Goal: Information Seeking & Learning: Find specific fact

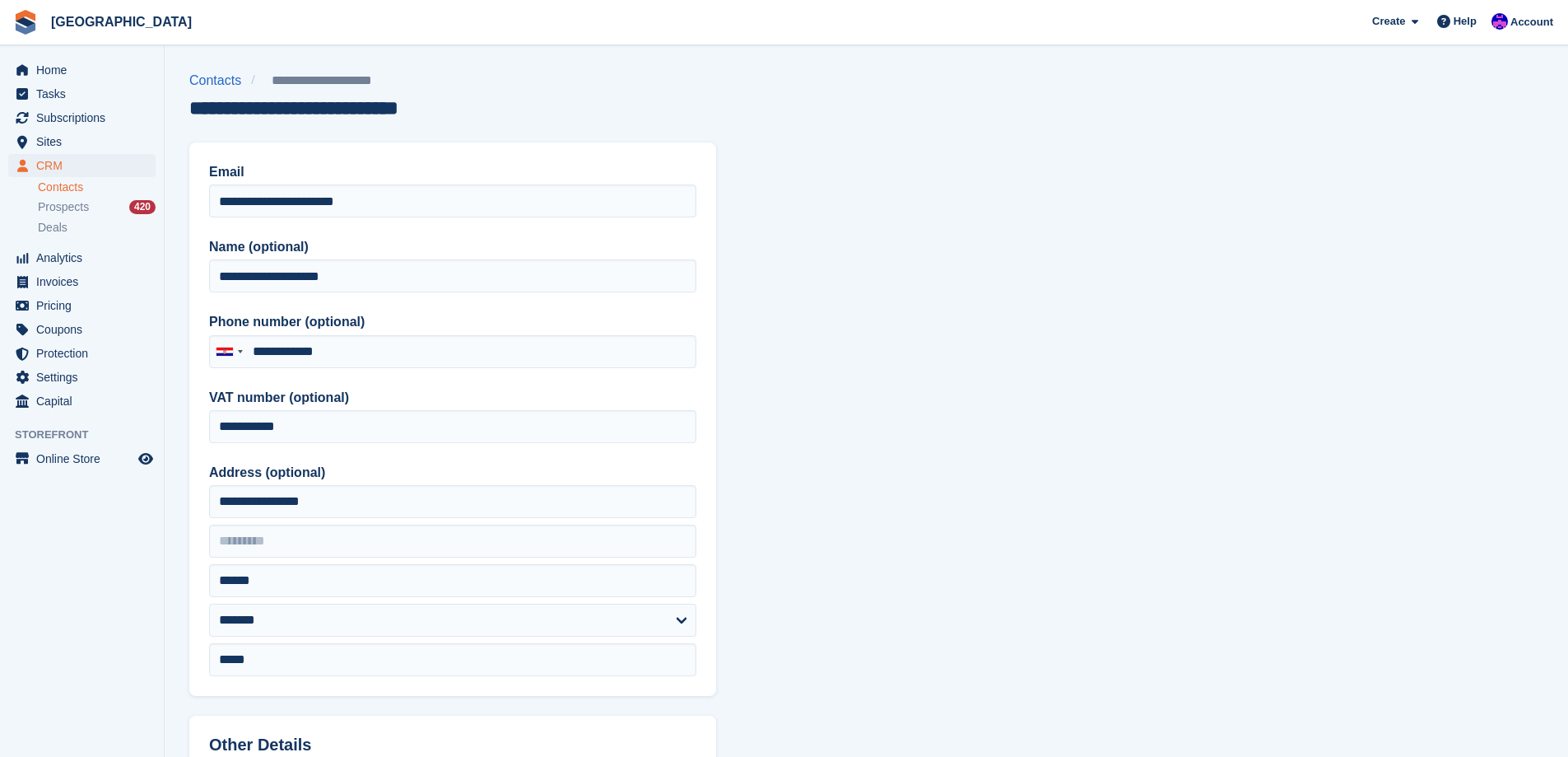
click at [1410, 289] on section "**********" at bounding box center [866, 701] width 1403 height 1403
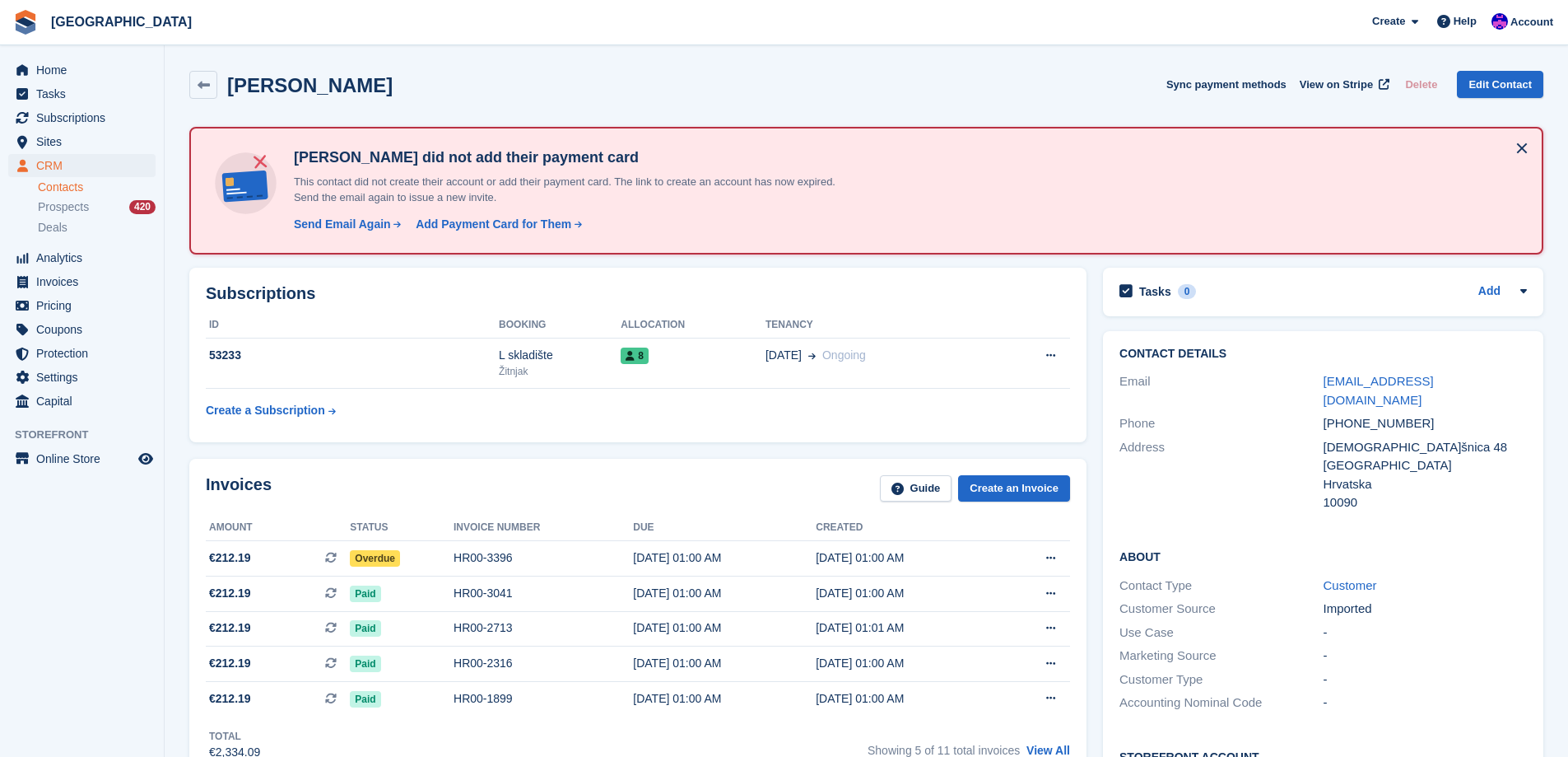
drag, startPoint x: 378, startPoint y: 83, endPoint x: 232, endPoint y: 83, distance: 146.0
click at [232, 83] on div "Davor Živkovic Sync payment methods View on Stripe Delete Edit Contact" at bounding box center [865, 85] width 1354 height 28
copy h2 "Davor Živkovic"
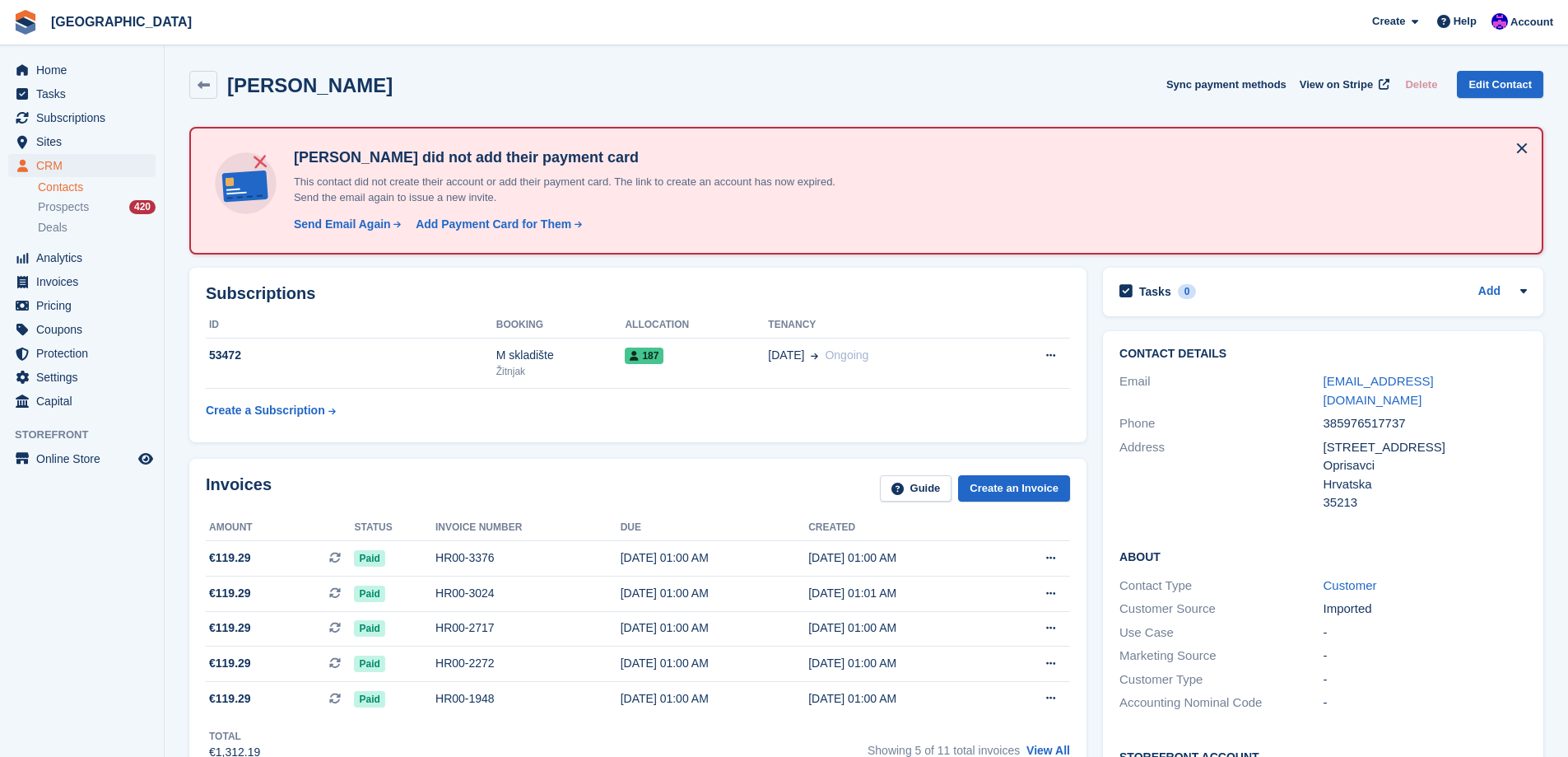
drag, startPoint x: 457, startPoint y: 78, endPoint x: 233, endPoint y: 82, distance: 224.0
click at [233, 82] on div "Karmen Perković Sync payment methods View on Stripe Delete Edit Contact" at bounding box center [865, 85] width 1354 height 28
copy h2 "Karmen Perković"
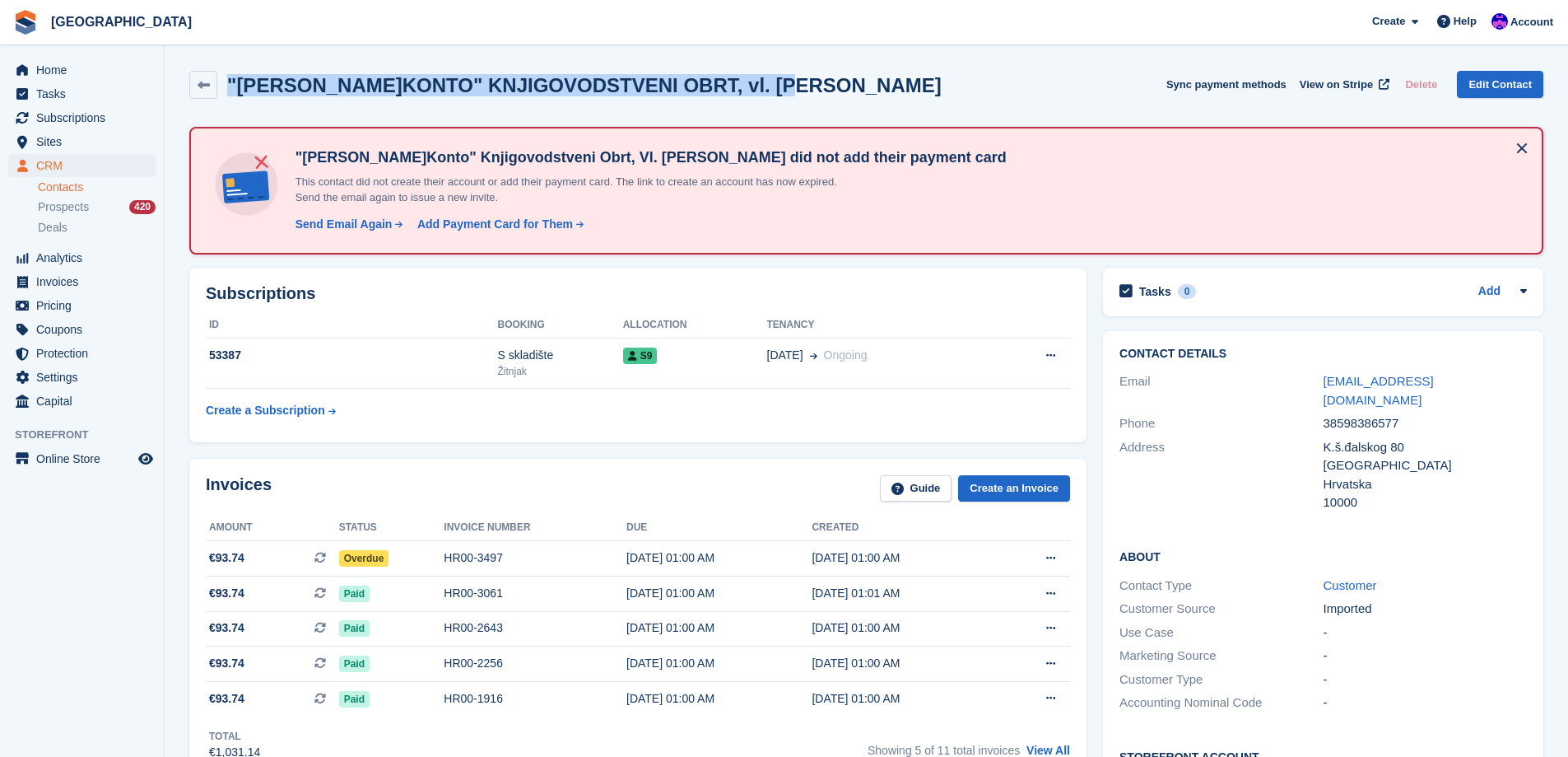
drag, startPoint x: 735, startPoint y: 89, endPoint x: 231, endPoint y: 92, distance: 504.0
click at [231, 92] on div ""D.M.KONTO" KNJIGOVODSTVENI OBRT, vl. Dario Mujan Sync payment methods View on …" at bounding box center [865, 85] width 1354 height 28
copy h2 ""D.M.KONTO" KNJIGOVODSTVENI OBRT, vl. Dario Mujan"
click at [1477, 76] on link "Edit Contact" at bounding box center [1499, 84] width 86 height 27
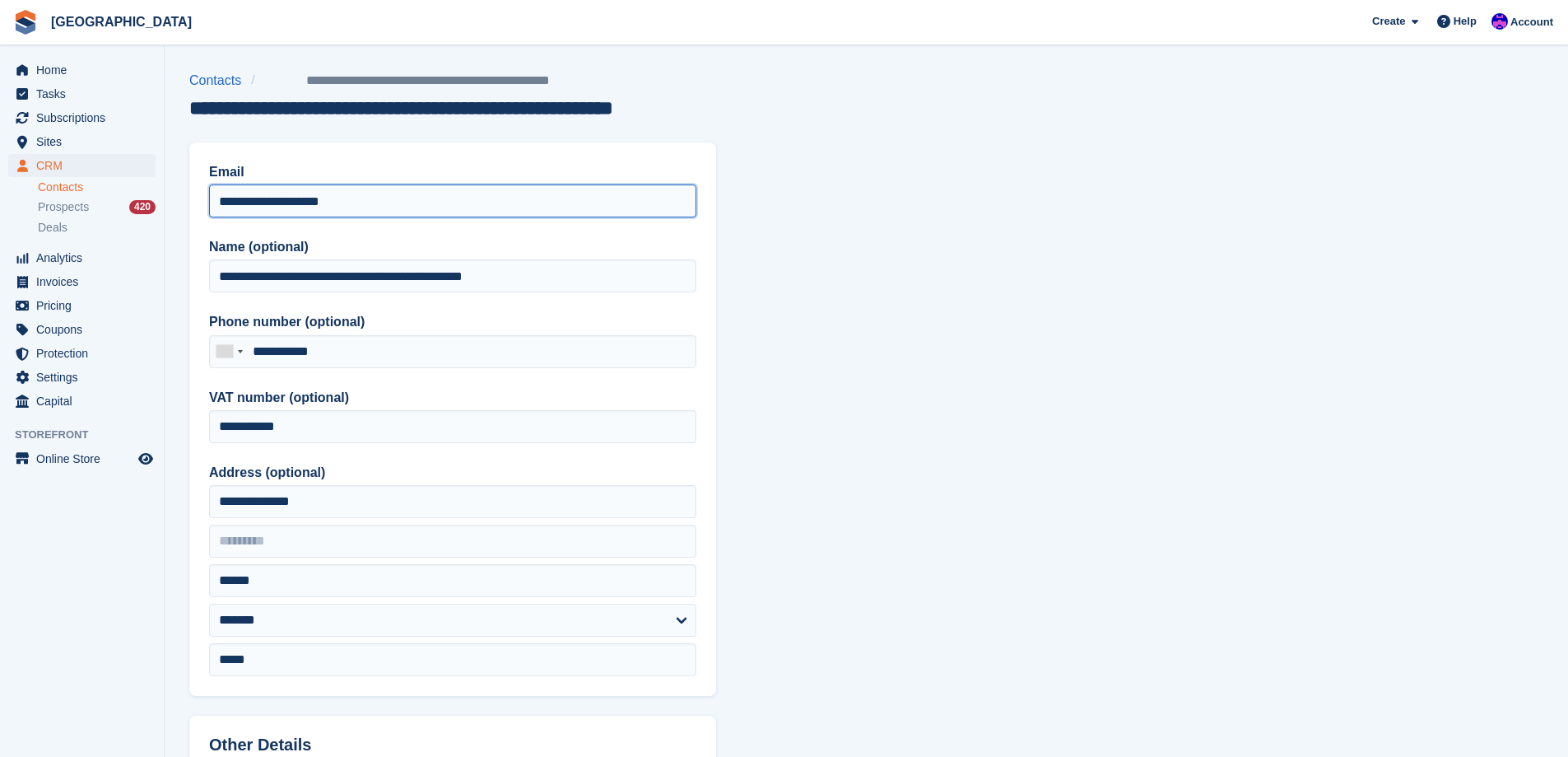
drag, startPoint x: 386, startPoint y: 208, endPoint x: 1, endPoint y: 206, distance: 385.0
click at [0, 208] on div "Home Tasks Subscriptions Subscriptions Subscriptions Price increases NEW Price …" at bounding box center [784, 701] width 1568 height 1403
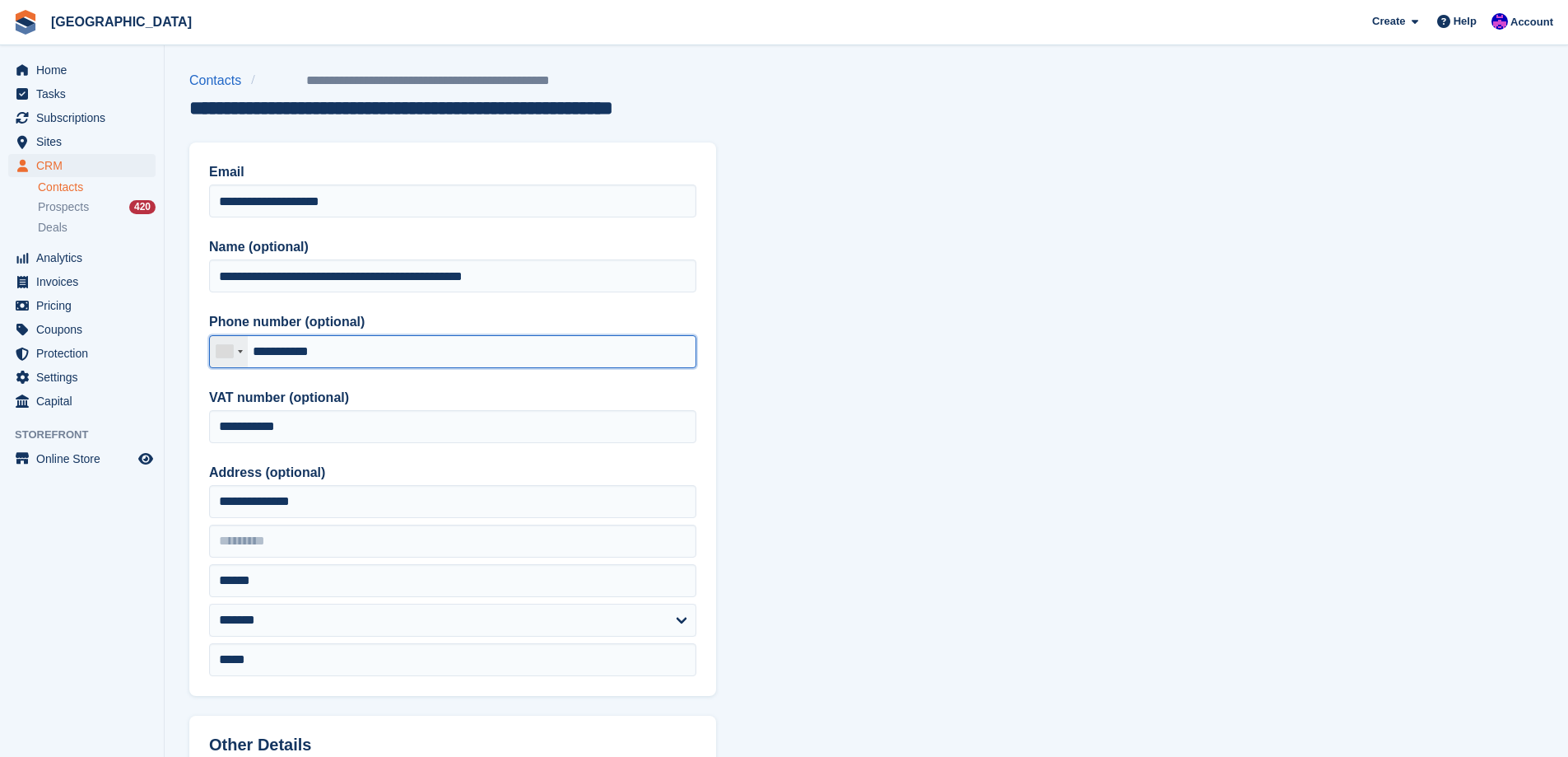
drag, startPoint x: 383, startPoint y: 344, endPoint x: 229, endPoint y: 359, distance: 154.7
click at [229, 359] on div "Croatia (Hrvatska) +385 Afghanistan (‫افغانستان‬‎) +93 Albania (Shqipëri) +355 …" at bounding box center [452, 351] width 487 height 33
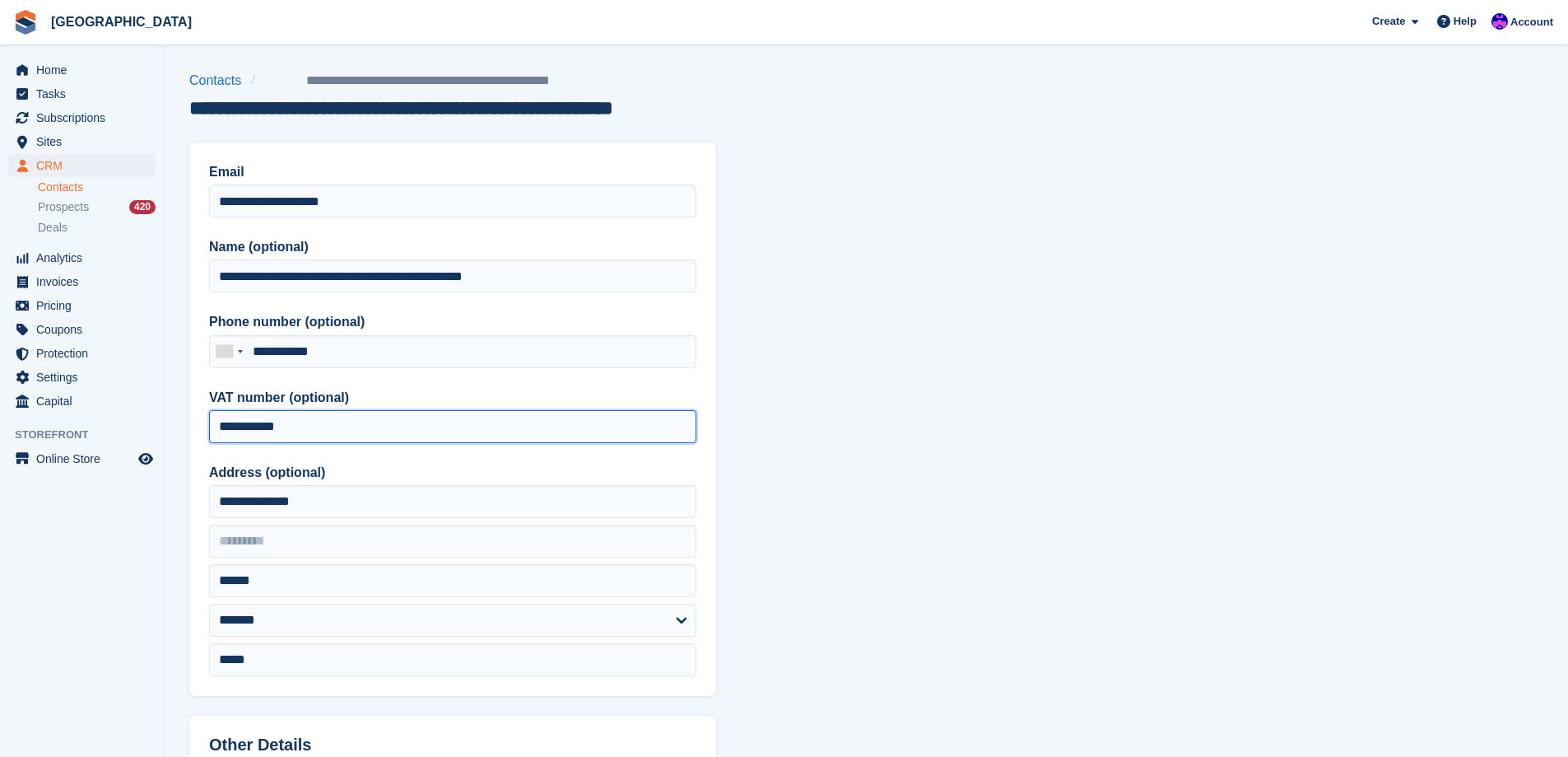
drag, startPoint x: 348, startPoint y: 417, endPoint x: 120, endPoint y: 442, distance: 229.4
click at [120, 442] on div "Home Tasks Subscriptions Subscriptions Subscriptions Price increases NEW Price …" at bounding box center [784, 701] width 1568 height 1403
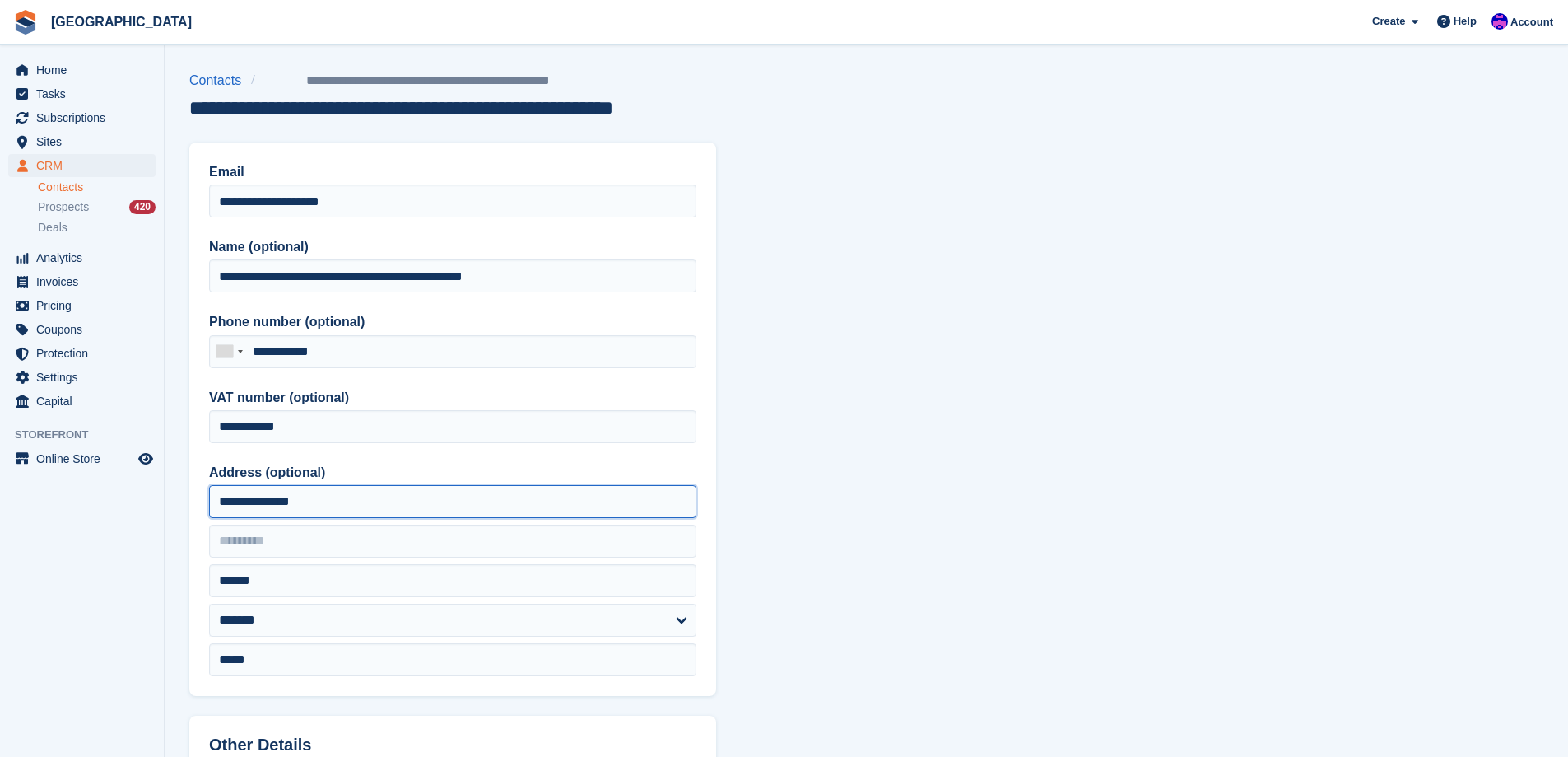
drag, startPoint x: 400, startPoint y: 508, endPoint x: 146, endPoint y: 511, distance: 254.0
click at [146, 511] on div "Home Tasks Subscriptions Subscriptions Subscriptions Price increases NEW Price …" at bounding box center [784, 701] width 1568 height 1403
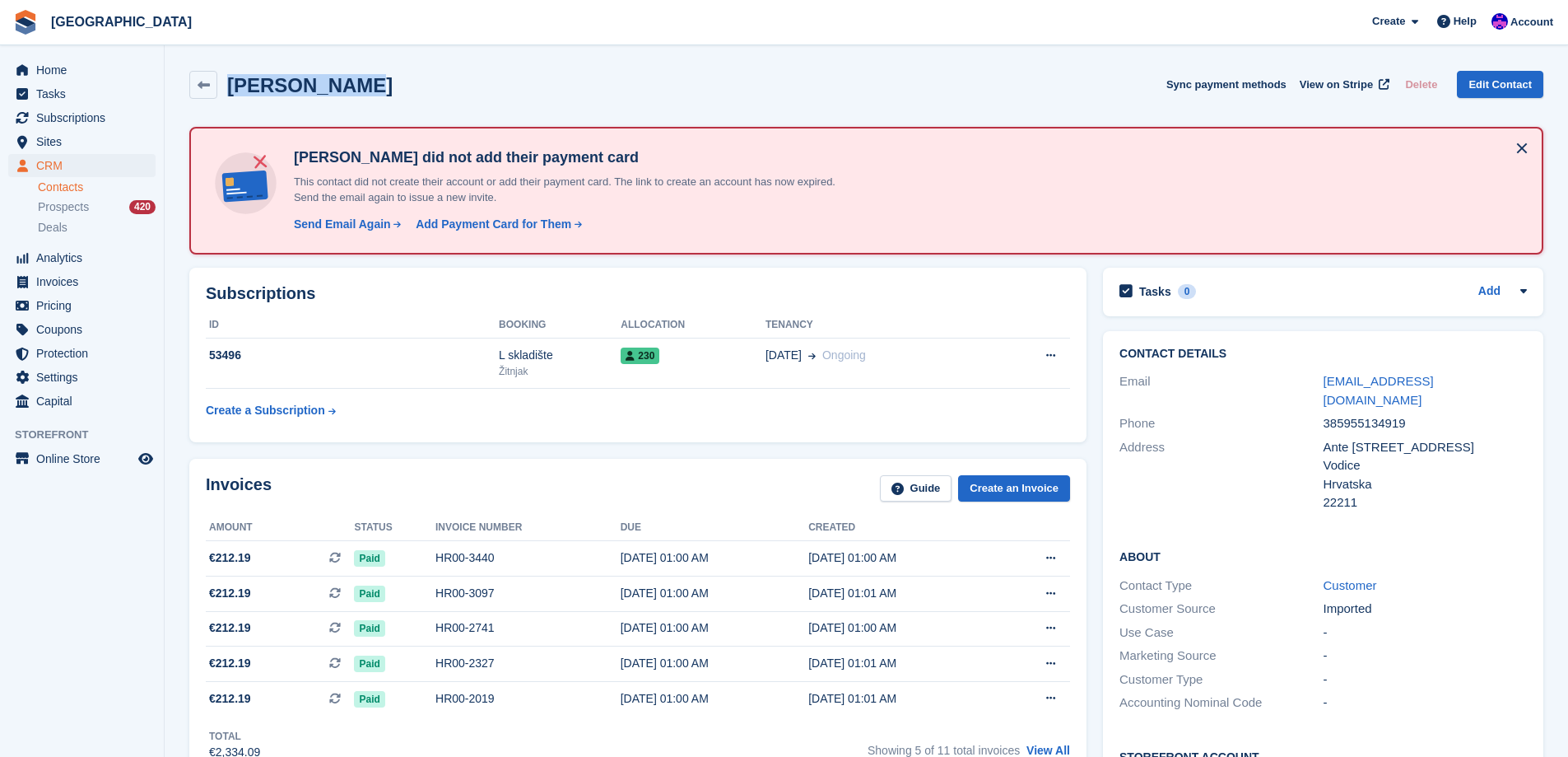
drag, startPoint x: 373, startPoint y: 93, endPoint x: 233, endPoint y: 88, distance: 140.1
click at [233, 88] on div "[PERSON_NAME] Sync payment methods View on Stripe Delete Edit Contact" at bounding box center [865, 85] width 1354 height 28
copy h2 "[PERSON_NAME]"
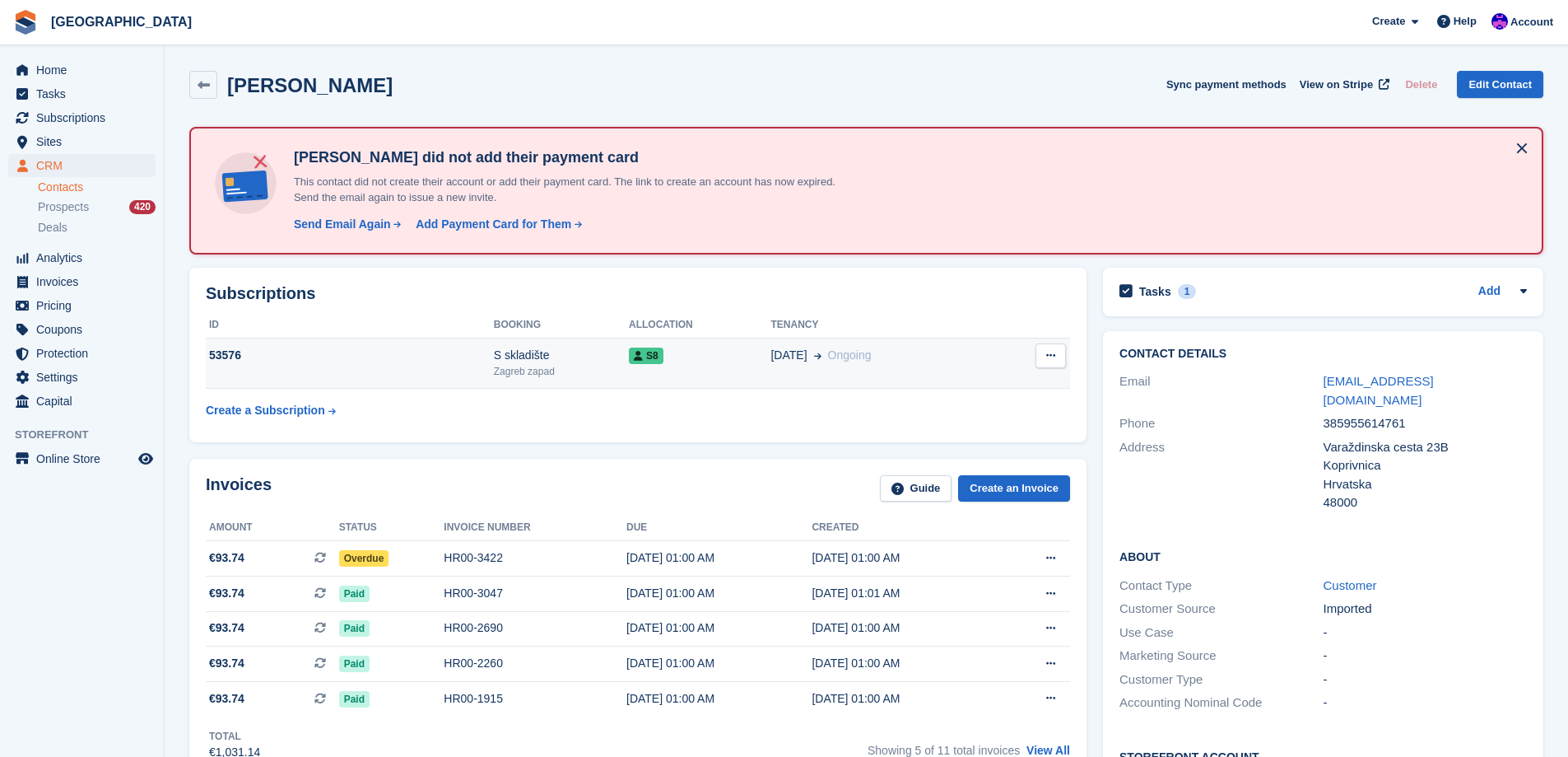
click at [643, 358] on span "S8" at bounding box center [646, 355] width 35 height 17
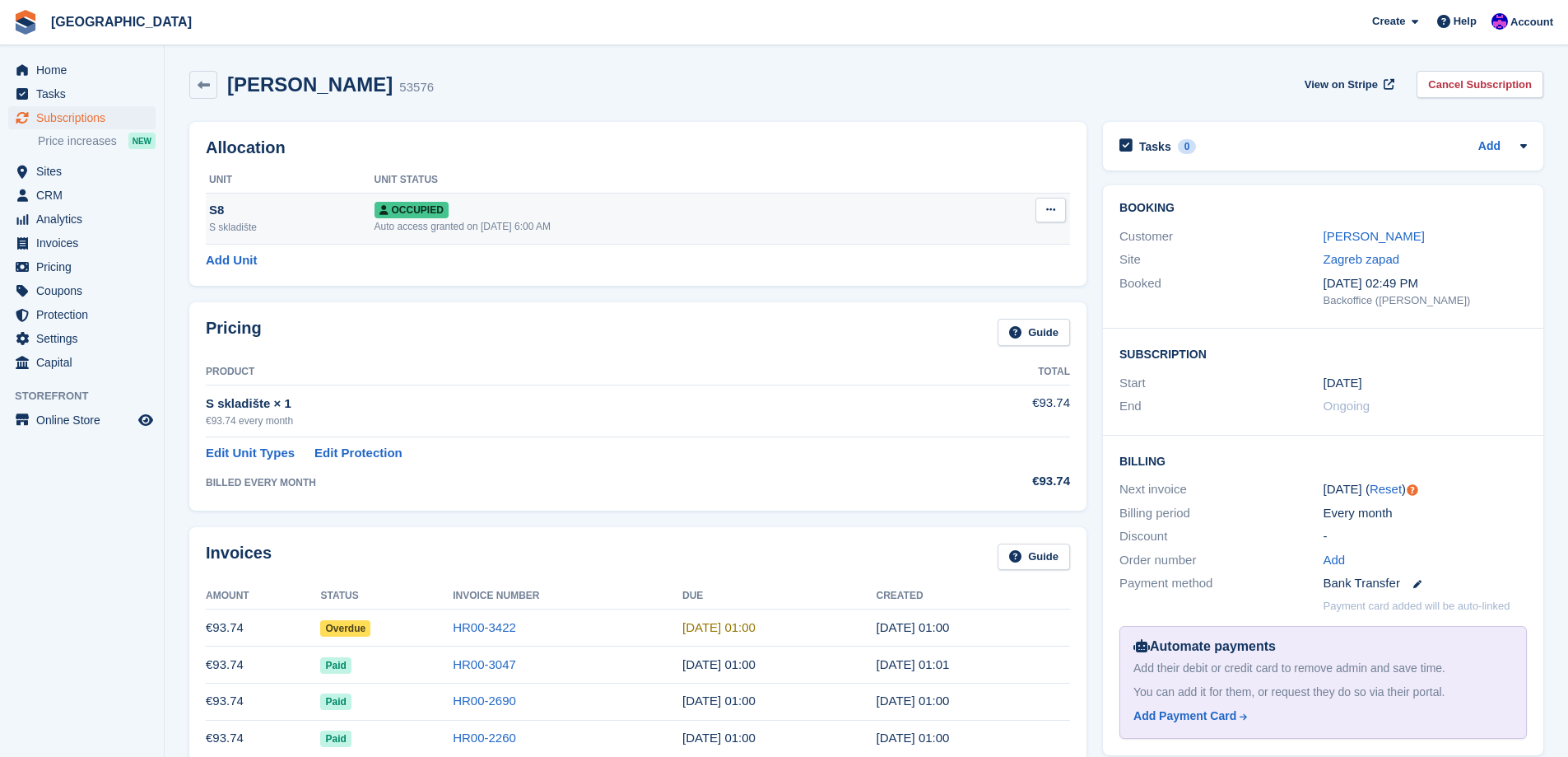
click at [398, 222] on div "Auto access granted on 1st Oct, 2024, 6:00 AM" at bounding box center [666, 226] width 582 height 15
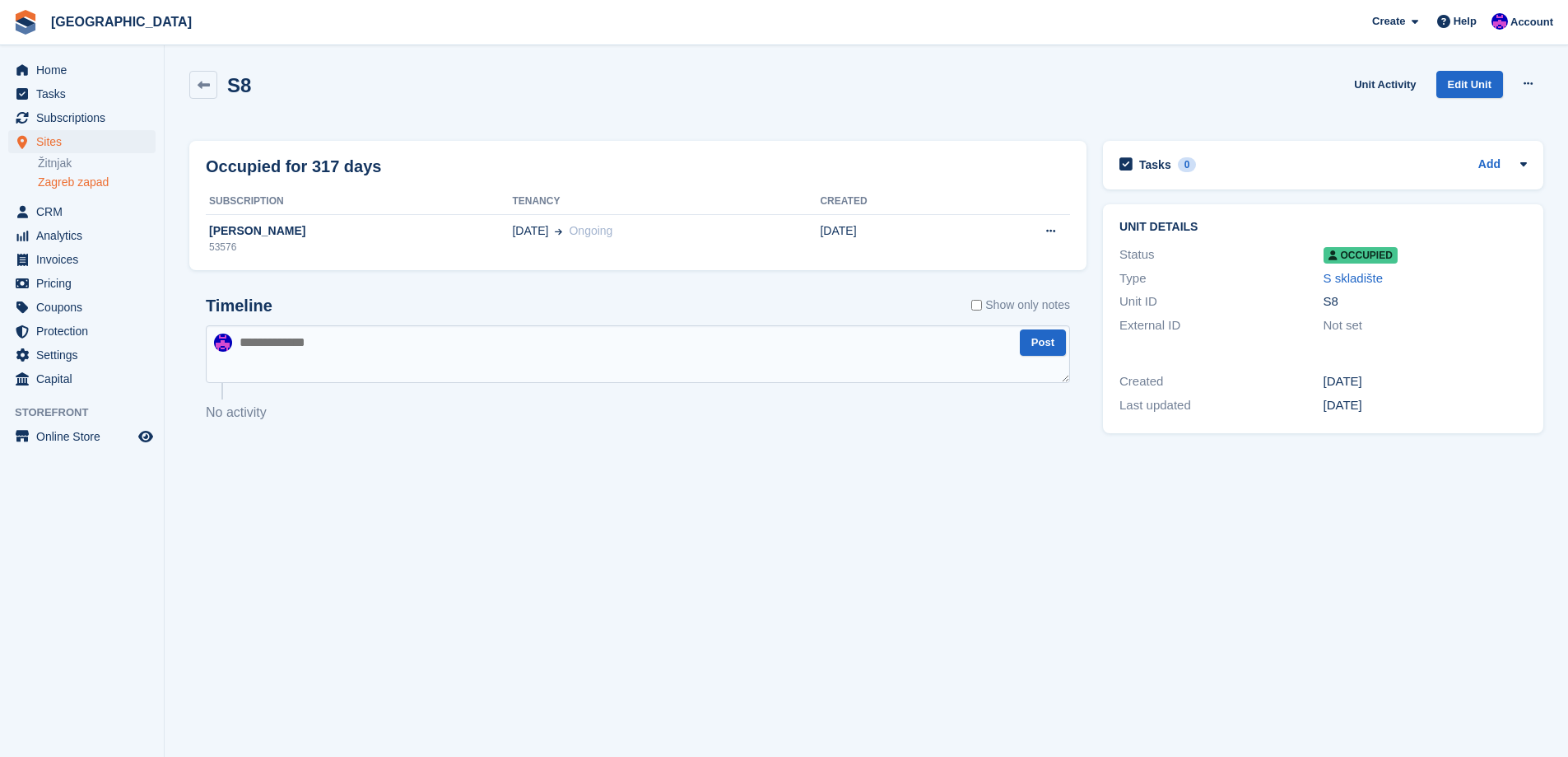
click at [243, 92] on h2 "S8" at bounding box center [239, 85] width 24 height 22
click at [1373, 283] on link "S skladište" at bounding box center [1353, 278] width 60 height 14
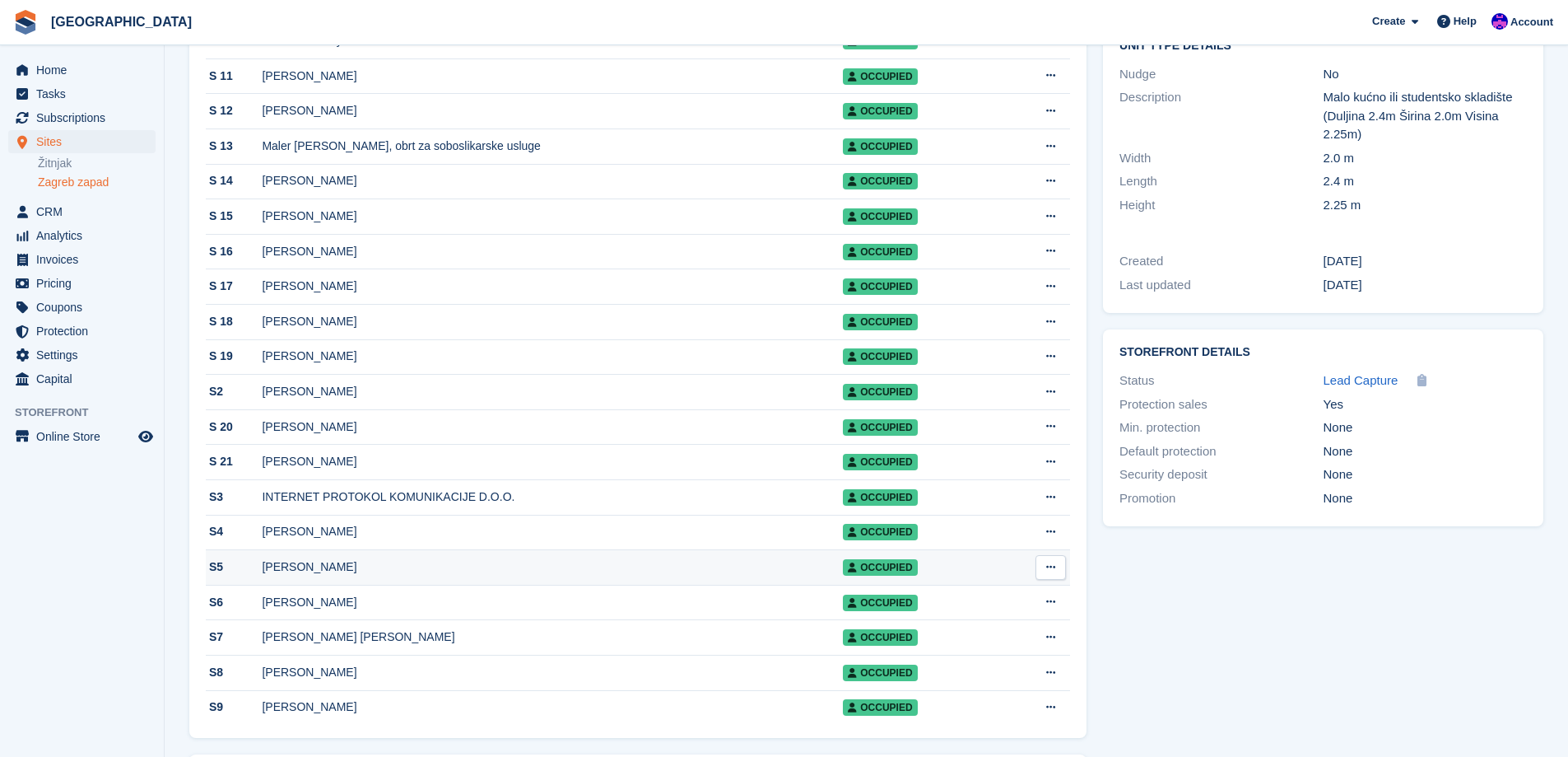
scroll to position [330, 0]
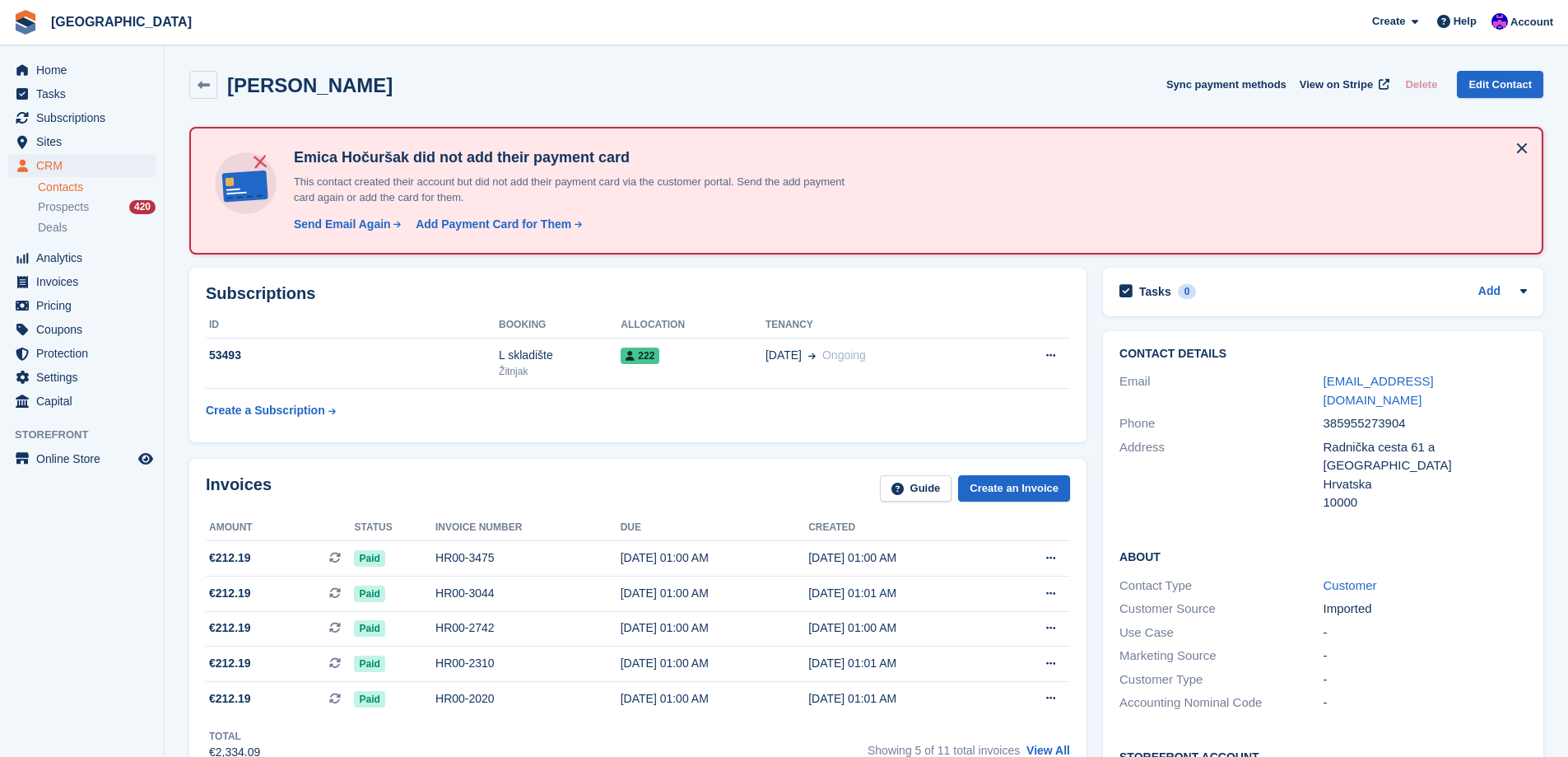
drag, startPoint x: 391, startPoint y: 93, endPoint x: 227, endPoint y: 95, distance: 164.0
click at [227, 95] on div "Emica Hočuršak Sync payment methods View on Stripe Delete Edit Contact" at bounding box center [865, 85] width 1354 height 28
copy h2 "Emica Hočuršak"
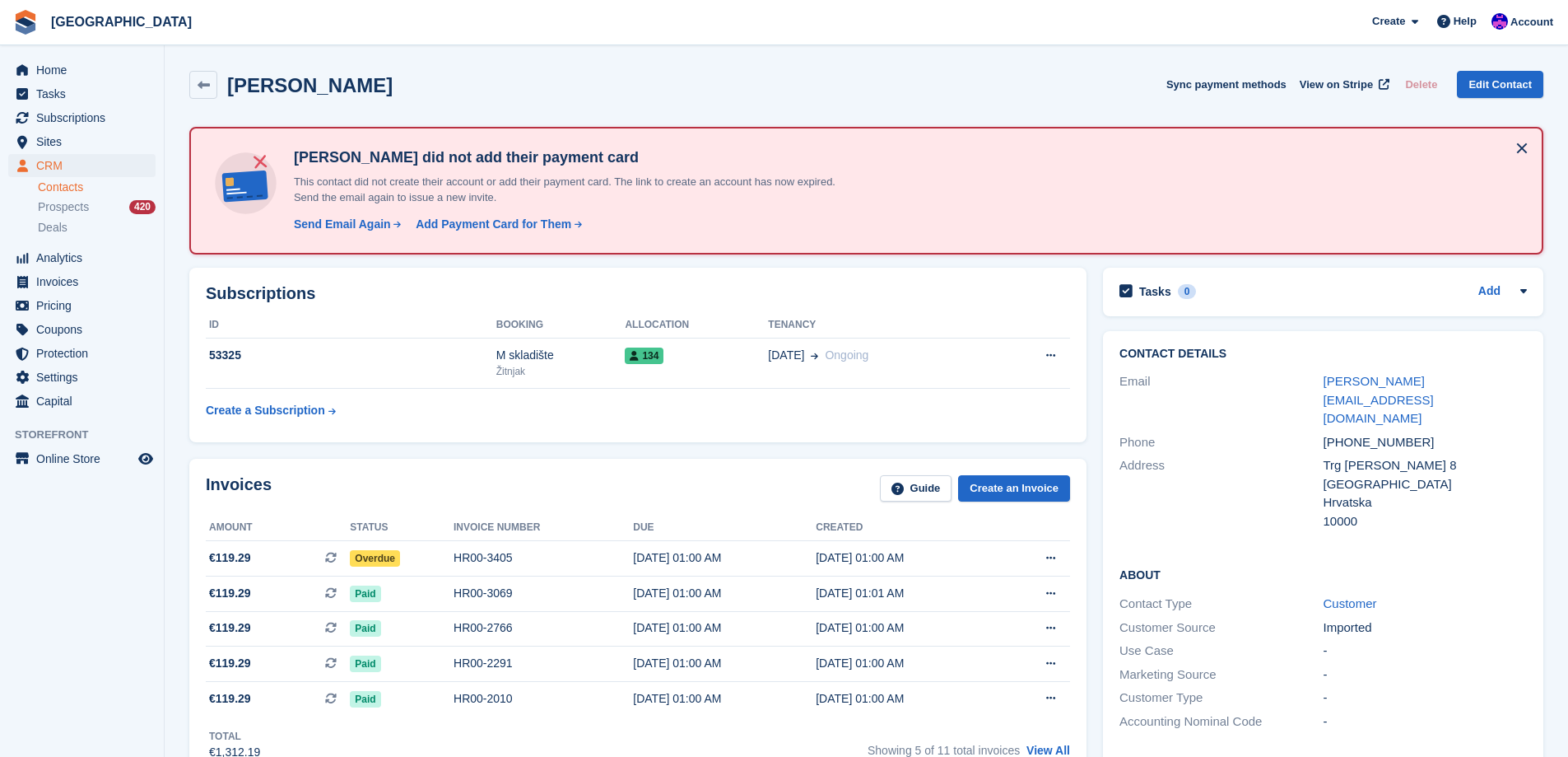
drag, startPoint x: 402, startPoint y: 85, endPoint x: 230, endPoint y: 88, distance: 172.0
click at [230, 88] on div "[PERSON_NAME] Sync payment methods View on Stripe Delete Edit Contact" at bounding box center [865, 85] width 1354 height 28
copy h2 "[PERSON_NAME]"
drag, startPoint x: 1418, startPoint y: 411, endPoint x: 1327, endPoint y: 409, distance: 91.0
click at [1327, 433] on div "[PHONE_NUMBER]" at bounding box center [1424, 443] width 203 height 19
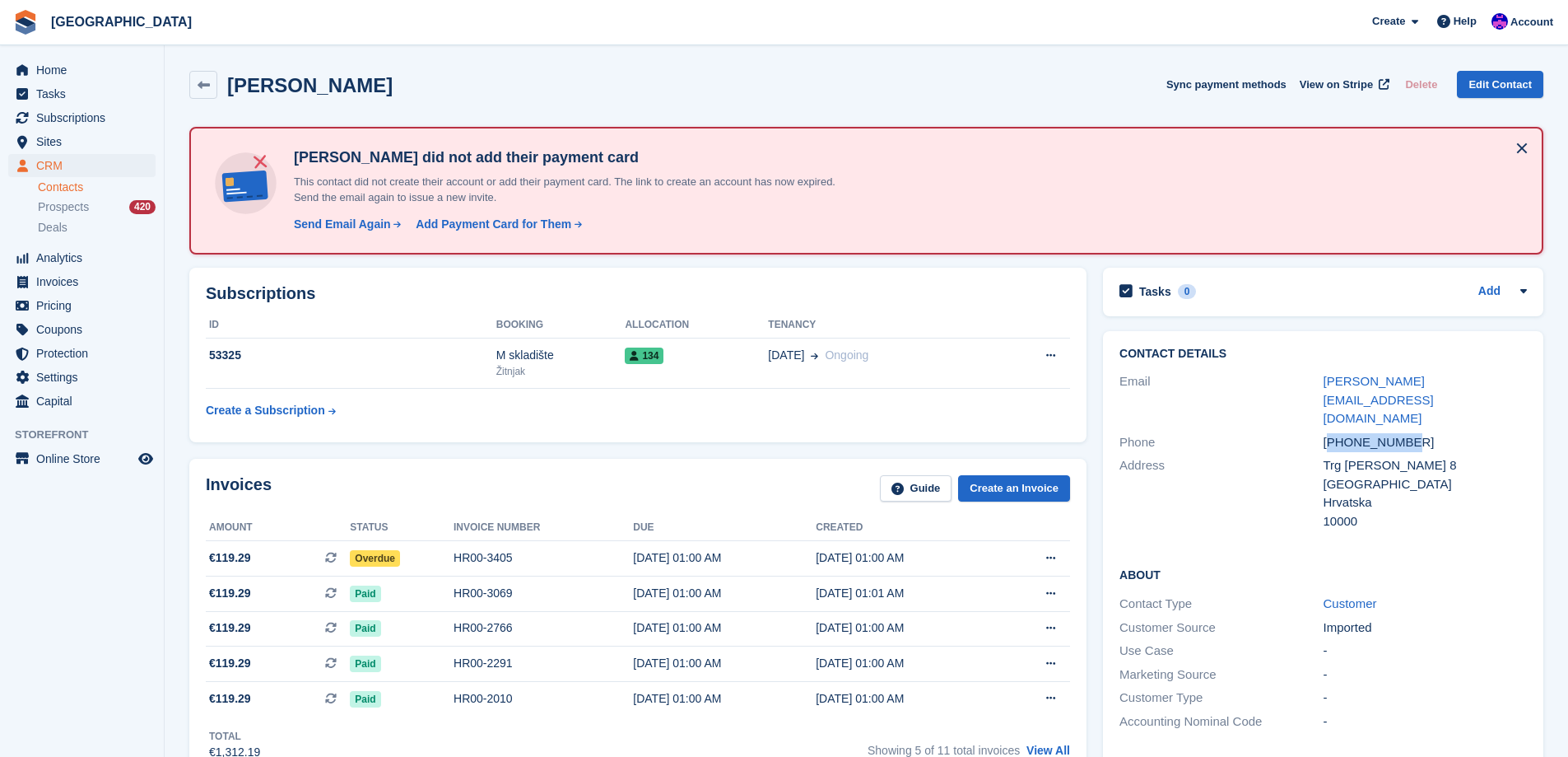
copy div "38598459009"
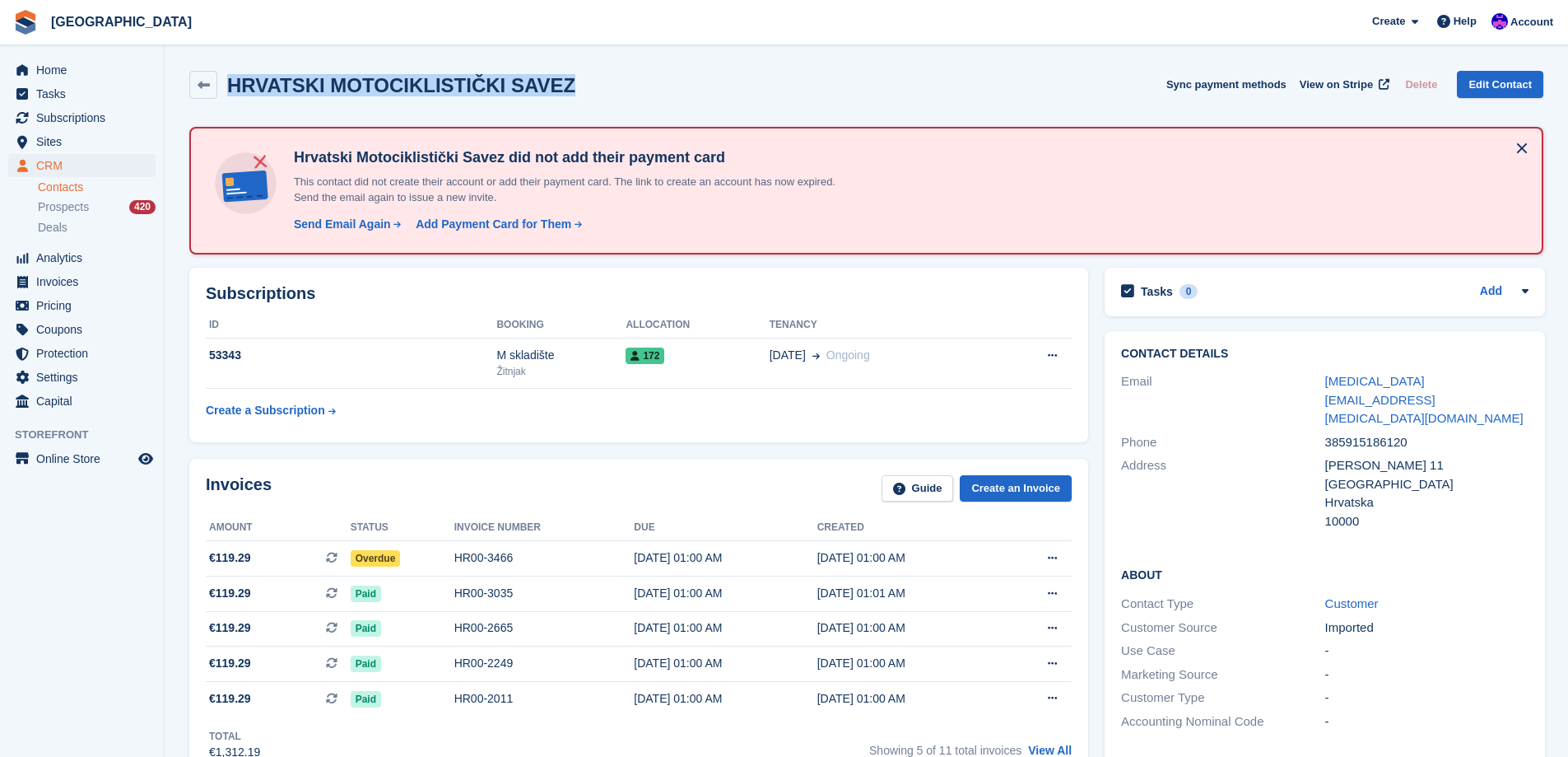
drag, startPoint x: 547, startPoint y: 89, endPoint x: 231, endPoint y: 92, distance: 316.0
click at [231, 92] on div "HRVATSKI MOTOCIKLISTIČKI SAVEZ Sync payment methods View on Stripe Delete Edit …" at bounding box center [865, 85] width 1354 height 28
copy h2 "HRVATSKI MOTOCIKLISTIČKI SAVEZ"
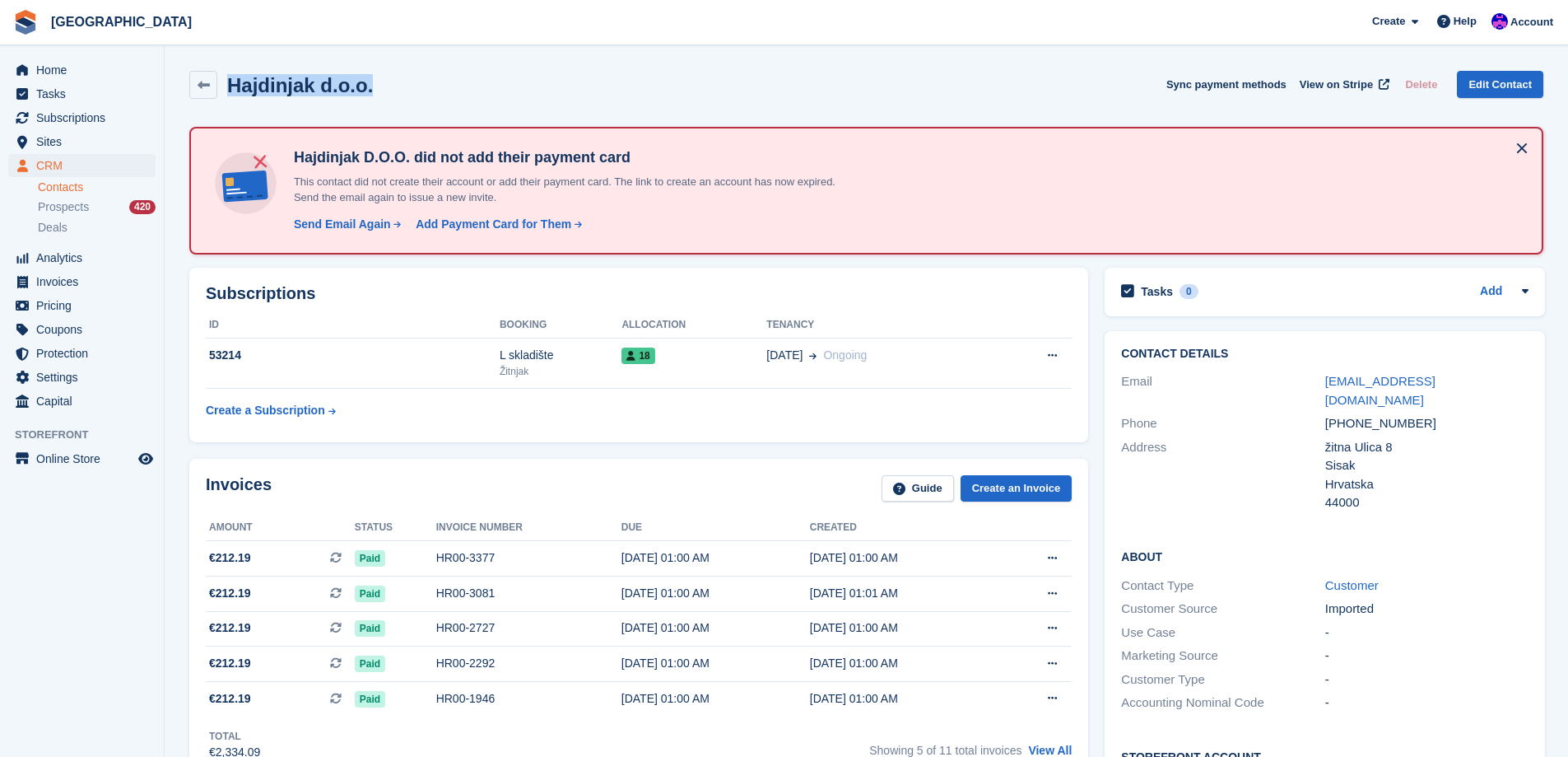
drag, startPoint x: 386, startPoint y: 85, endPoint x: 228, endPoint y: 85, distance: 158.0
click at [228, 85] on div "Hajdinjak d.o.o. Sync payment methods View on Stripe Delete Edit Contact" at bounding box center [865, 85] width 1354 height 28
copy h2 "Hajdinjak d.o.o."
click at [710, 425] on table "ID Booking Allocation Tenancy 53214 L skladište Žitnjak 18 [DATE] Ongoing Cance…" at bounding box center [638, 369] width 865 height 113
drag, startPoint x: 441, startPoint y: 88, endPoint x: 233, endPoint y: 92, distance: 208.0
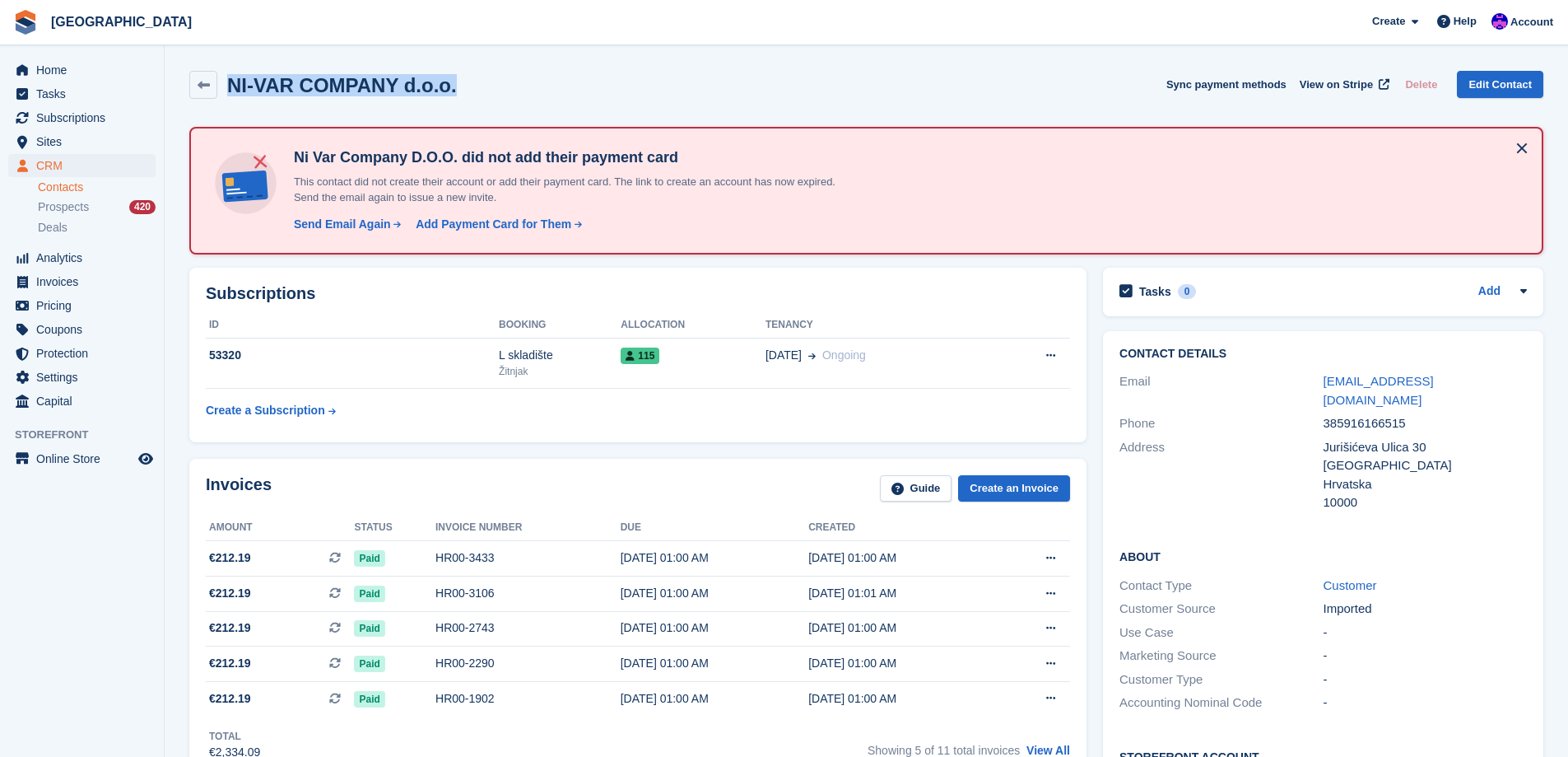
click at [233, 92] on div "NI-VAR COMPANY d.o.o. Sync payment methods View on Stripe Delete Edit Contact" at bounding box center [865, 85] width 1354 height 28
copy h2 "NI-VAR COMPANY d.o.o."
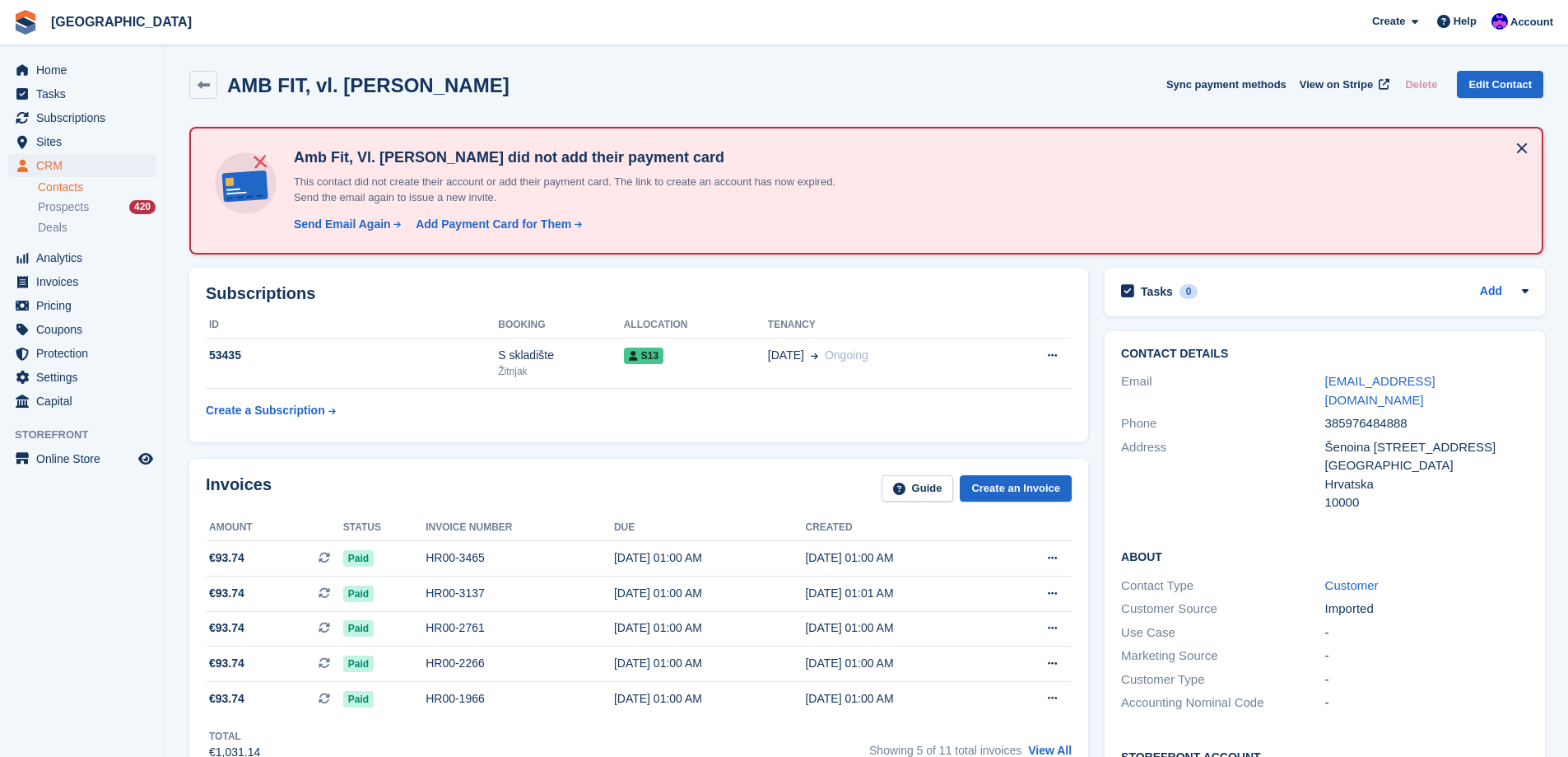
drag, startPoint x: 493, startPoint y: 86, endPoint x: 235, endPoint y: 86, distance: 258.0
click at [235, 86] on div "AMB FIT, vl. Ammar Bećirević Sync payment methods View on Stripe Delete Edit Co…" at bounding box center [865, 85] width 1354 height 28
click at [236, 89] on h2 "AMB FIT, vl. Ammar Bećirević" at bounding box center [369, 85] width 282 height 22
drag, startPoint x: 231, startPoint y: 86, endPoint x: 492, endPoint y: 96, distance: 261.2
click at [492, 96] on div "AMB FIT, vl. Ammar Bećirević Sync payment methods View on Stripe Delete Edit Co…" at bounding box center [865, 85] width 1354 height 28
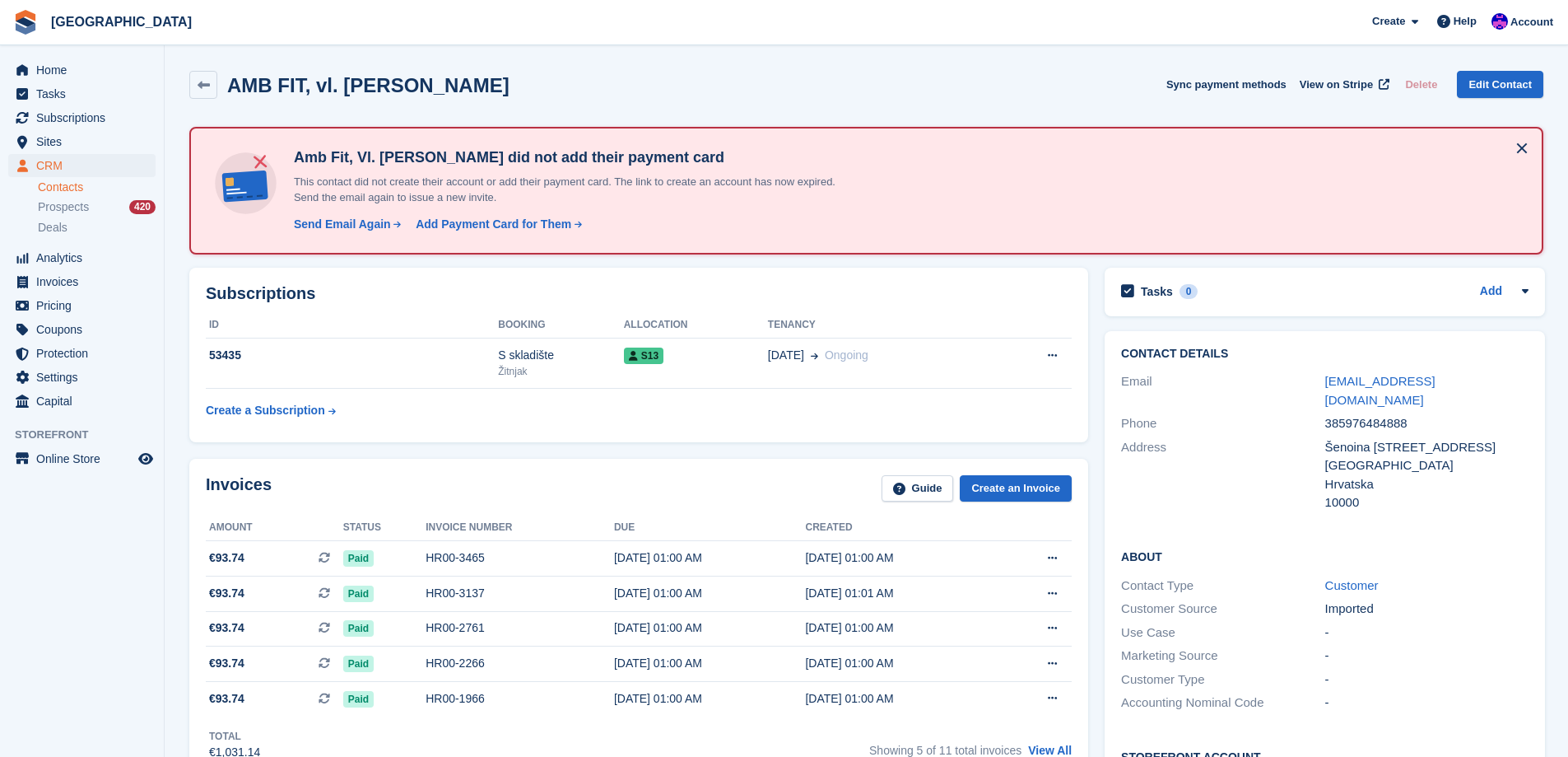
copy h2 "AMB FIT, vl. Ammar Bećirević"
click at [1515, 86] on link "Edit Contact" at bounding box center [1499, 84] width 86 height 27
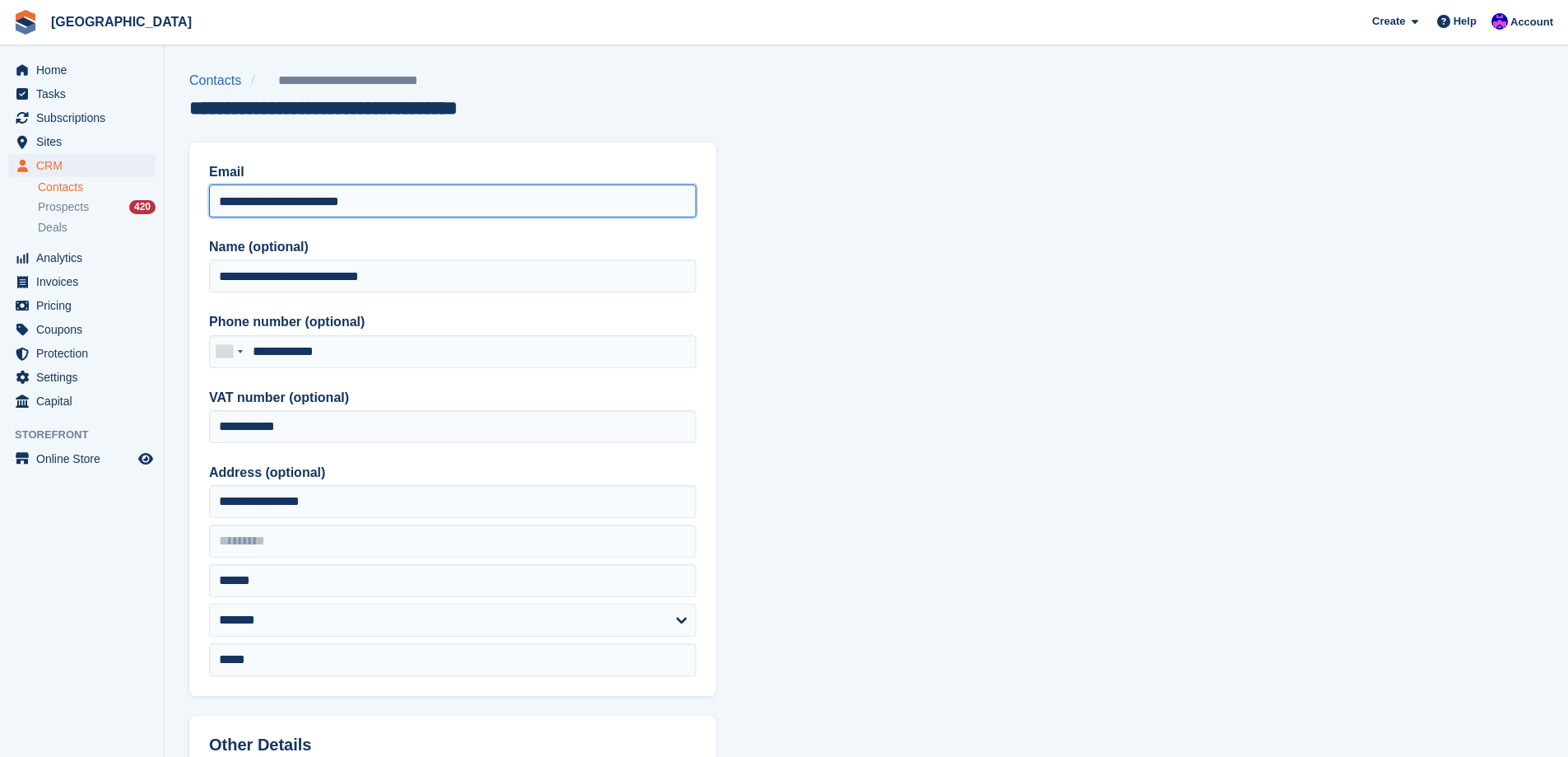
drag, startPoint x: 451, startPoint y: 201, endPoint x: 96, endPoint y: 181, distance: 355.6
click at [96, 181] on div "Home Tasks Subscriptions Subscriptions Subscriptions Price increases NEW Price …" at bounding box center [784, 701] width 1568 height 1403
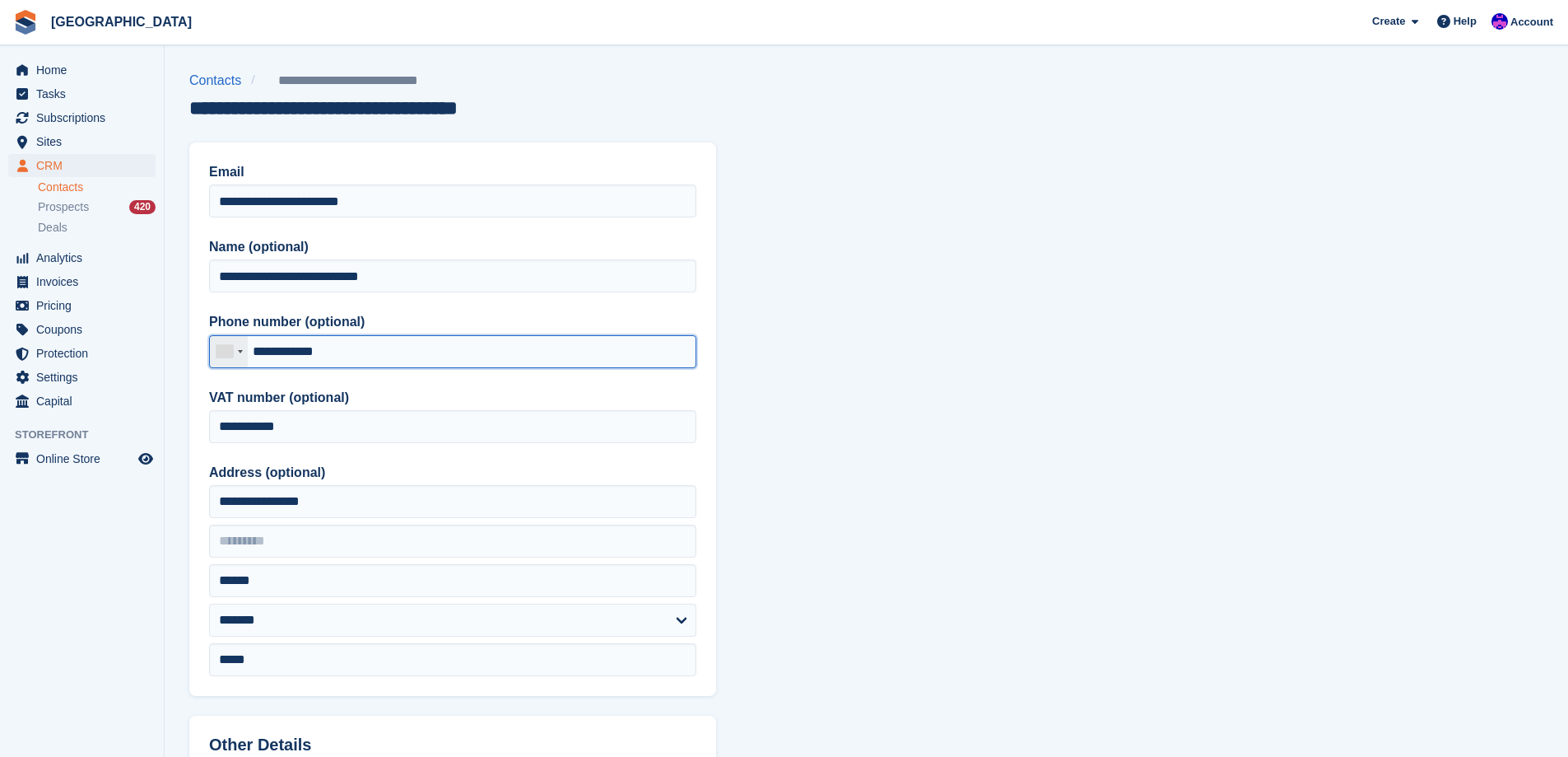
drag, startPoint x: 401, startPoint y: 346, endPoint x: 239, endPoint y: 345, distance: 162.0
click at [239, 345] on div "Croatia (Hrvatska) +385 Afghanistan (‫افغانستان‬‎) +93 Albania (Shqipëri) +355 …" at bounding box center [452, 351] width 487 height 33
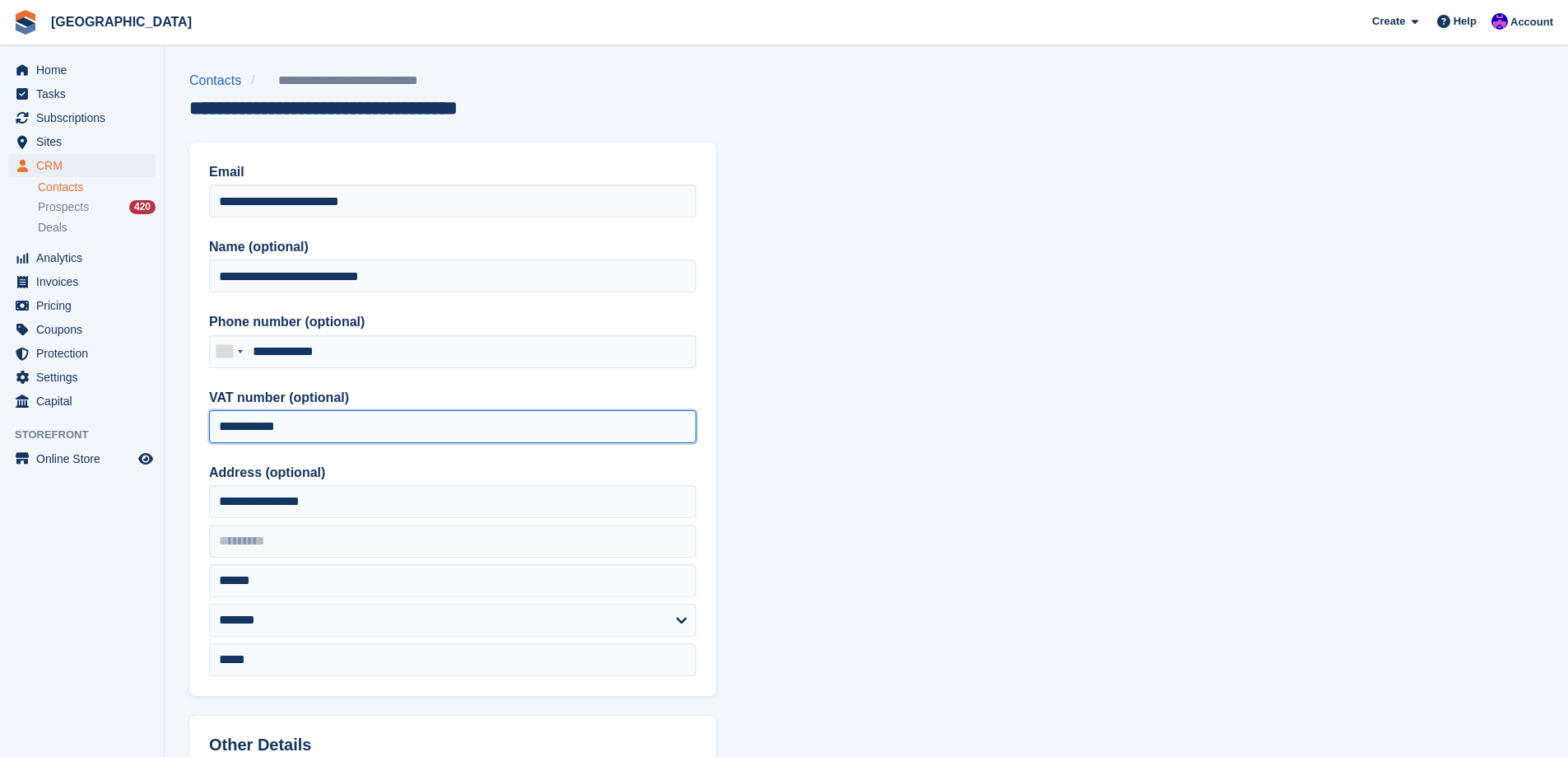
drag, startPoint x: 377, startPoint y: 424, endPoint x: 126, endPoint y: 434, distance: 251.2
click at [126, 434] on div "Home Tasks Subscriptions Subscriptions Subscriptions Price increases NEW Price …" at bounding box center [784, 701] width 1568 height 1403
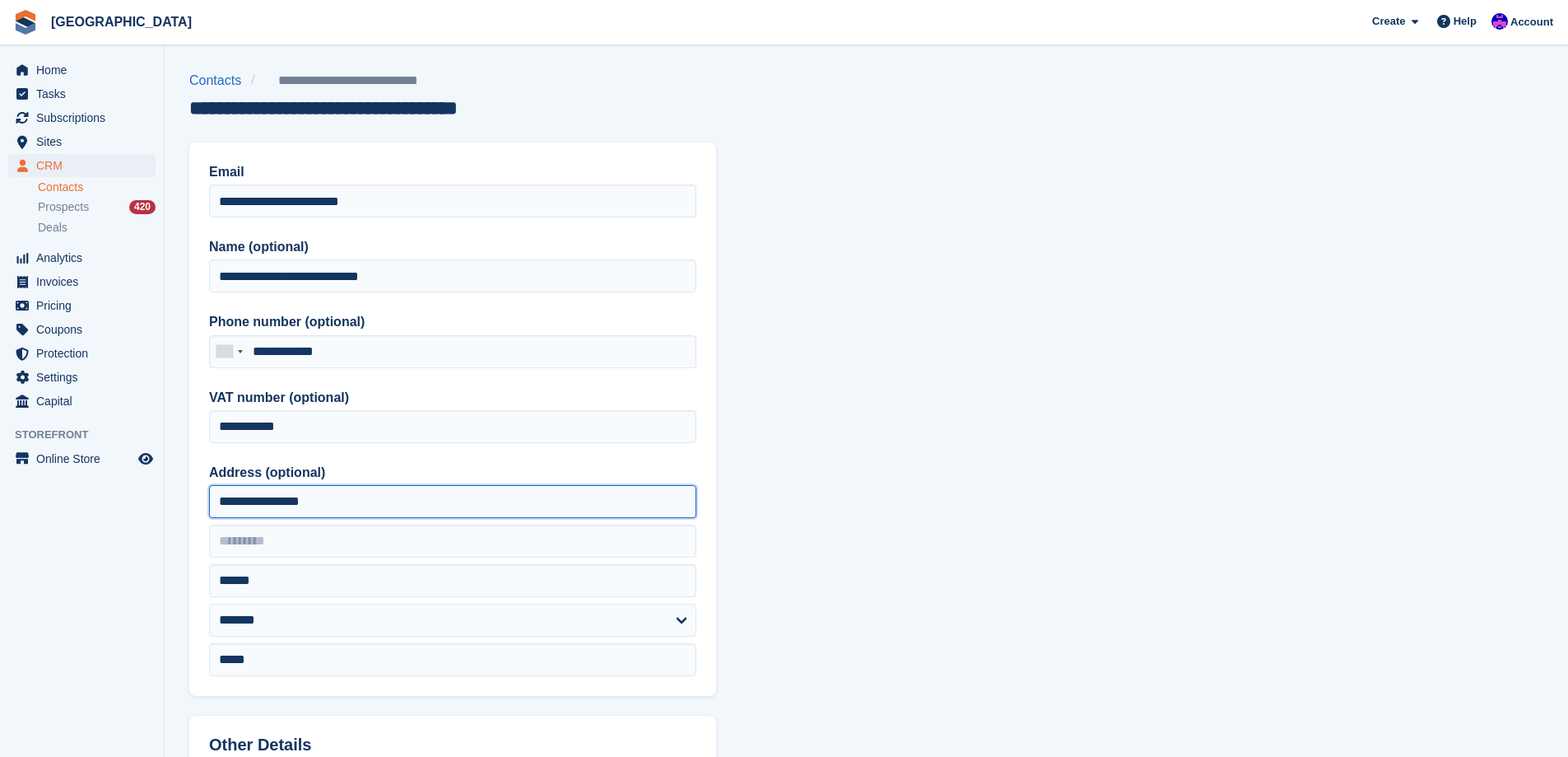
drag, startPoint x: 375, startPoint y: 512, endPoint x: 187, endPoint y: 512, distance: 188.0
click at [187, 512] on section "**********" at bounding box center [866, 701] width 1403 height 1403
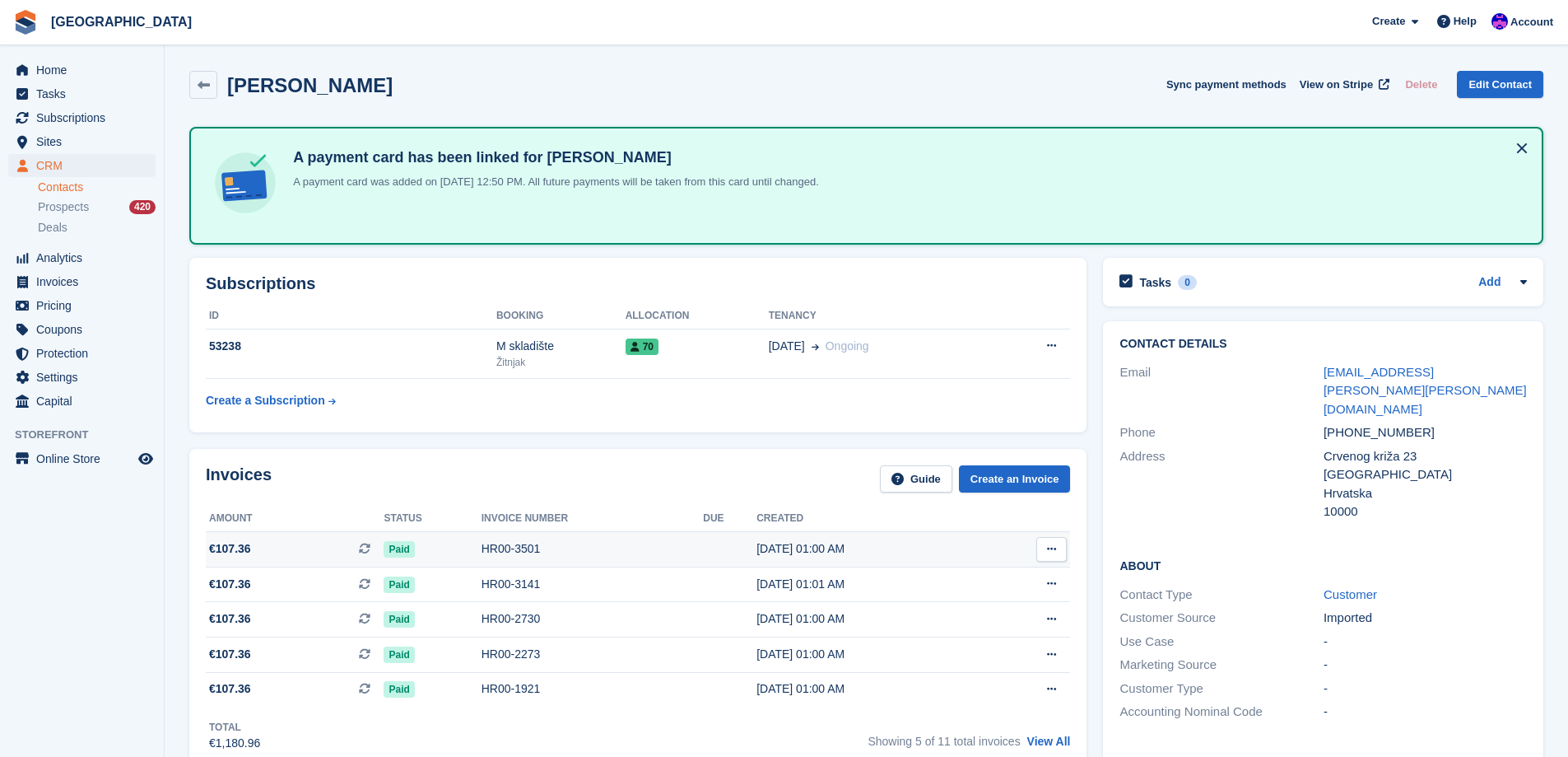
click at [527, 560] on td "HR00-3501" at bounding box center [592, 549] width 222 height 36
drag, startPoint x: 434, startPoint y: 85, endPoint x: 231, endPoint y: 87, distance: 203.0
click at [231, 87] on div "Petra Bulić Špoljarić Sync payment methods View on Stripe Delete Edit Contact" at bounding box center [865, 85] width 1354 height 28
copy h2 "Petra Bulić Špoljarić"
click at [1488, 86] on link "Edit Contact" at bounding box center [1499, 84] width 86 height 27
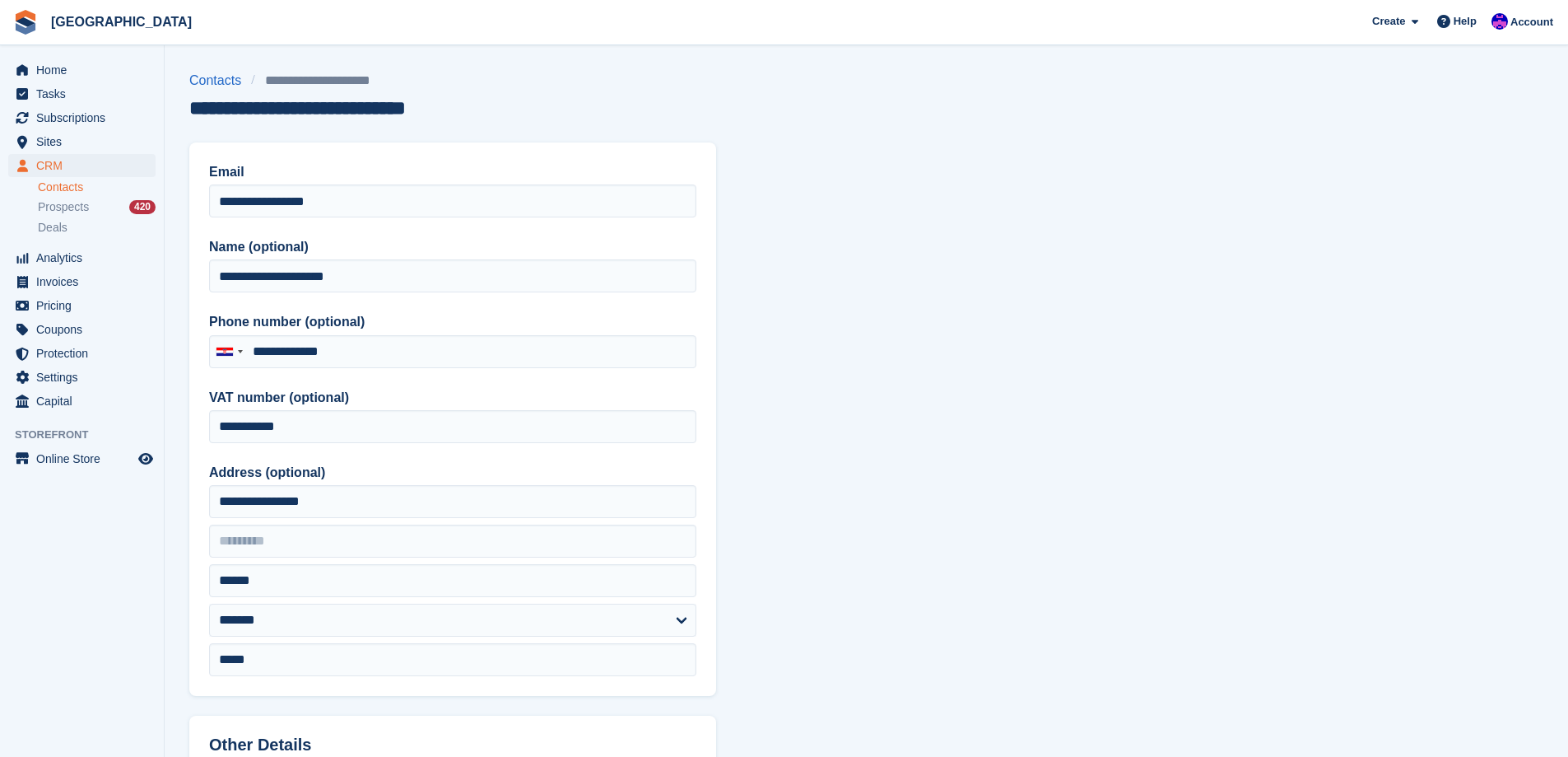
type input "**********"
drag, startPoint x: 389, startPoint y: 275, endPoint x: 0, endPoint y: 269, distance: 389.0
click at [0, 271] on div "Home Tasks Subscriptions Subscriptions Subscriptions Price increases NEW Price …" at bounding box center [784, 701] width 1568 height 1403
drag, startPoint x: 364, startPoint y: 213, endPoint x: 153, endPoint y: 193, distance: 211.9
click at [153, 193] on div "Home Tasks Subscriptions Subscriptions Subscriptions Price increases NEW Price …" at bounding box center [784, 701] width 1568 height 1403
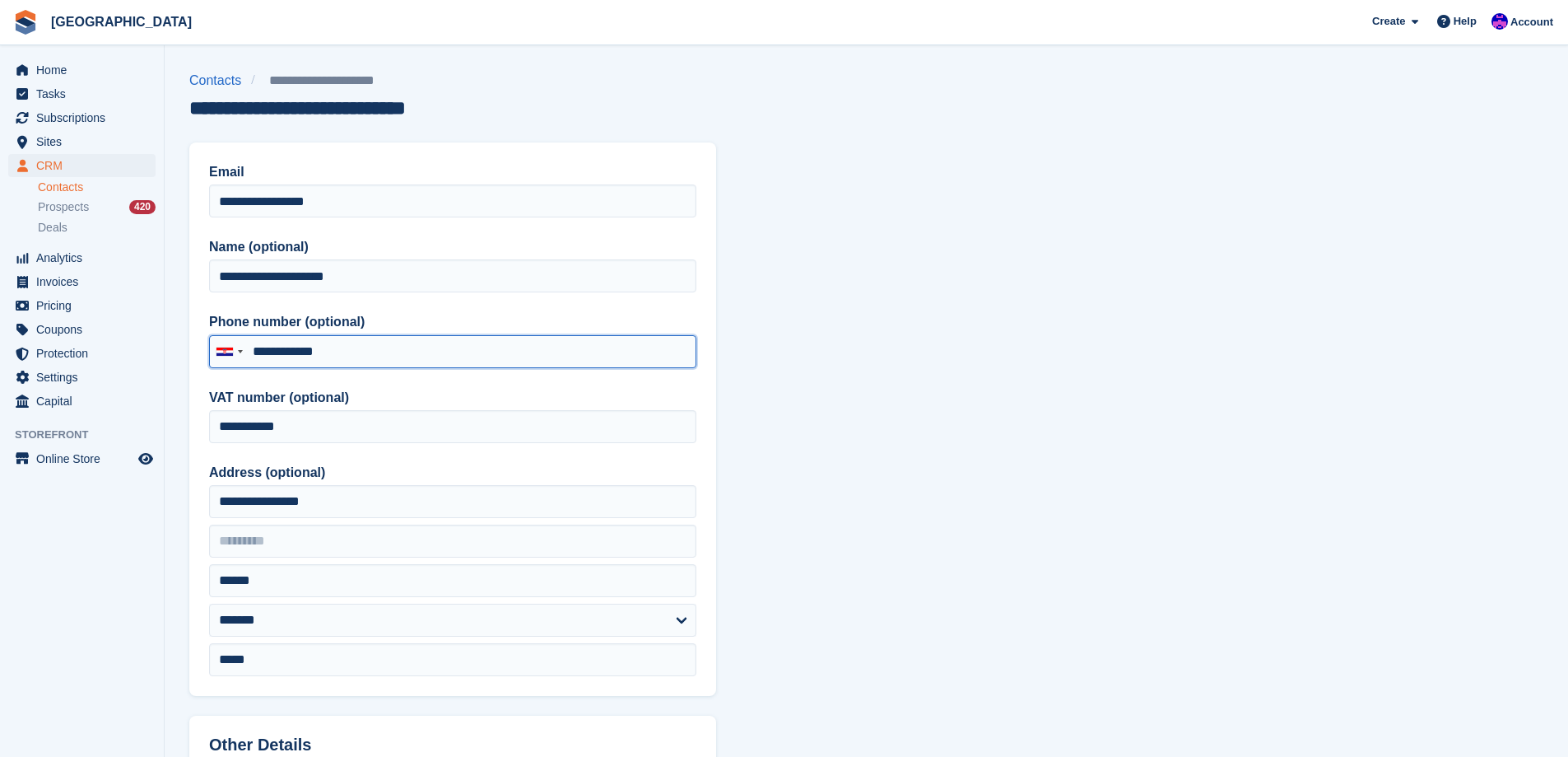
click at [322, 343] on input "**********" at bounding box center [452, 351] width 487 height 33
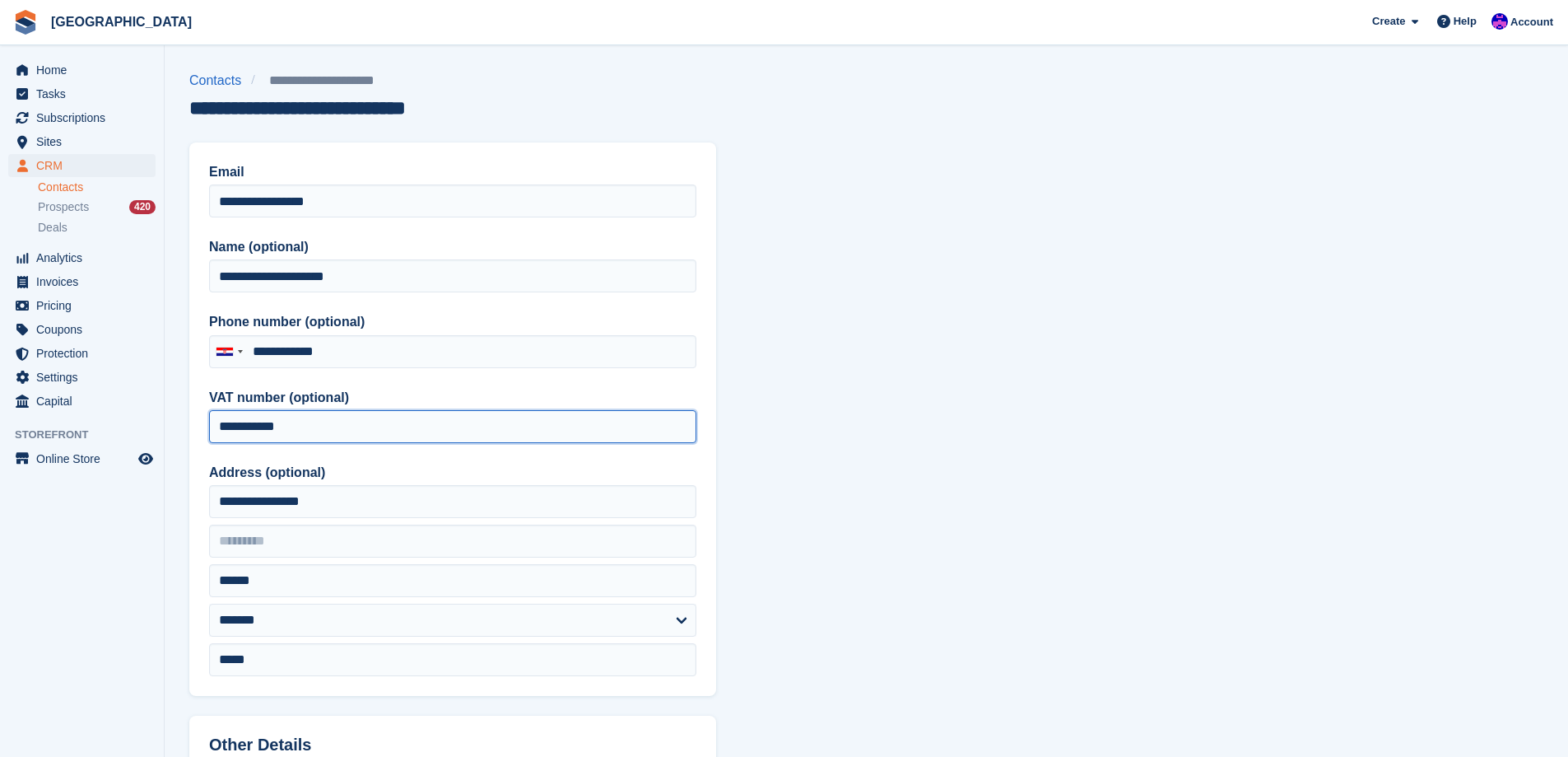
drag, startPoint x: 309, startPoint y: 429, endPoint x: 170, endPoint y: 436, distance: 139.2
click at [170, 436] on section "**********" at bounding box center [866, 701] width 1403 height 1403
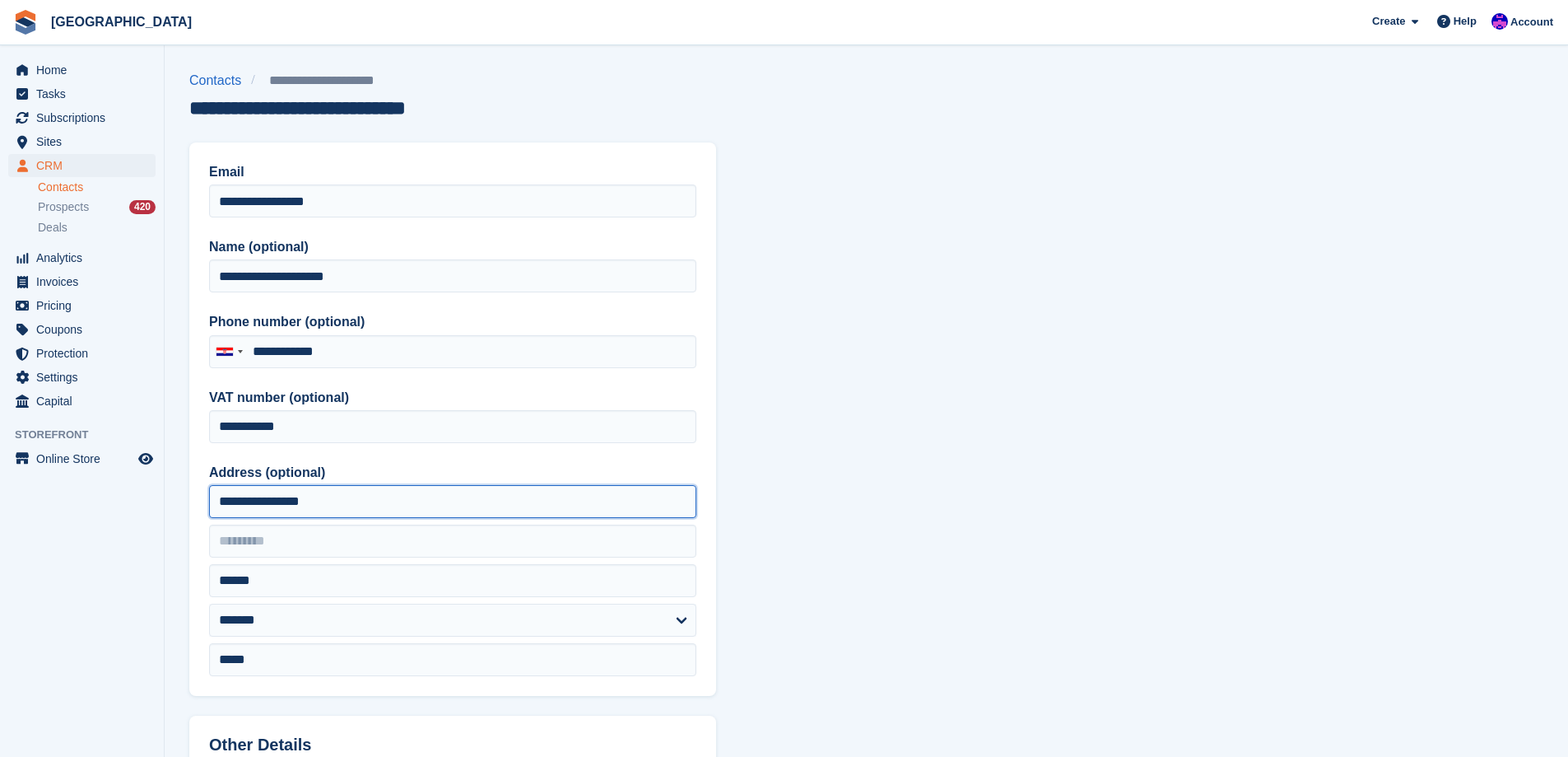
drag, startPoint x: 361, startPoint y: 498, endPoint x: 211, endPoint y: 497, distance: 150.0
click at [211, 497] on input "**********" at bounding box center [452, 501] width 487 height 33
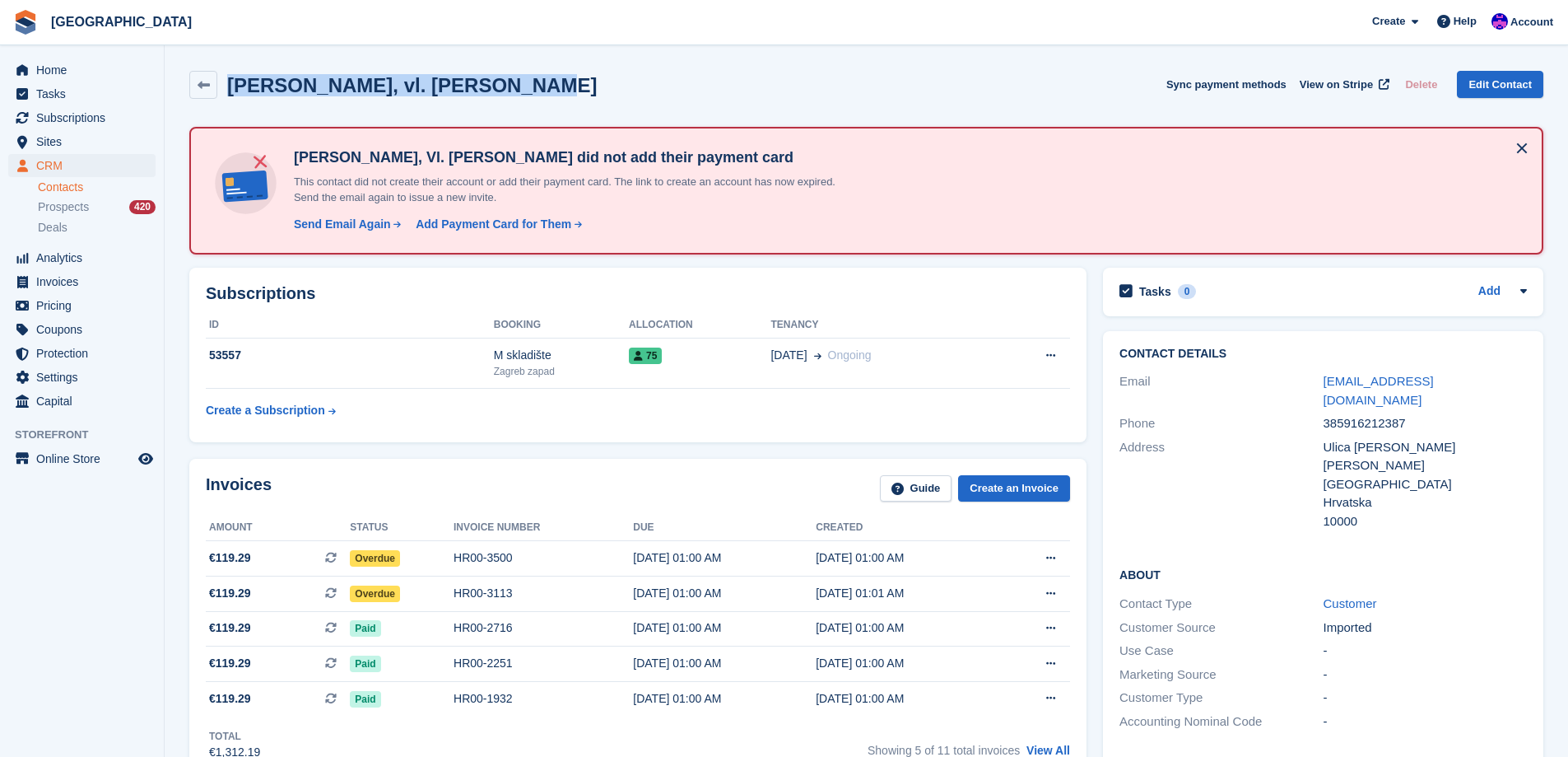
drag, startPoint x: 544, startPoint y: 88, endPoint x: 231, endPoint y: 92, distance: 313.0
click at [231, 92] on div "TOM-GRAD, vl. Tomislav Čabraja Sync payment methods View on Stripe Delete Edit …" at bounding box center [865, 85] width 1354 height 28
copy h2 "TOM-GRAD, vl. Tomislav Čabraja"
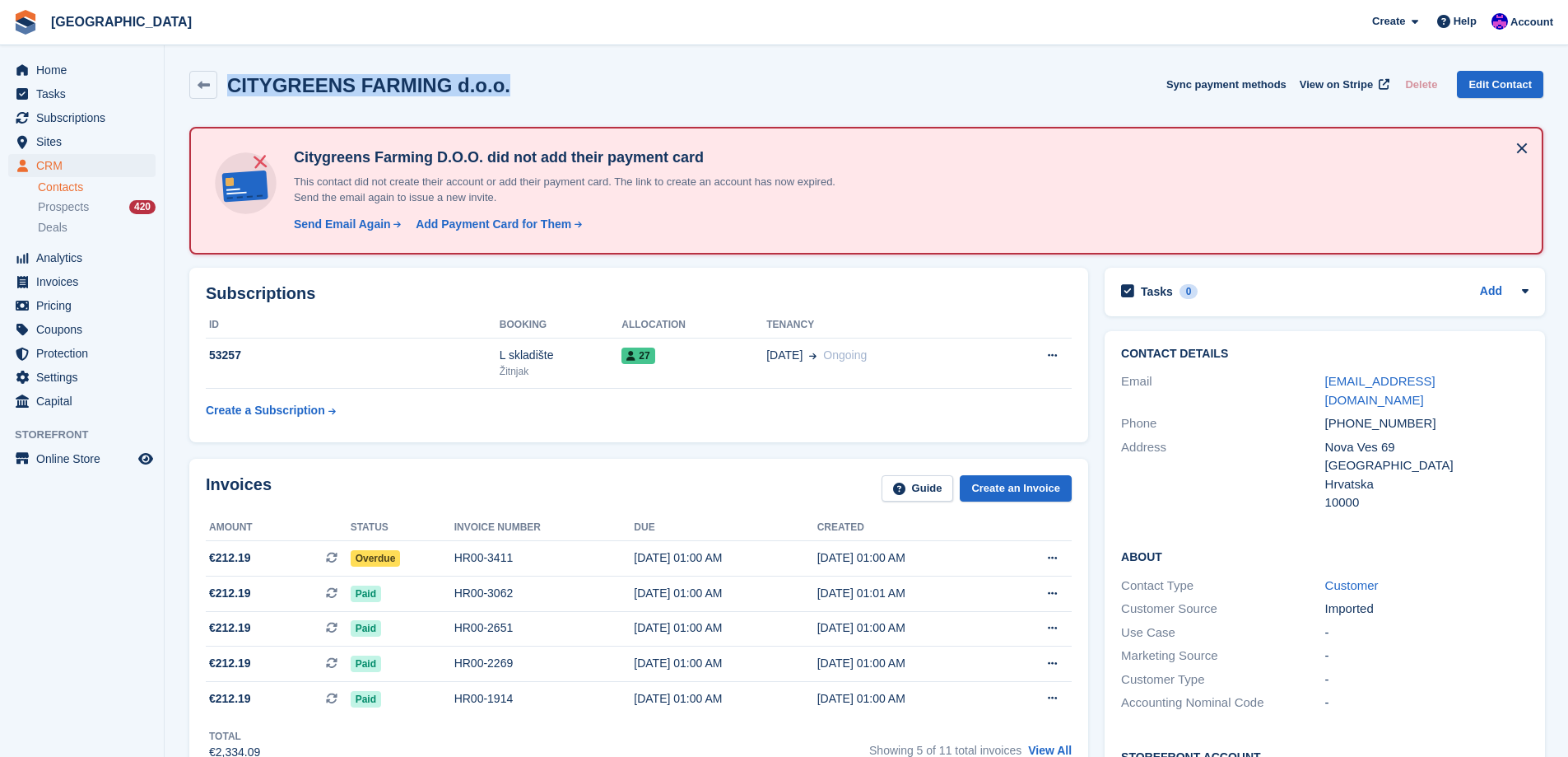
drag, startPoint x: 508, startPoint y: 85, endPoint x: 233, endPoint y: 98, distance: 275.3
click at [233, 98] on div "CITYGREENS FARMING d.o.o. Sync payment methods View on Stripe Delete Edit Conta…" at bounding box center [865, 85] width 1354 height 28
copy h2 "CITYGREENS FARMING d.o.o."
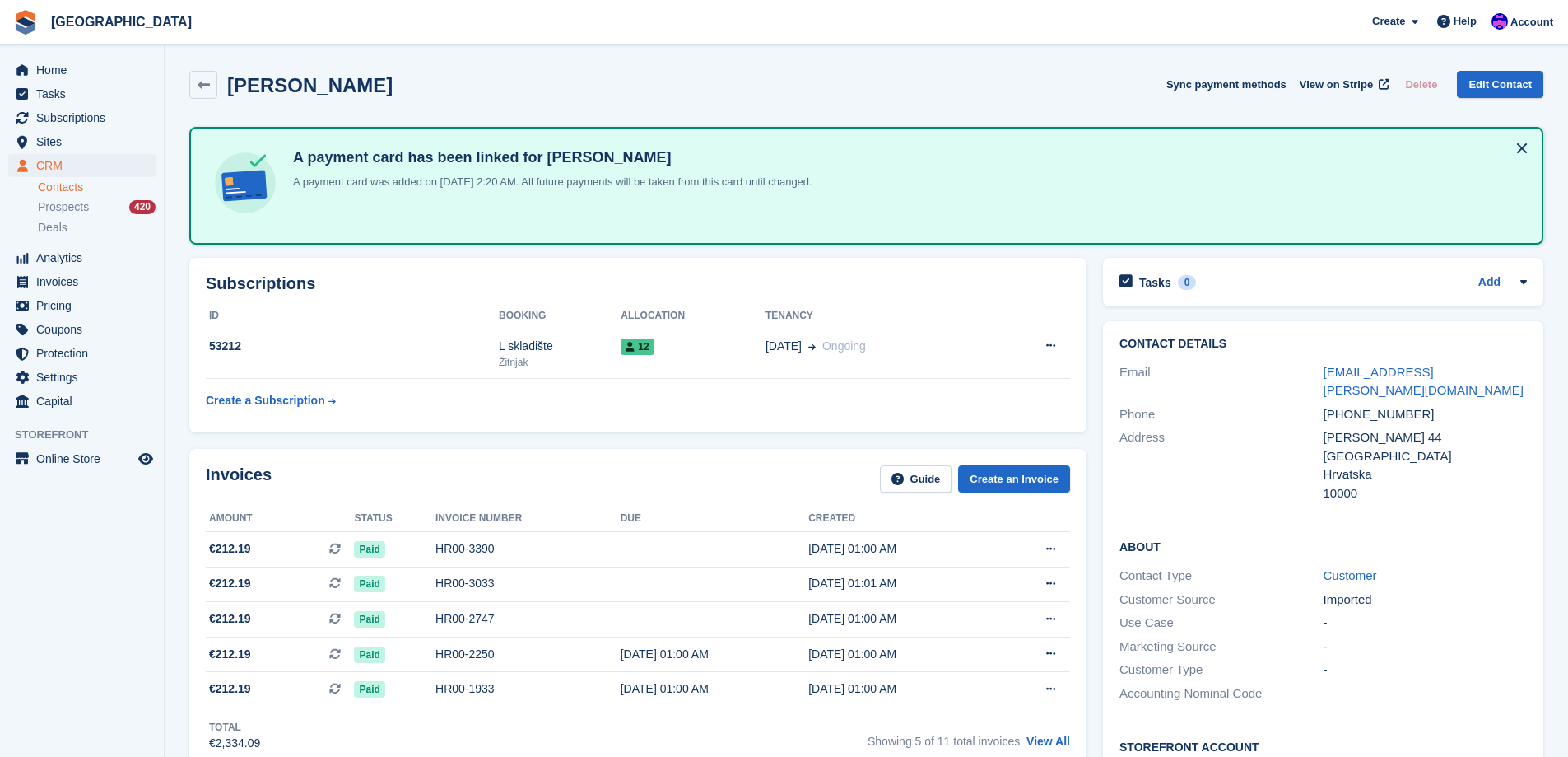
drag, startPoint x: 376, startPoint y: 86, endPoint x: 231, endPoint y: 80, distance: 145.1
click at [231, 80] on div "Kristina Ostojić Sync payment methods View on Stripe Delete Edit Contact" at bounding box center [865, 85] width 1354 height 28
copy h2 "Kristina Ostojić"
click at [1496, 83] on link "Edit Contact" at bounding box center [1499, 84] width 86 height 27
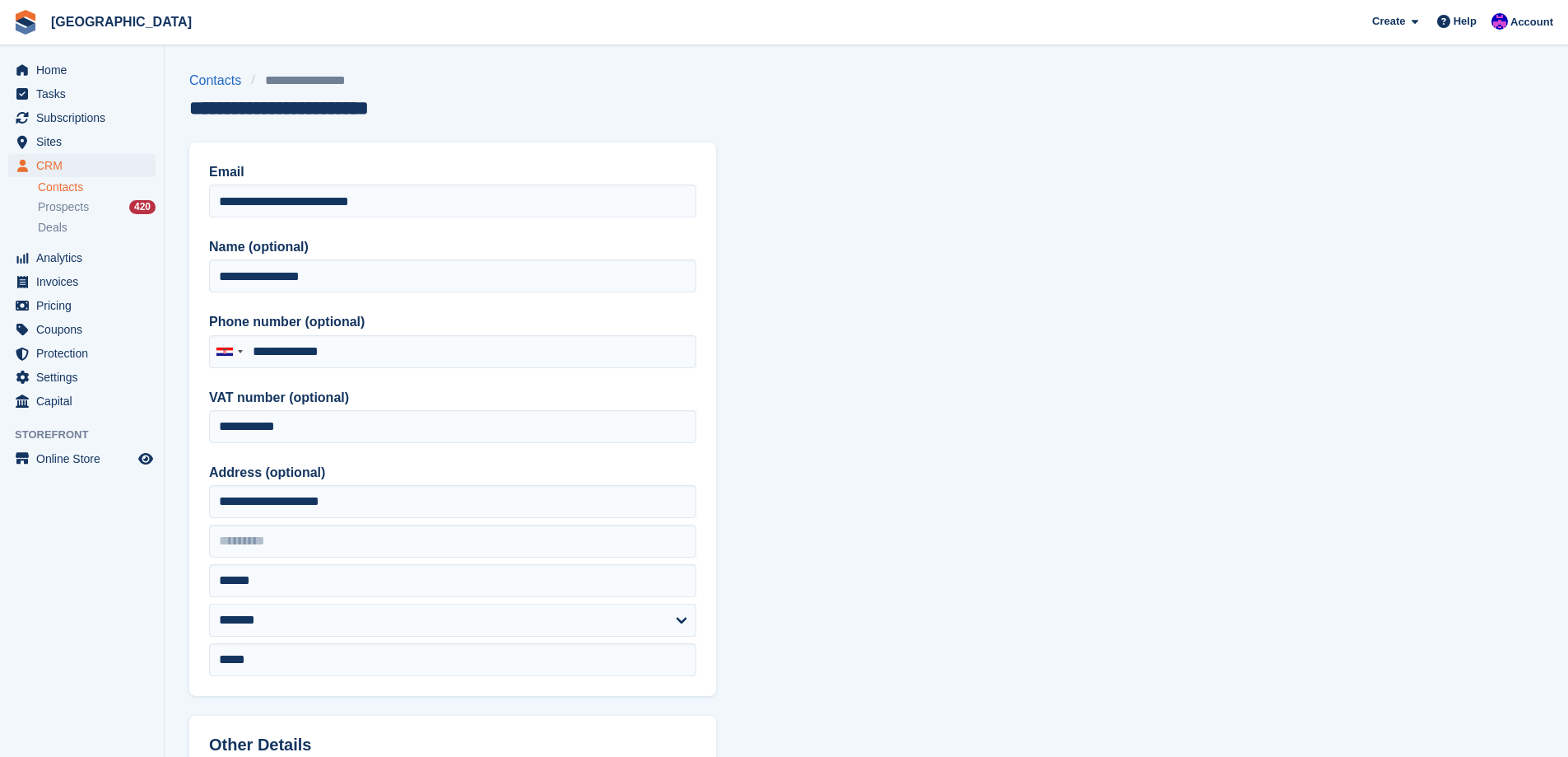
type input "**********"
drag, startPoint x: 391, startPoint y: 355, endPoint x: 261, endPoint y: 355, distance: 130.0
click at [261, 355] on input "**********" at bounding box center [452, 351] width 487 height 33
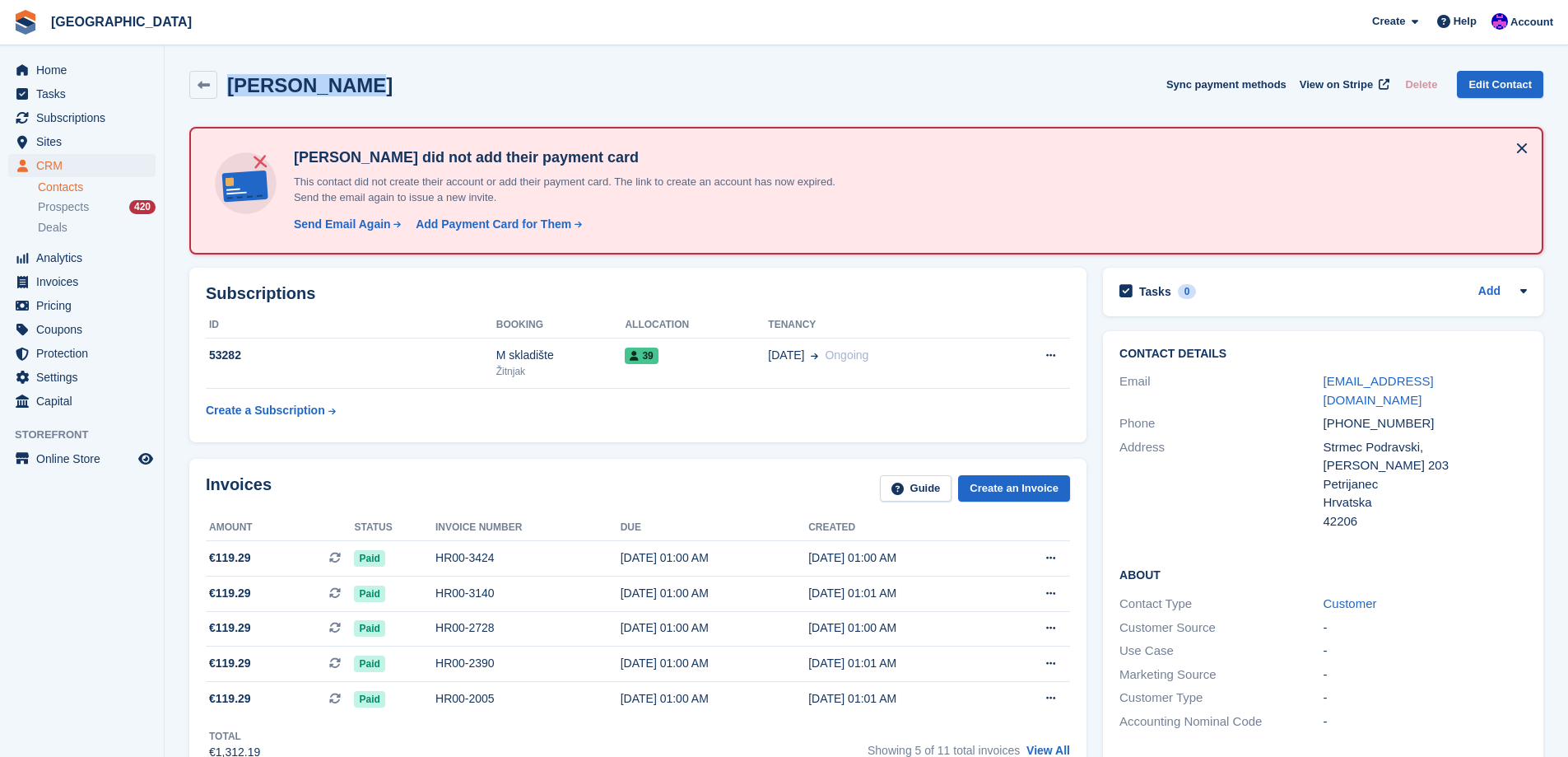
drag, startPoint x: 364, startPoint y: 94, endPoint x: 231, endPoint y: 75, distance: 134.4
click at [231, 75] on div "Nikola Sokač Sync payment methods View on Stripe Delete Edit Contact" at bounding box center [865, 85] width 1354 height 28
copy h2 "Nikola Sokač"
drag, startPoint x: 385, startPoint y: 92, endPoint x: 229, endPoint y: 92, distance: 156.0
click at [229, 92] on div "IZO-KEP j.d.o.o. Sync payment methods View on Stripe Delete Edit Contact" at bounding box center [865, 85] width 1354 height 28
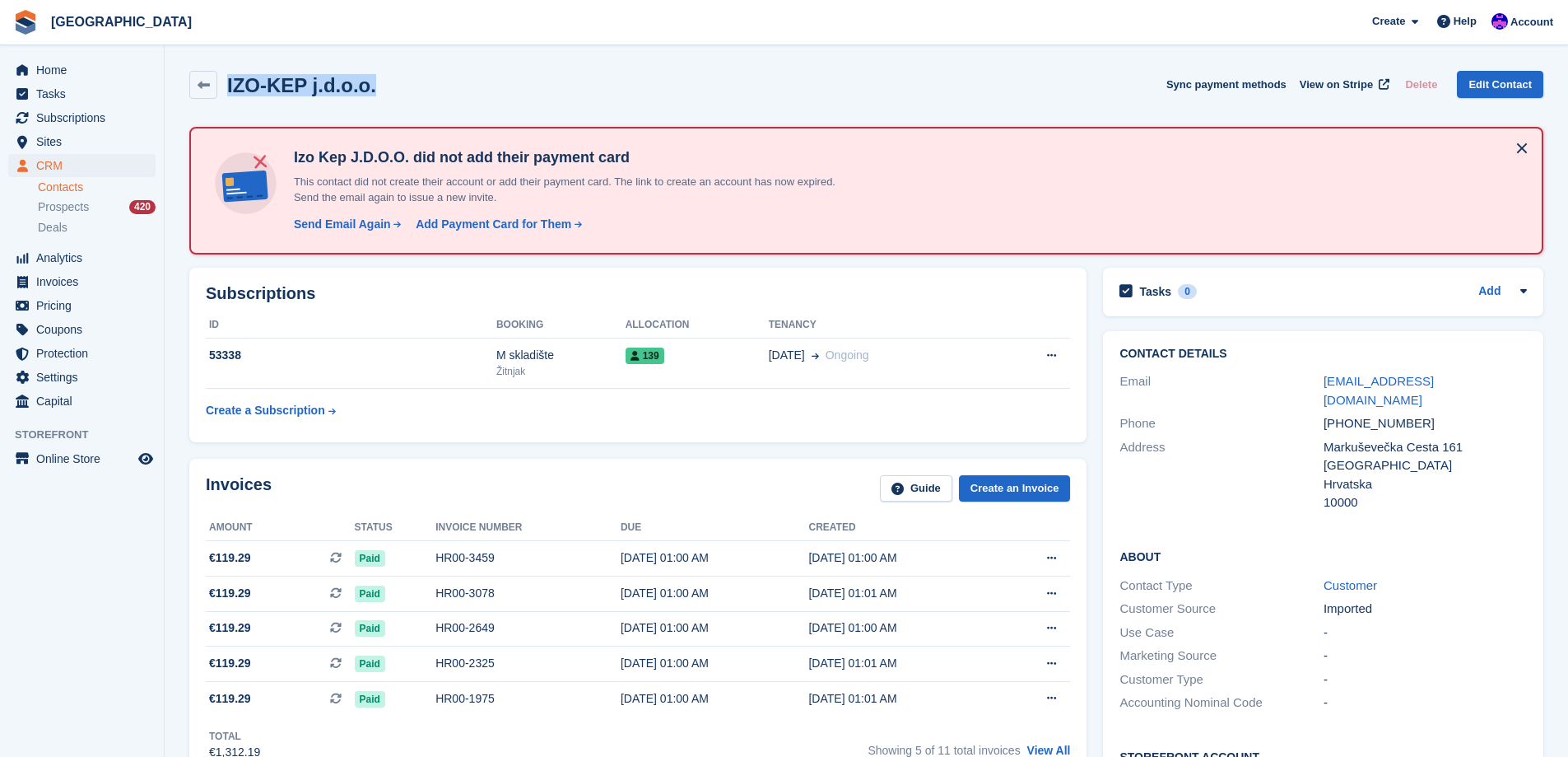
copy h2 "IZO-KEP j.d.o.o."
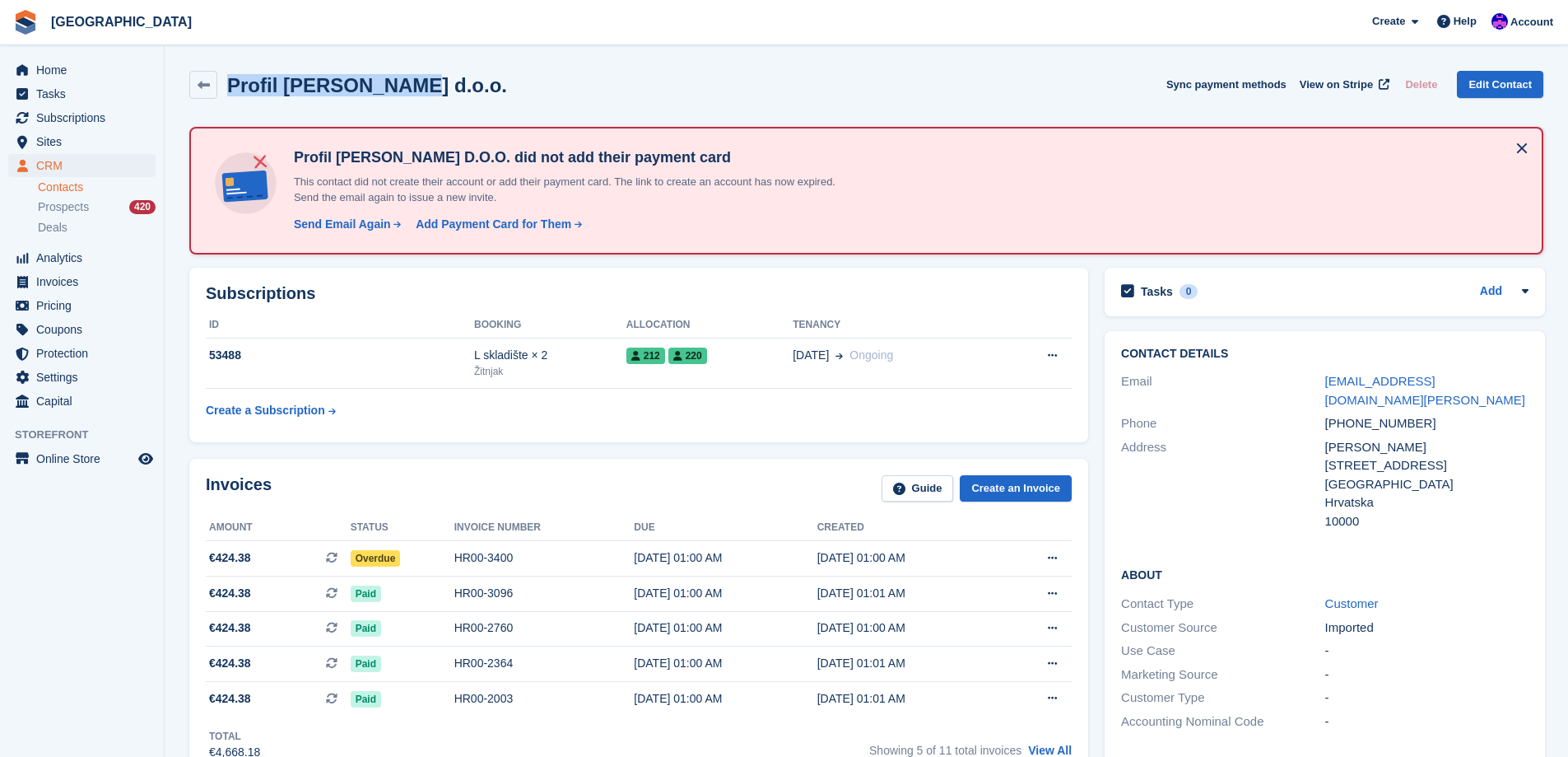
drag, startPoint x: 436, startPoint y: 96, endPoint x: 230, endPoint y: 93, distance: 206.0
click at [230, 93] on div "Profil [PERSON_NAME] d.o.o. Sync payment methods View on Stripe Delete Edit Con…" at bounding box center [865, 85] width 1354 height 28
copy h2 "Profil [PERSON_NAME] d.o.o."
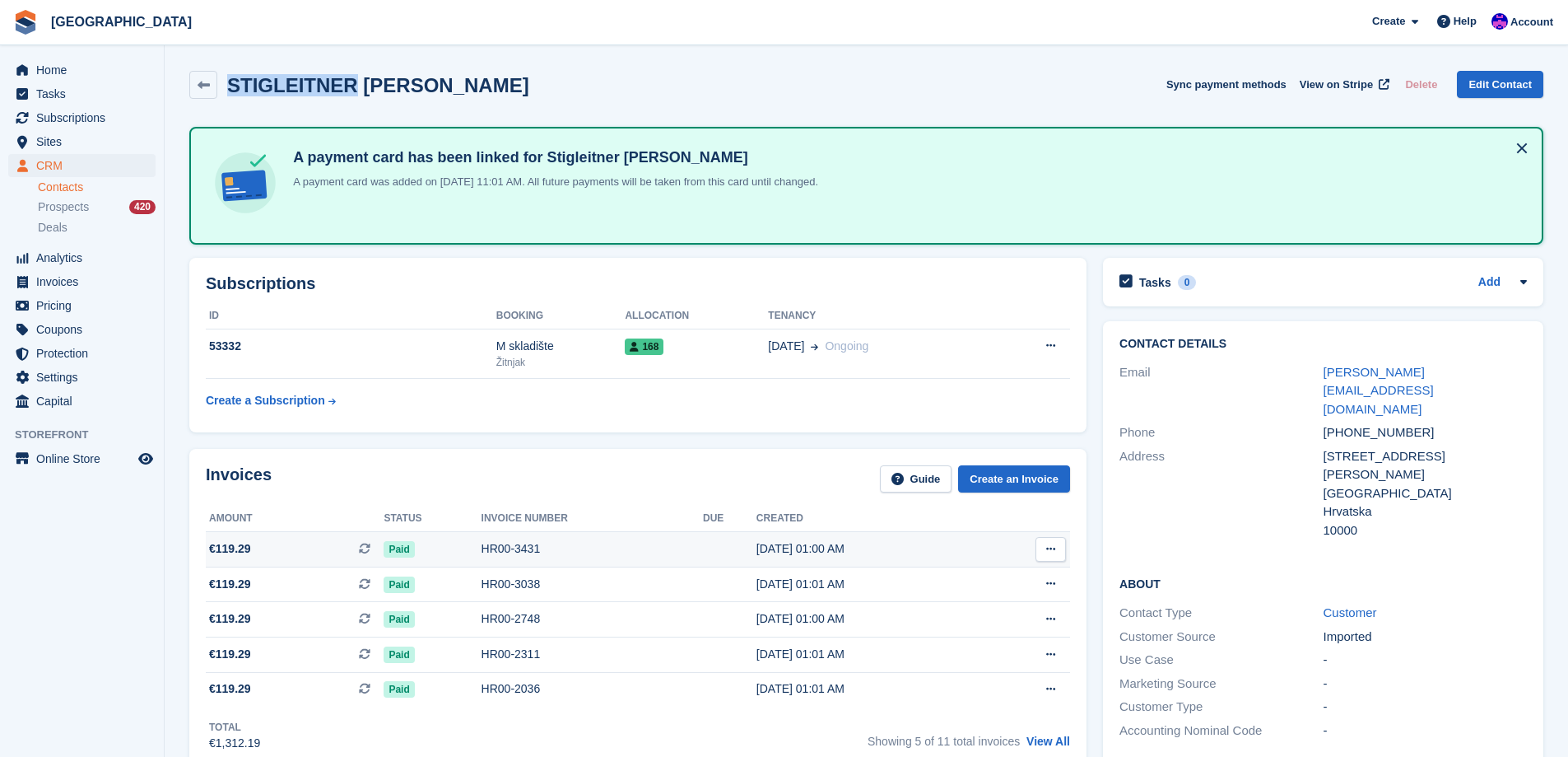
drag, startPoint x: 232, startPoint y: 88, endPoint x: 337, endPoint y: 79, distance: 105.4
click at [337, 79] on h2 "STIGLEITNER [PERSON_NAME]" at bounding box center [378, 85] width 302 height 22
copy h2 "[PERSON_NAME]"
drag, startPoint x: 666, startPoint y: 87, endPoint x: 231, endPoint y: 96, distance: 435.1
click at [231, 96] on div "STIGLEITNER [PERSON_NAME] Sync payment methods View on Stripe Delete Edit Conta…" at bounding box center [865, 85] width 1354 height 28
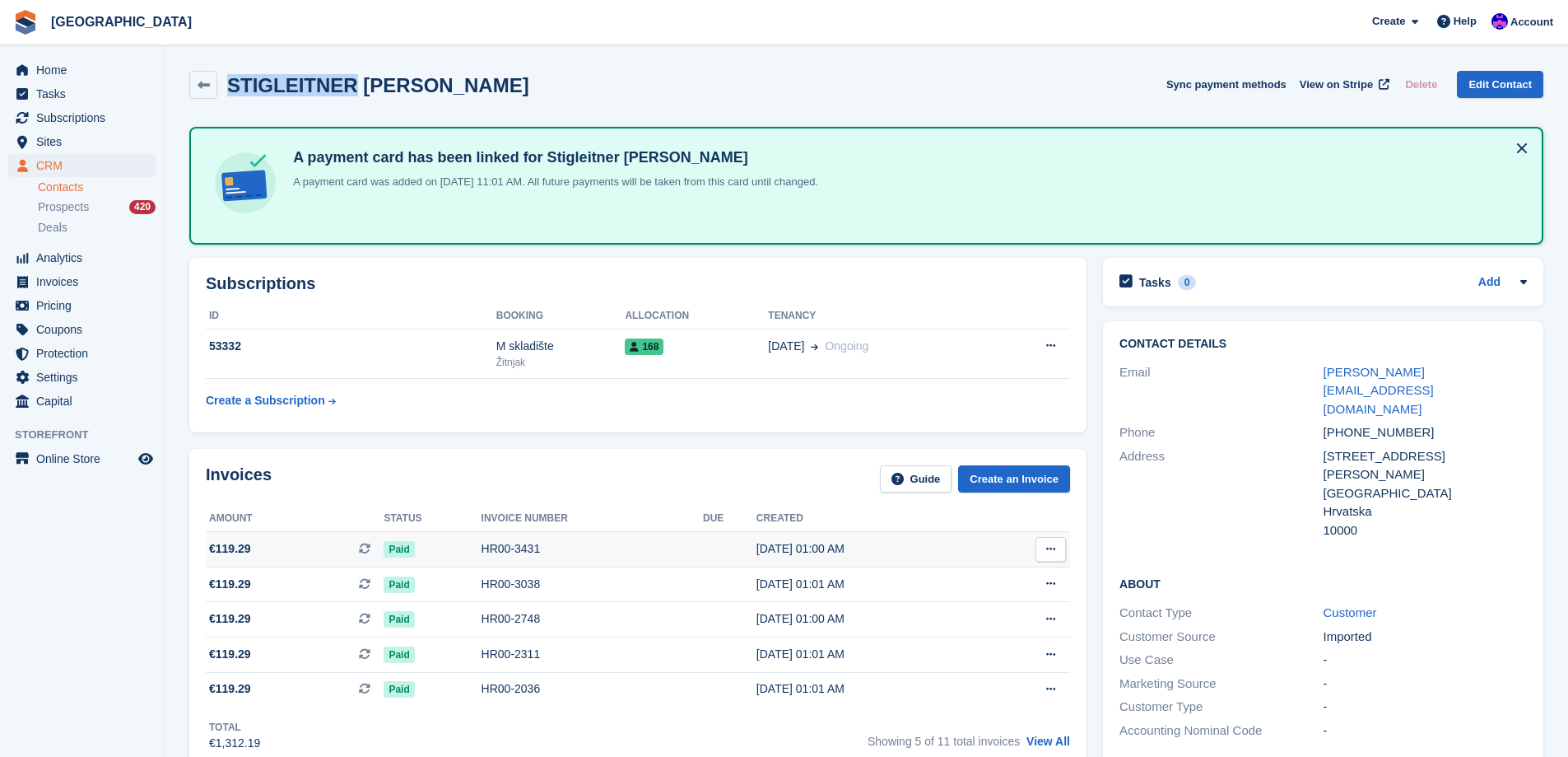
copy h2 "STIGLEITNER [PERSON_NAME]"
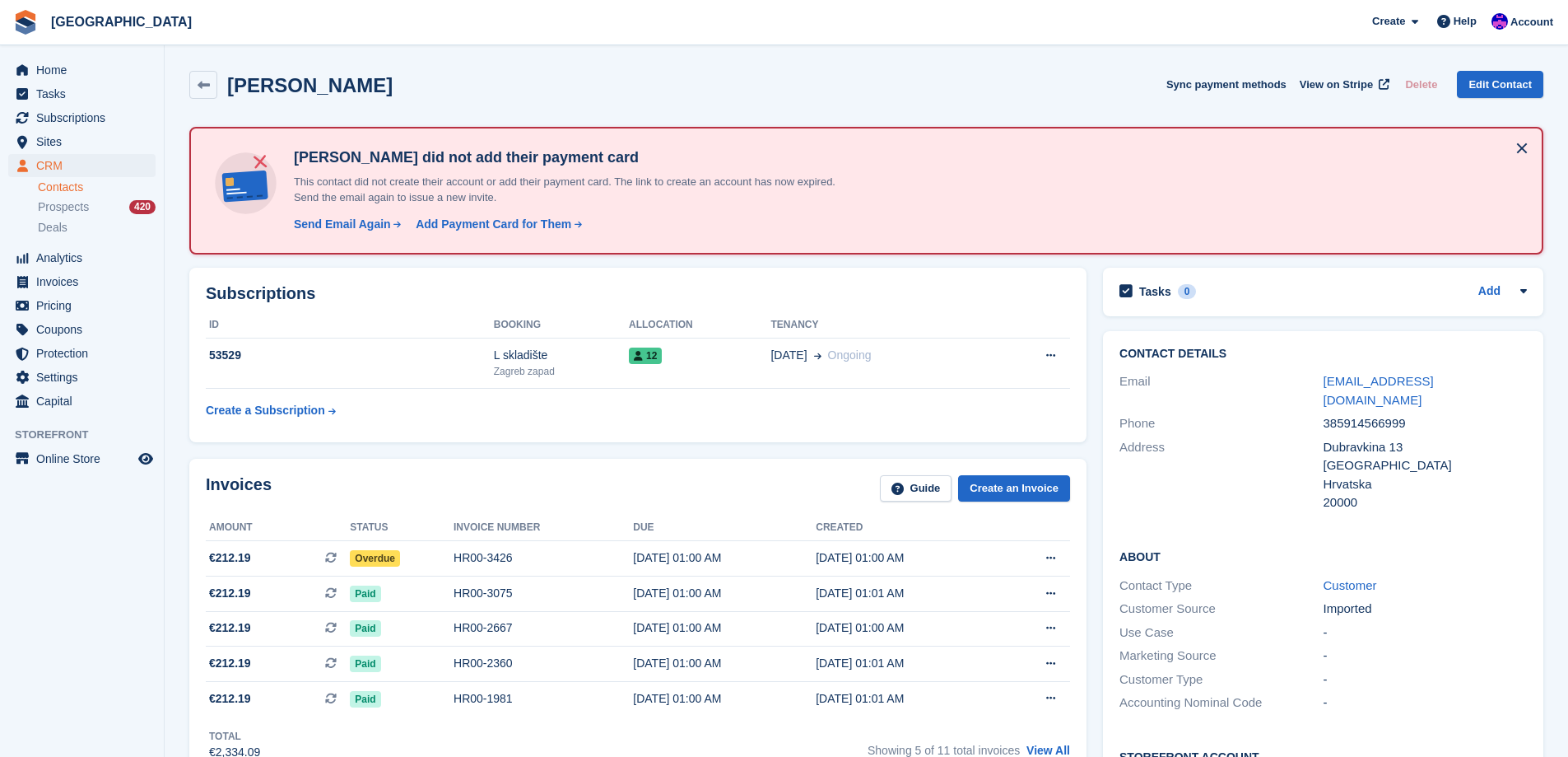
drag, startPoint x: 397, startPoint y: 96, endPoint x: 230, endPoint y: 85, distance: 167.4
click at [230, 85] on div "Tomislav Njavro Sync payment methods View on Stripe Delete Edit Contact" at bounding box center [865, 85] width 1354 height 28
copy h2 "Tomislav Njavro"
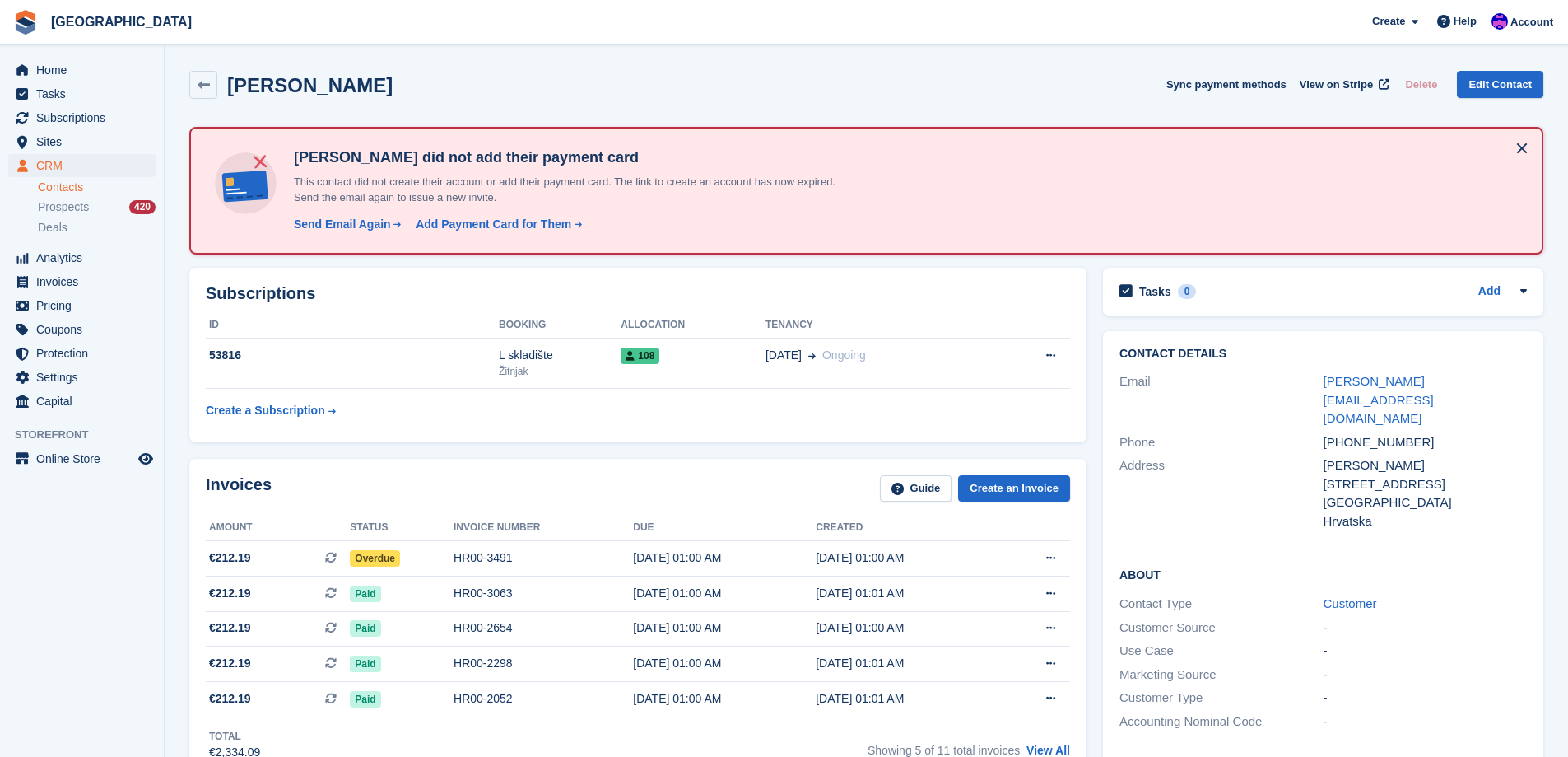
drag, startPoint x: 381, startPoint y: 81, endPoint x: 230, endPoint y: 96, distance: 151.7
click at [230, 96] on div "[PERSON_NAME] Sync payment methods View on Stripe Delete Edit Contact" at bounding box center [865, 85] width 1354 height 28
copy h2 "[PERSON_NAME]"
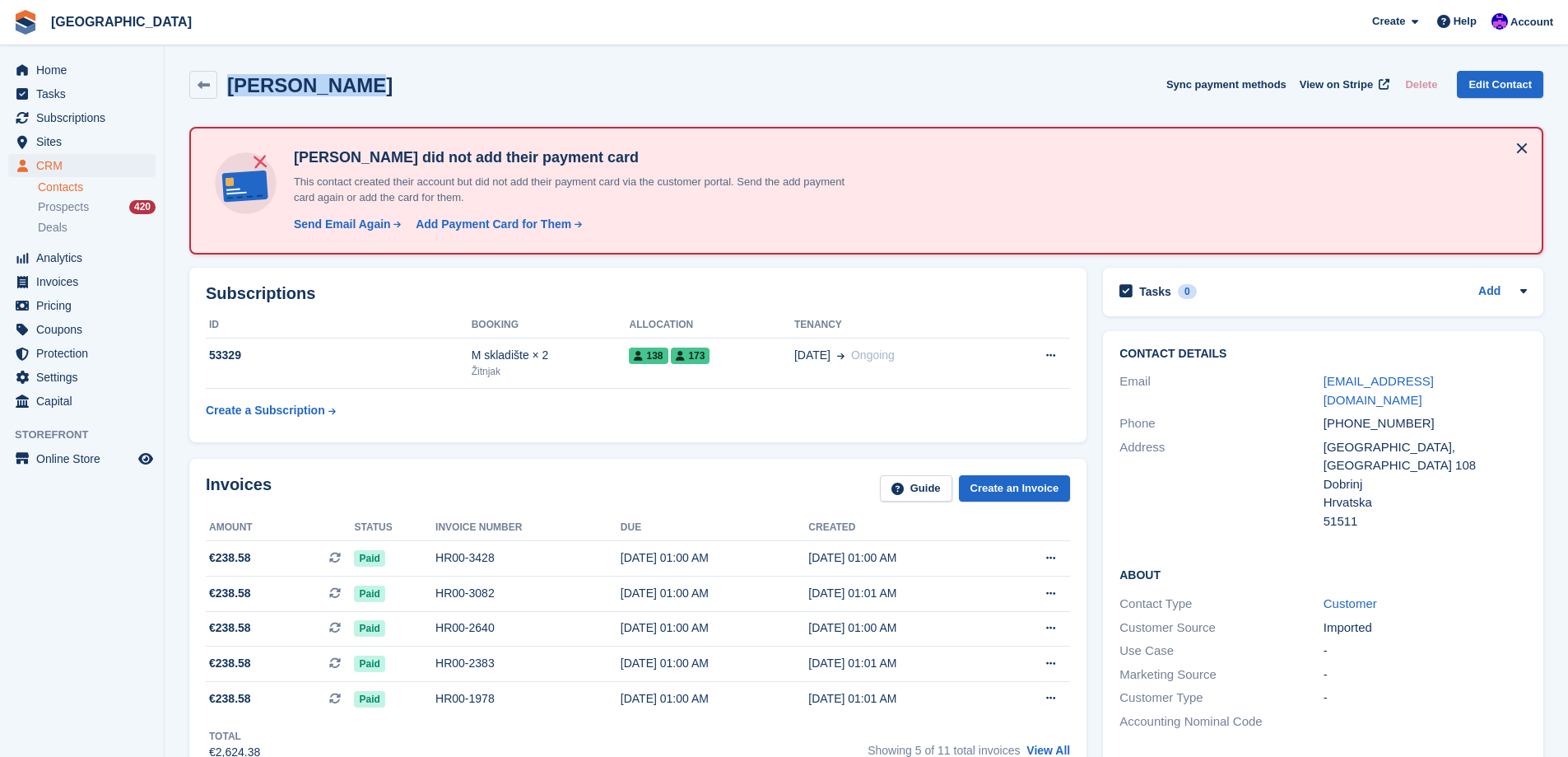
drag, startPoint x: 374, startPoint y: 86, endPoint x: 231, endPoint y: 86, distance: 143.0
click at [231, 86] on div "Davor Gavran Sync payment methods View on Stripe Delete Edit Contact" at bounding box center [865, 85] width 1354 height 28
copy h2 "Davor Gavran"
click at [408, 564] on div "Paid" at bounding box center [394, 558] width 81 height 17
click at [1483, 80] on link "Edit Contact" at bounding box center [1499, 84] width 86 height 27
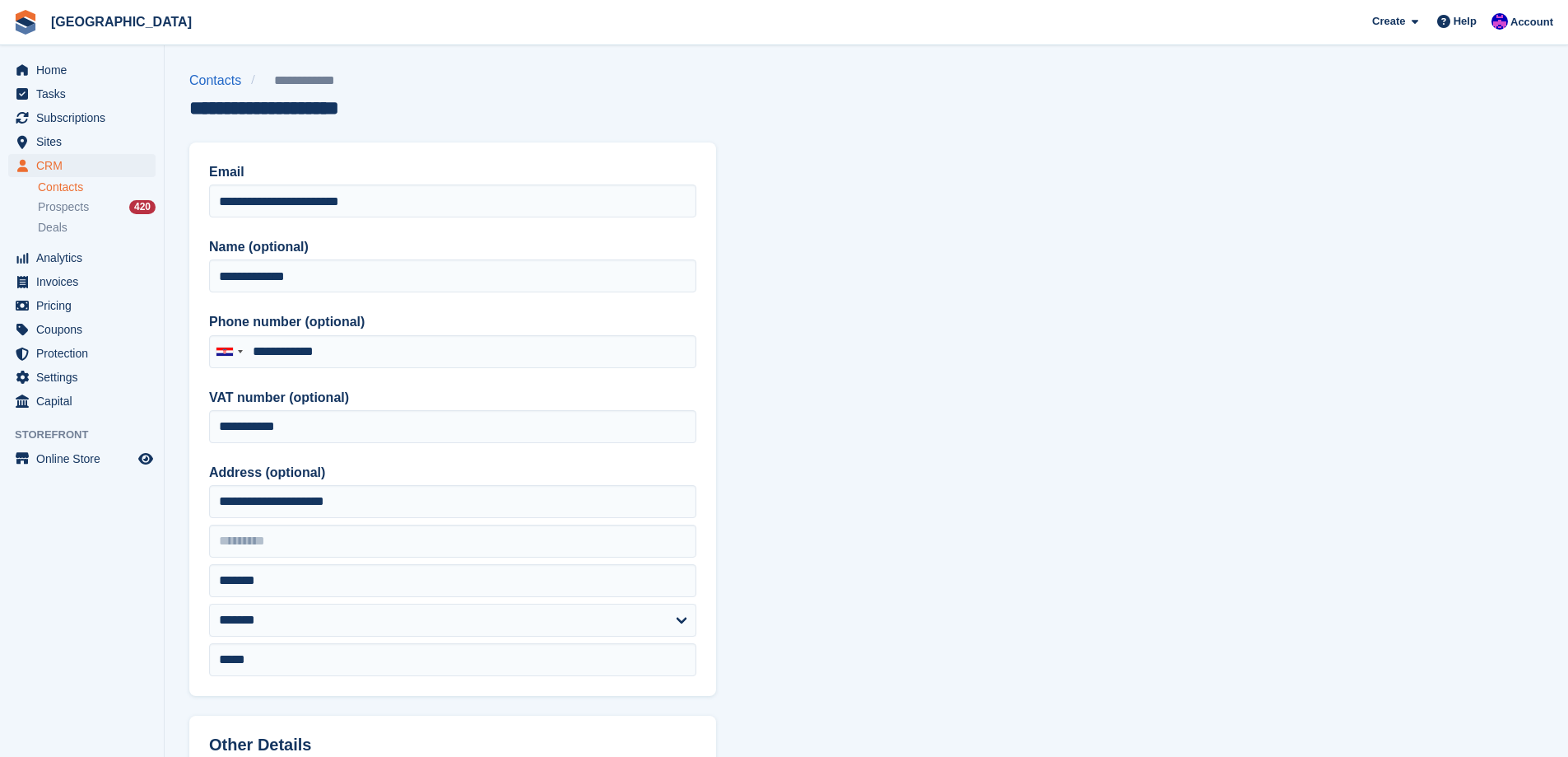
type input "**********"
drag, startPoint x: 399, startPoint y: 355, endPoint x: 249, endPoint y: 362, distance: 150.2
click at [249, 362] on input "**********" at bounding box center [452, 351] width 487 height 33
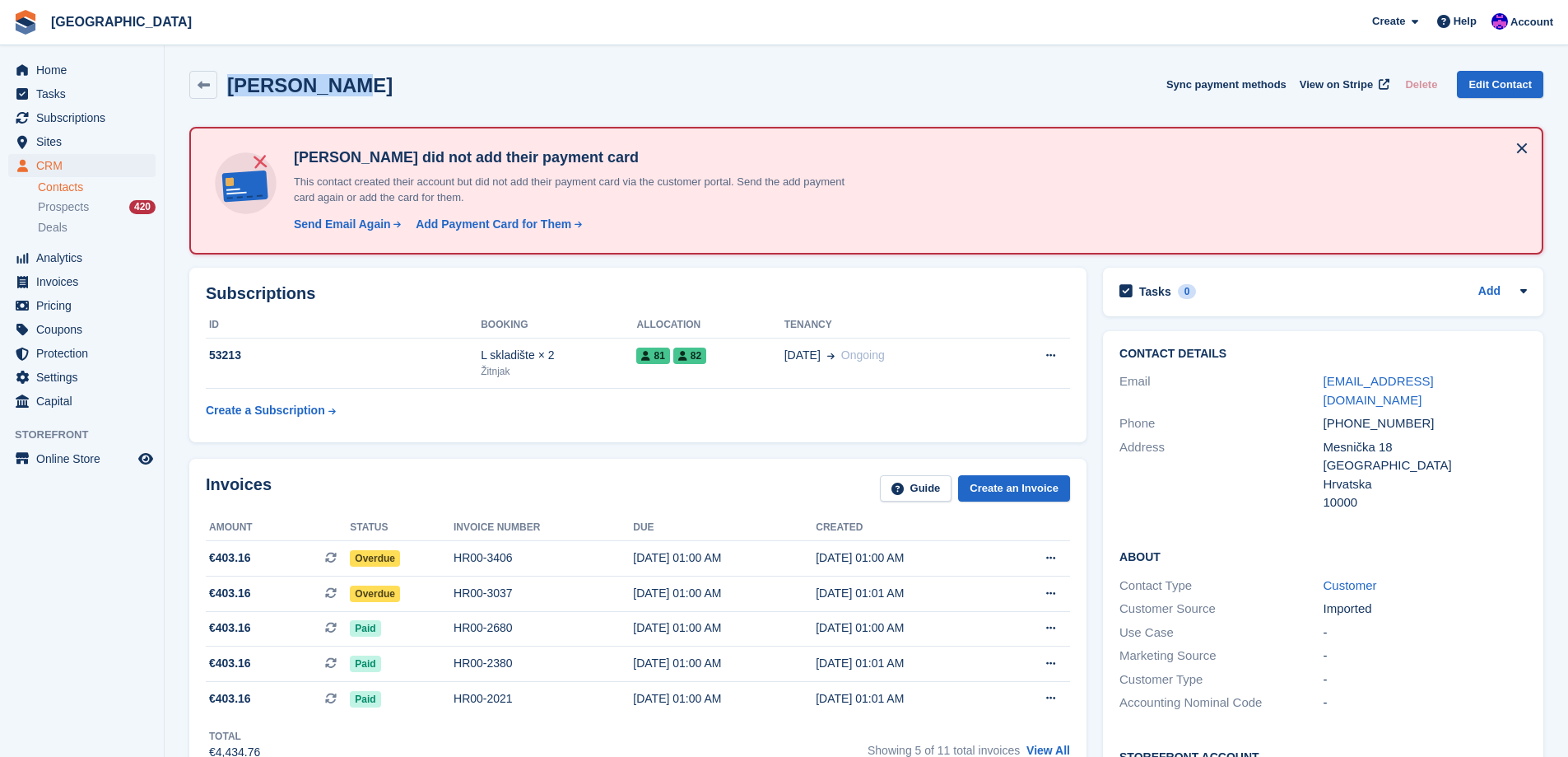
drag, startPoint x: 388, startPoint y: 85, endPoint x: 227, endPoint y: 85, distance: 161.0
click at [227, 85] on div "[PERSON_NAME] Sync payment methods View on Stripe Delete Edit Contact" at bounding box center [865, 85] width 1354 height 28
copy h2 "[PERSON_NAME]"
click at [553, 547] on td "HR00-3406" at bounding box center [543, 558] width 180 height 36
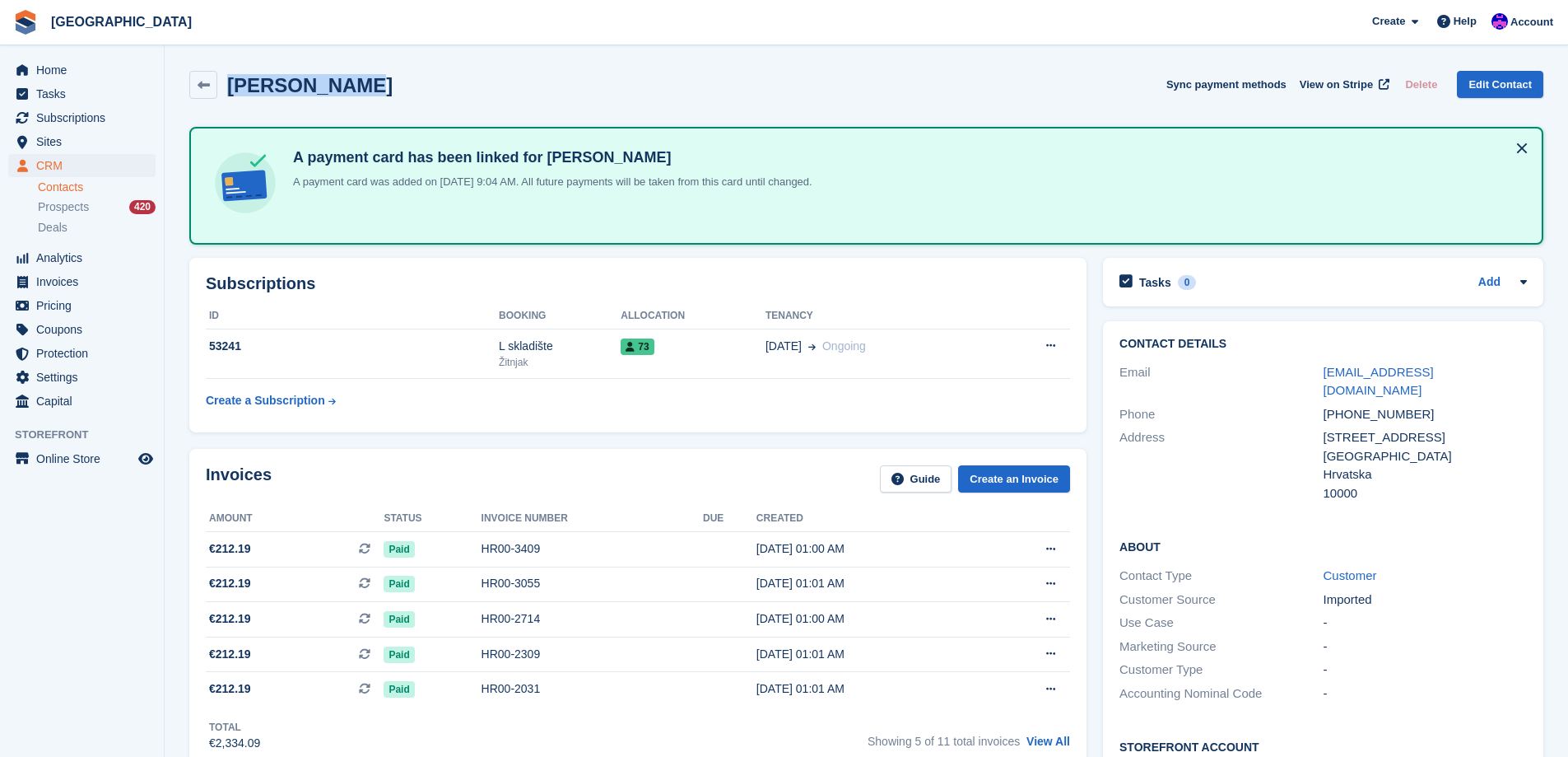
drag, startPoint x: 366, startPoint y: 88, endPoint x: 228, endPoint y: 93, distance: 138.1
click at [228, 93] on div "[PERSON_NAME] Sync payment methods View on Stripe Delete Edit Contact" at bounding box center [865, 85] width 1354 height 28
copy h2 "Darko Martić"
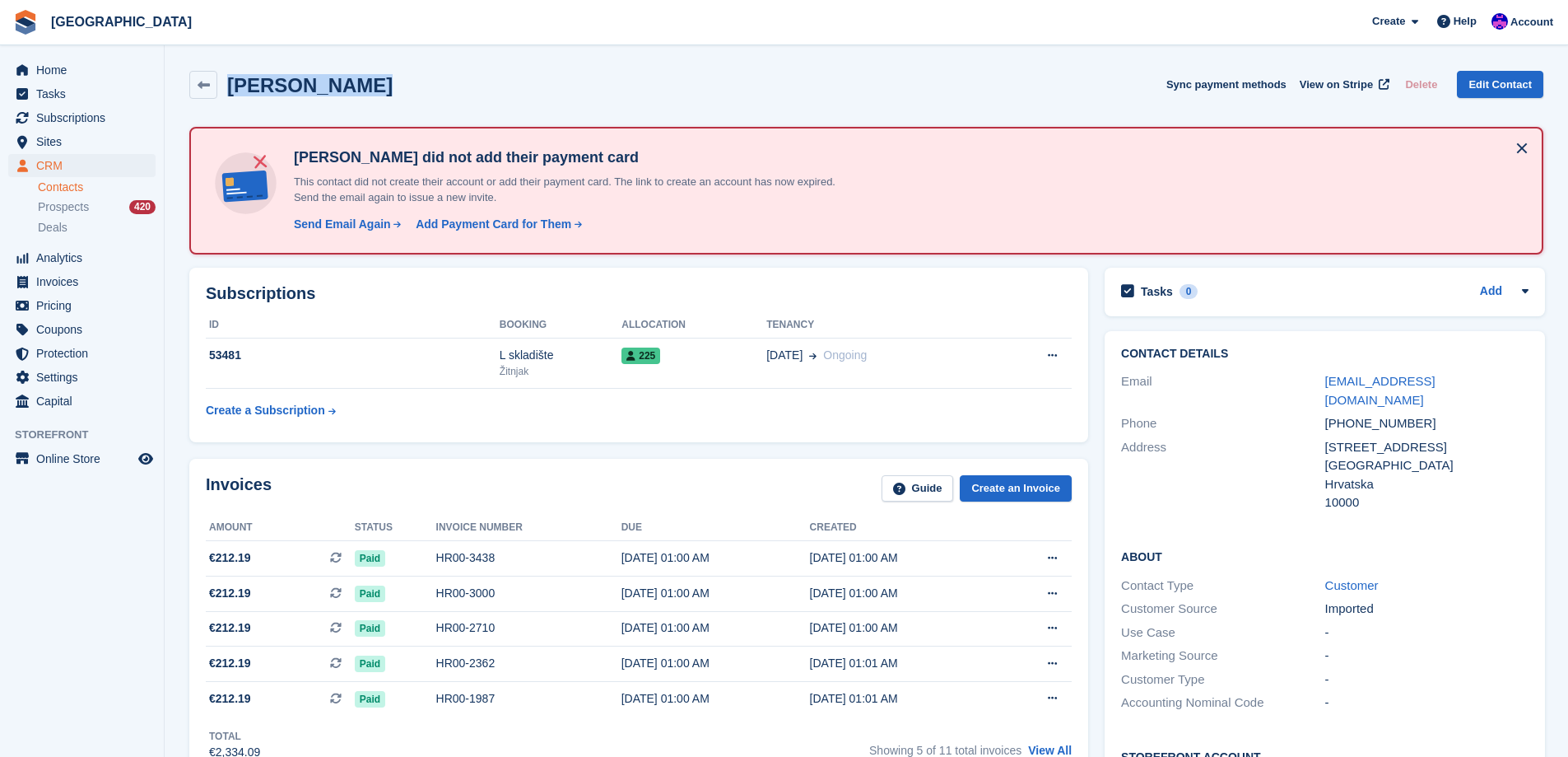
drag, startPoint x: 398, startPoint y: 91, endPoint x: 229, endPoint y: 65, distance: 171.0
click at [229, 65] on div "[PERSON_NAME] Sync payment methods View on Stripe Delete Edit Contact" at bounding box center [866, 88] width 1370 height 51
copy h2 "[PERSON_NAME]"
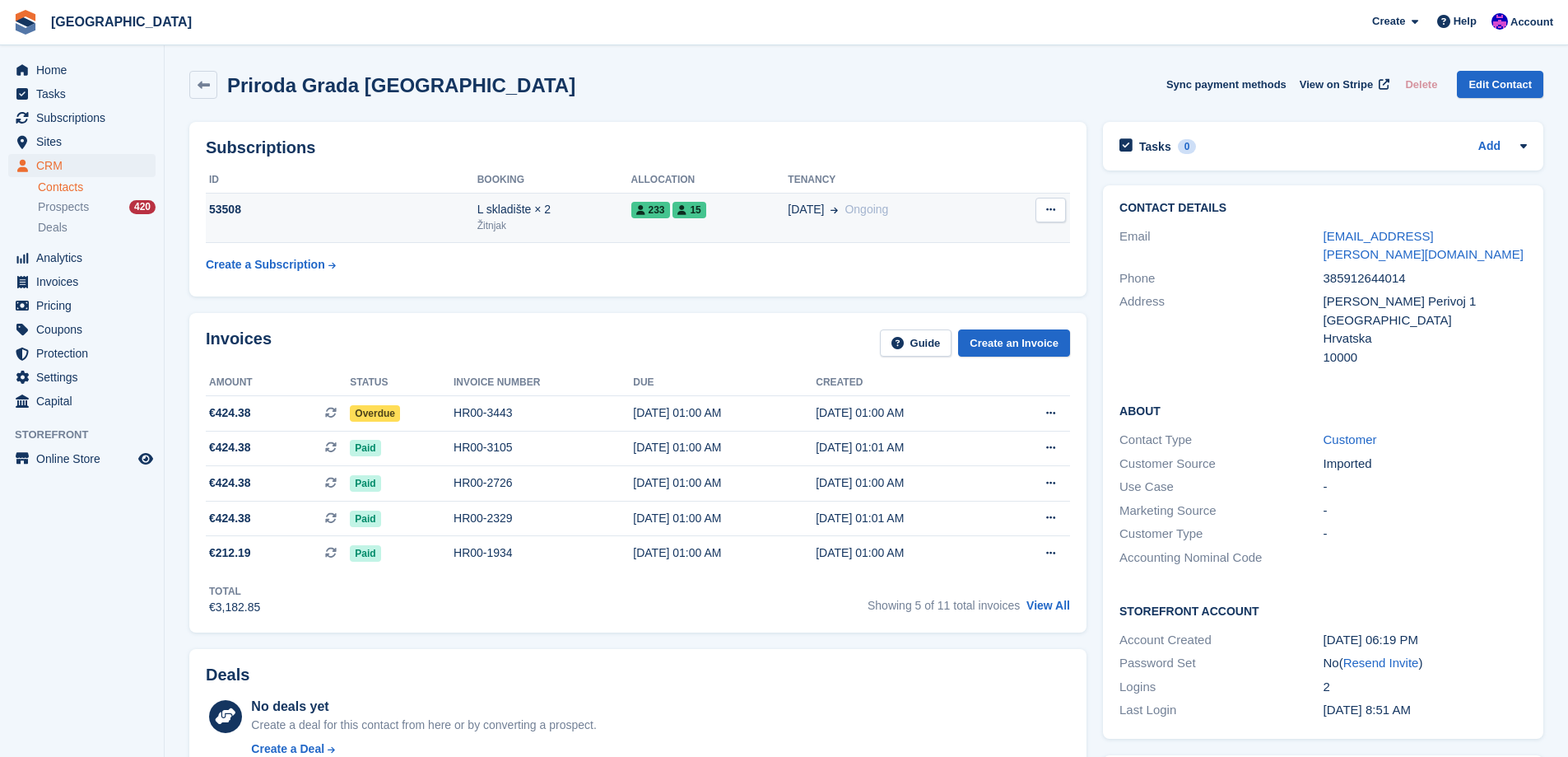
click at [521, 229] on div "Žitnjak" at bounding box center [554, 225] width 154 height 15
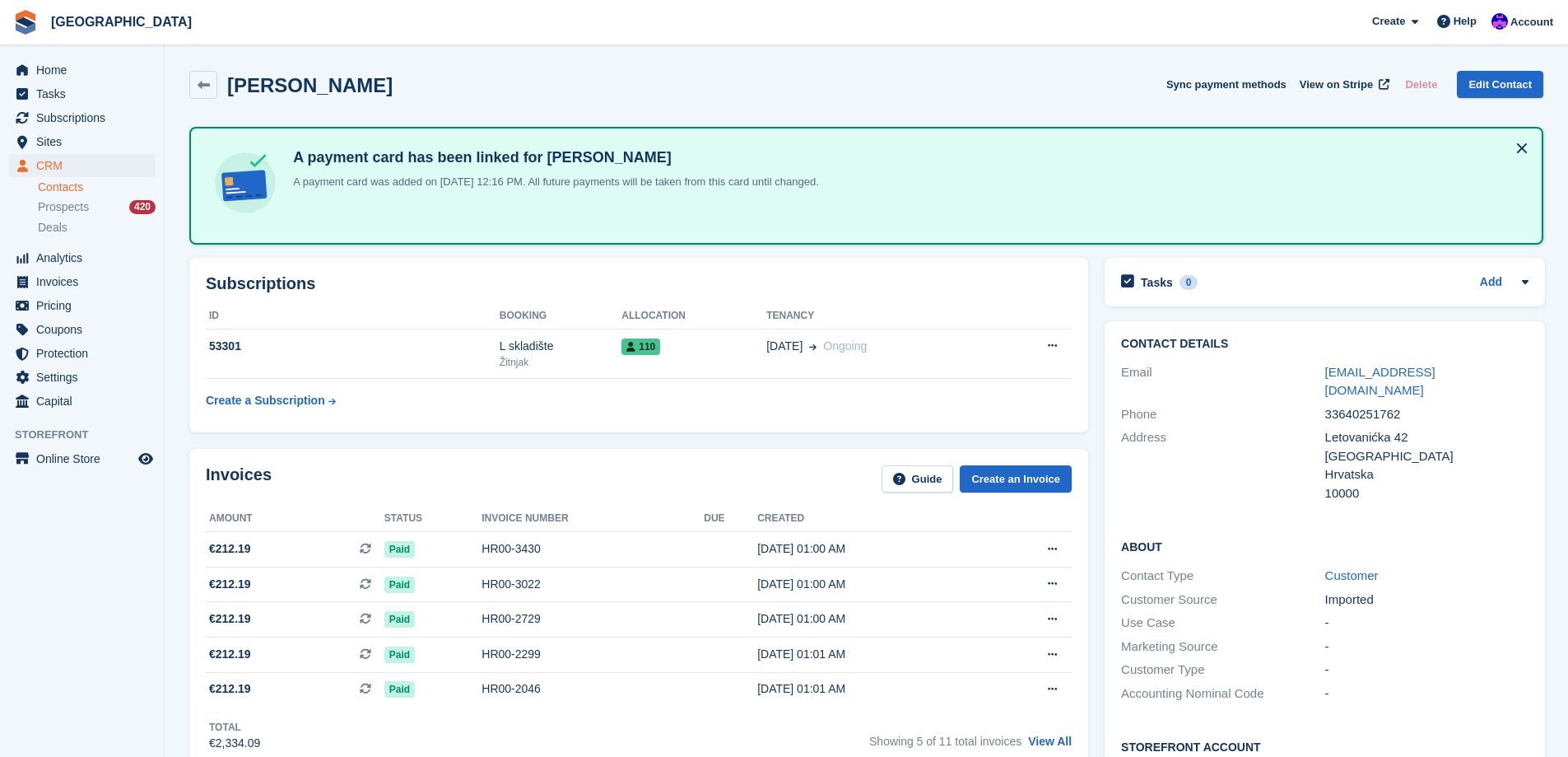
drag, startPoint x: 388, startPoint y: 96, endPoint x: 230, endPoint y: 95, distance: 158.0
click at [230, 95] on div "[PERSON_NAME] Sync payment methods View on Stripe Delete Edit Contact" at bounding box center [865, 85] width 1354 height 28
copy h2 "[PERSON_NAME]"
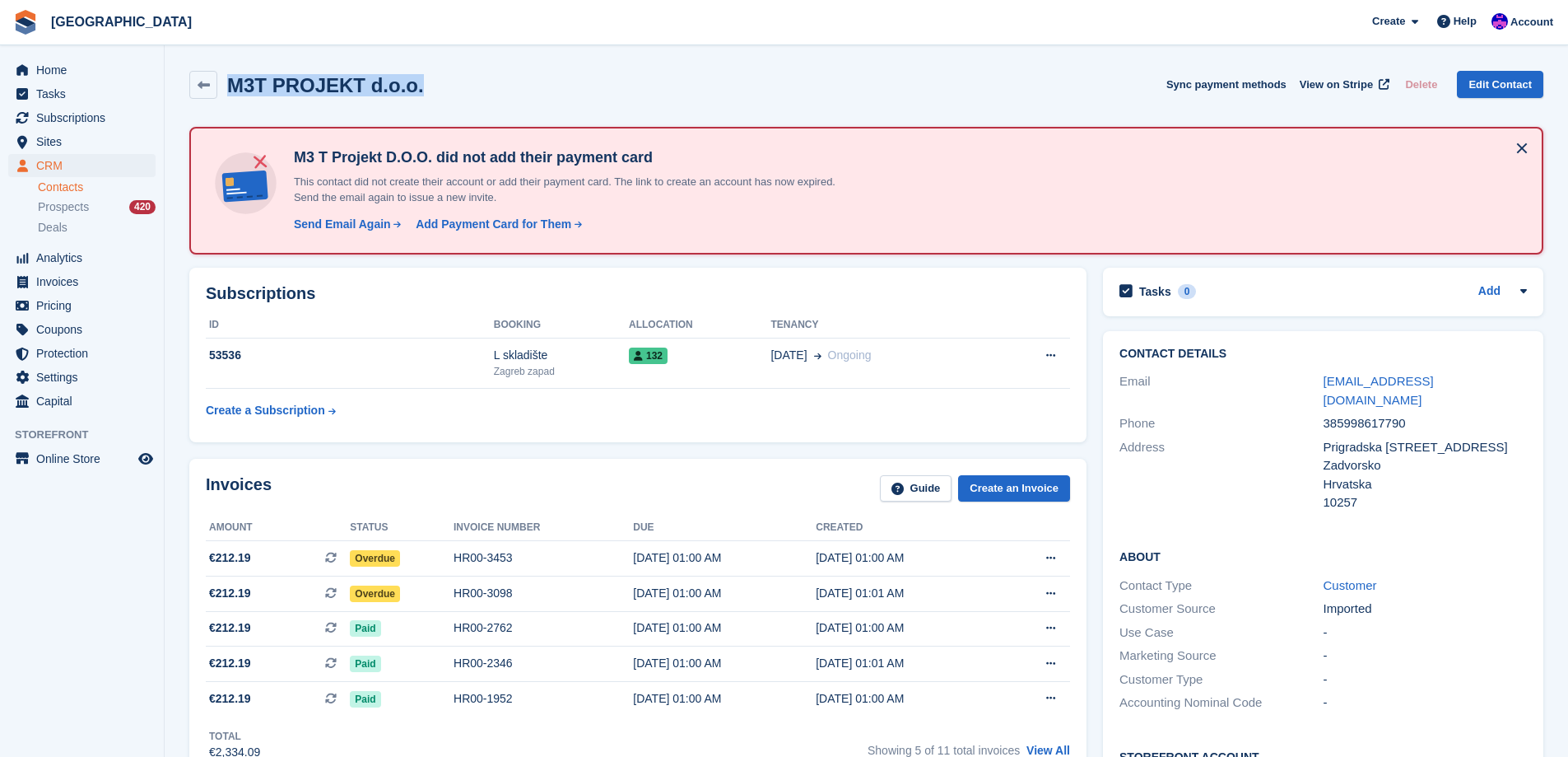
drag, startPoint x: 431, startPoint y: 89, endPoint x: 219, endPoint y: 90, distance: 212.0
click at [219, 90] on div "M3T PROJEKT d.o.o. Sync payment methods View on Stripe Delete Edit Contact" at bounding box center [865, 85] width 1354 height 28
copy h2 "M3T PROJEKT d.o.o."
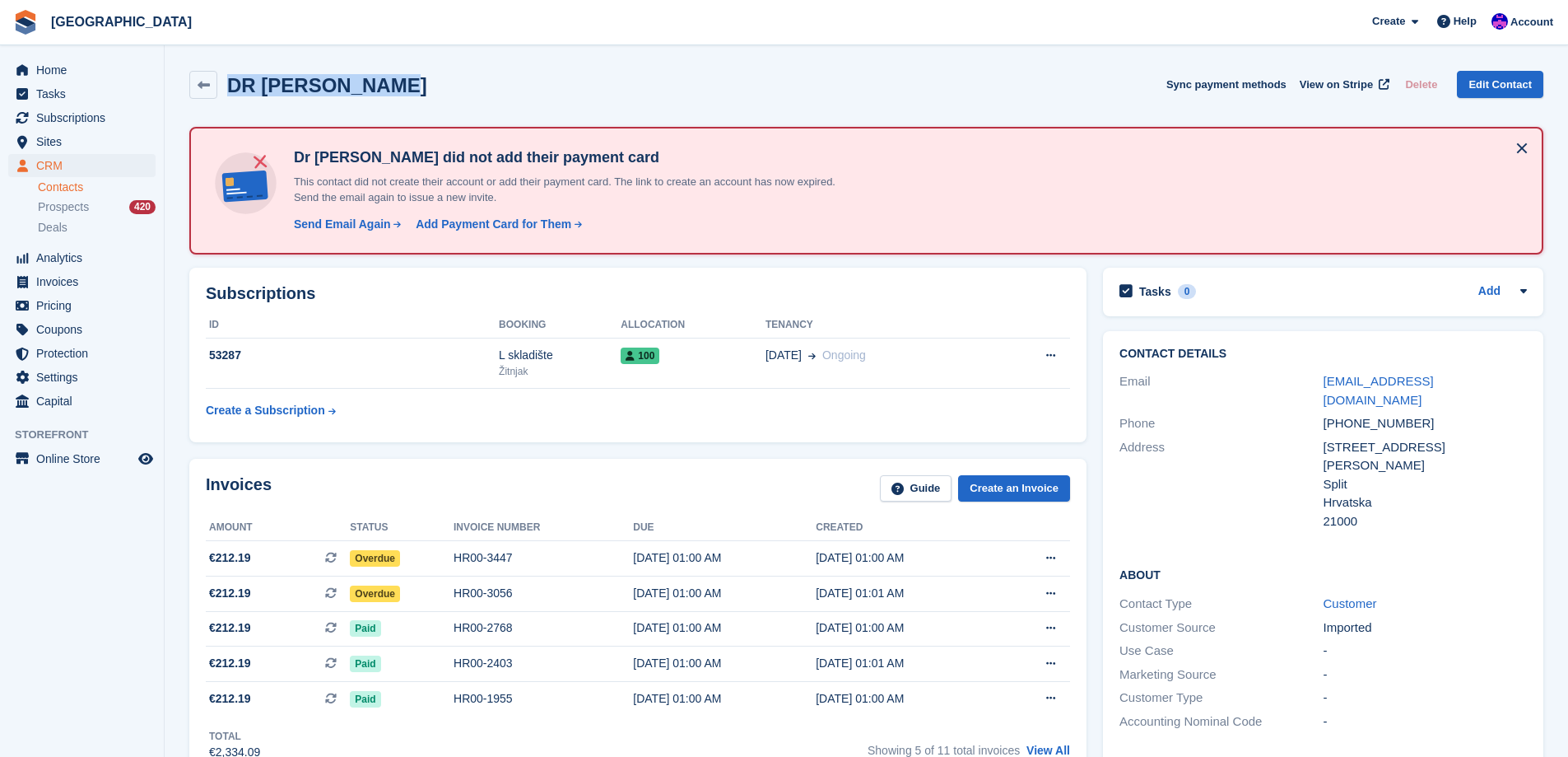
drag, startPoint x: 350, startPoint y: 93, endPoint x: 233, endPoint y: 90, distance: 117.0
click at [233, 90] on div "DR LUIGI d.o.o. Sync payment methods View on Stripe Delete Edit Contact" at bounding box center [865, 85] width 1354 height 28
copy h2 "DR LUIGI d.o.o."
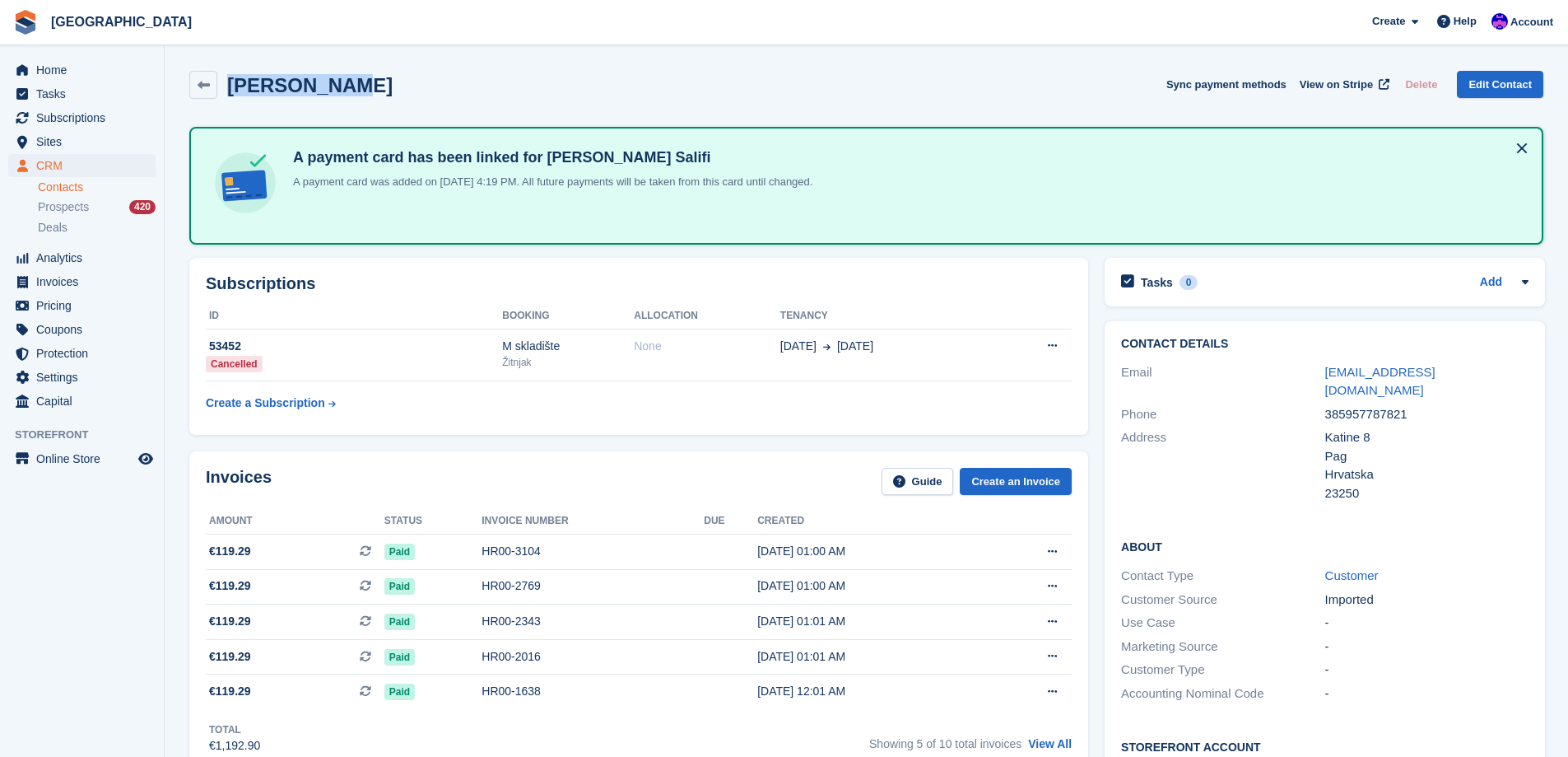
drag, startPoint x: 346, startPoint y: 98, endPoint x: 231, endPoint y: 91, distance: 115.2
click at [231, 91] on div "[PERSON_NAME] Sync payment methods View on Stripe Delete Edit Contact" at bounding box center [866, 88] width 1370 height 51
copy h2 "[PERSON_NAME]"
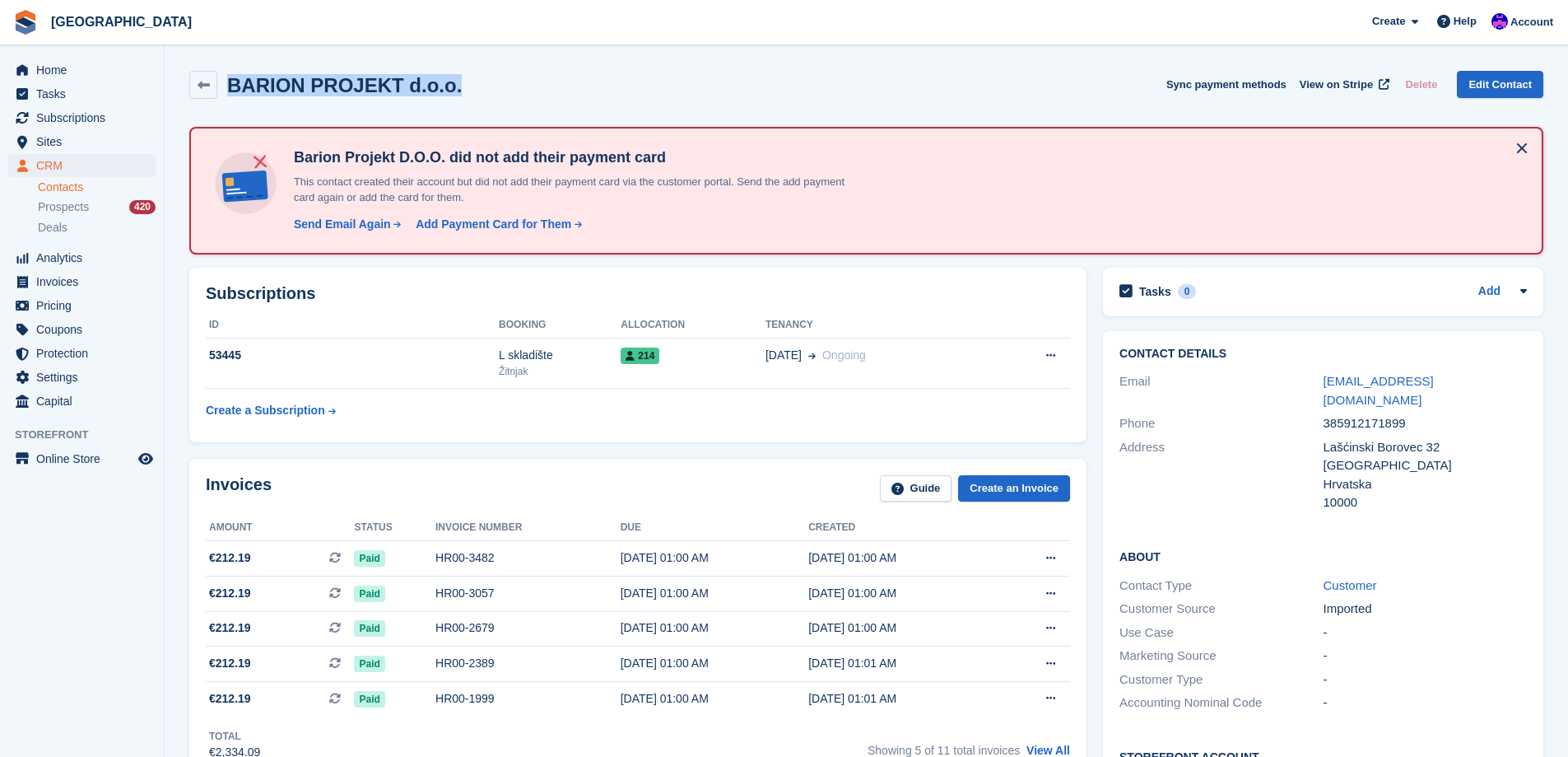
drag, startPoint x: 445, startPoint y: 91, endPoint x: 232, endPoint y: 91, distance: 213.0
click at [232, 91] on div "BARION PROJEKT d.o.o. Sync payment methods View on Stripe Delete Edit Contact" at bounding box center [865, 85] width 1354 height 28
copy h2 "BARION PROJEKT d.o.o."
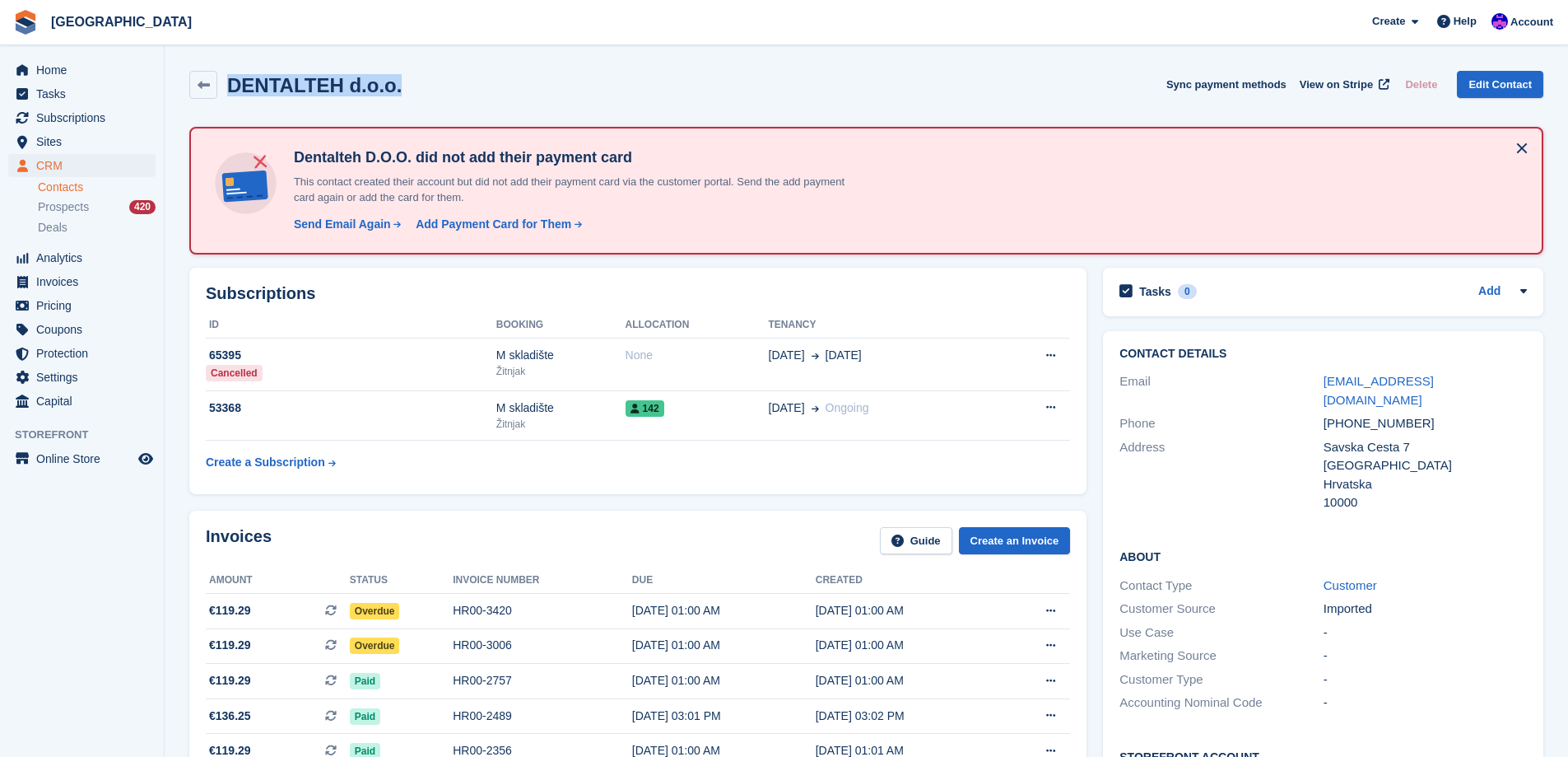
drag, startPoint x: 414, startPoint y: 101, endPoint x: 232, endPoint y: 91, distance: 182.3
click at [232, 91] on div "DENTALTEH d.o.o. Sync payment methods View on Stripe Delete Edit Contact" at bounding box center [866, 88] width 1370 height 51
copy h2 "DENTALTEH d.o.o."
drag, startPoint x: 1414, startPoint y: 406, endPoint x: 1334, endPoint y: 412, distance: 80.2
click at [1334, 414] on div "+385959014589" at bounding box center [1424, 424] width 203 height 19
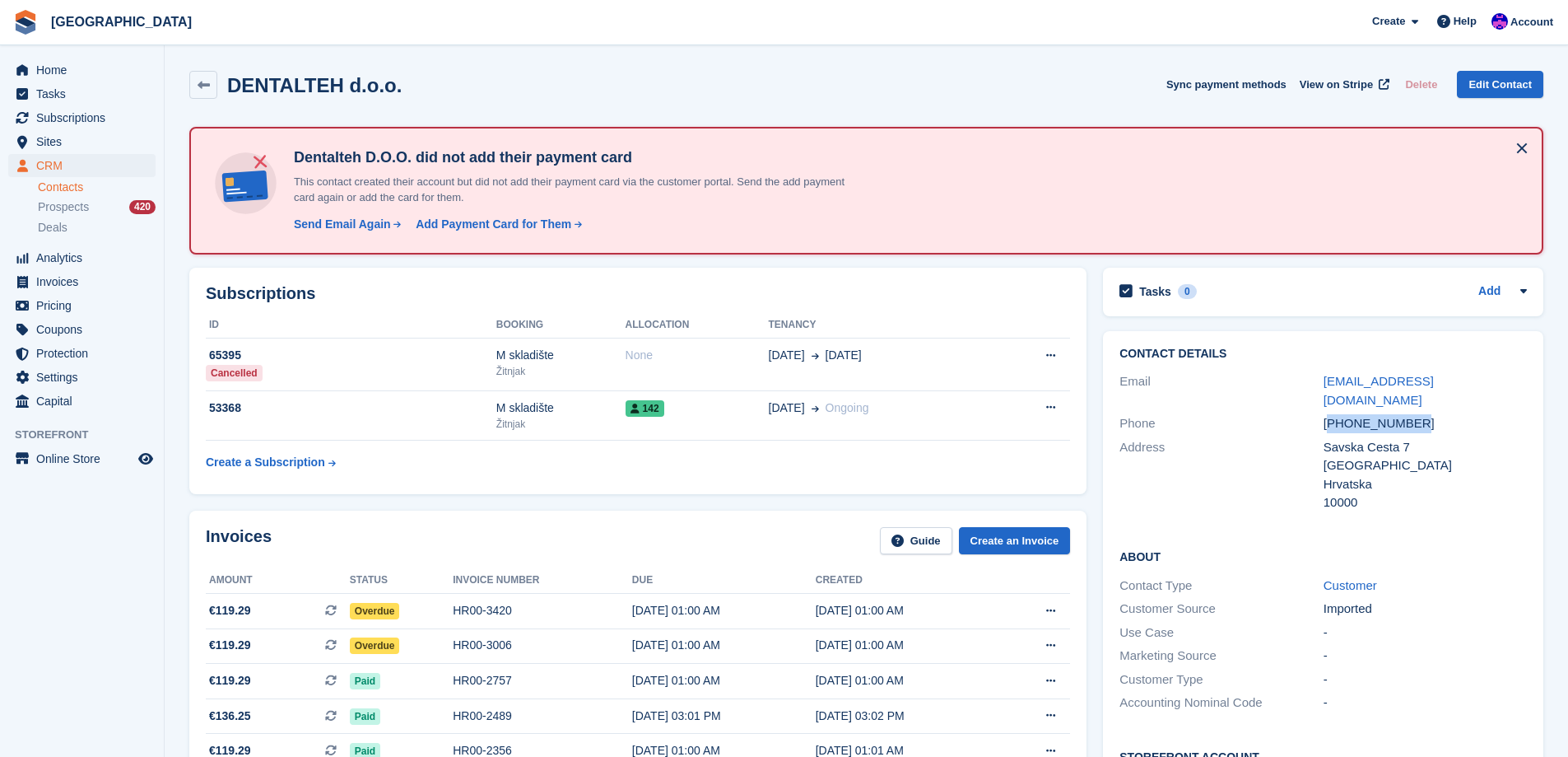
copy div "385959014589"
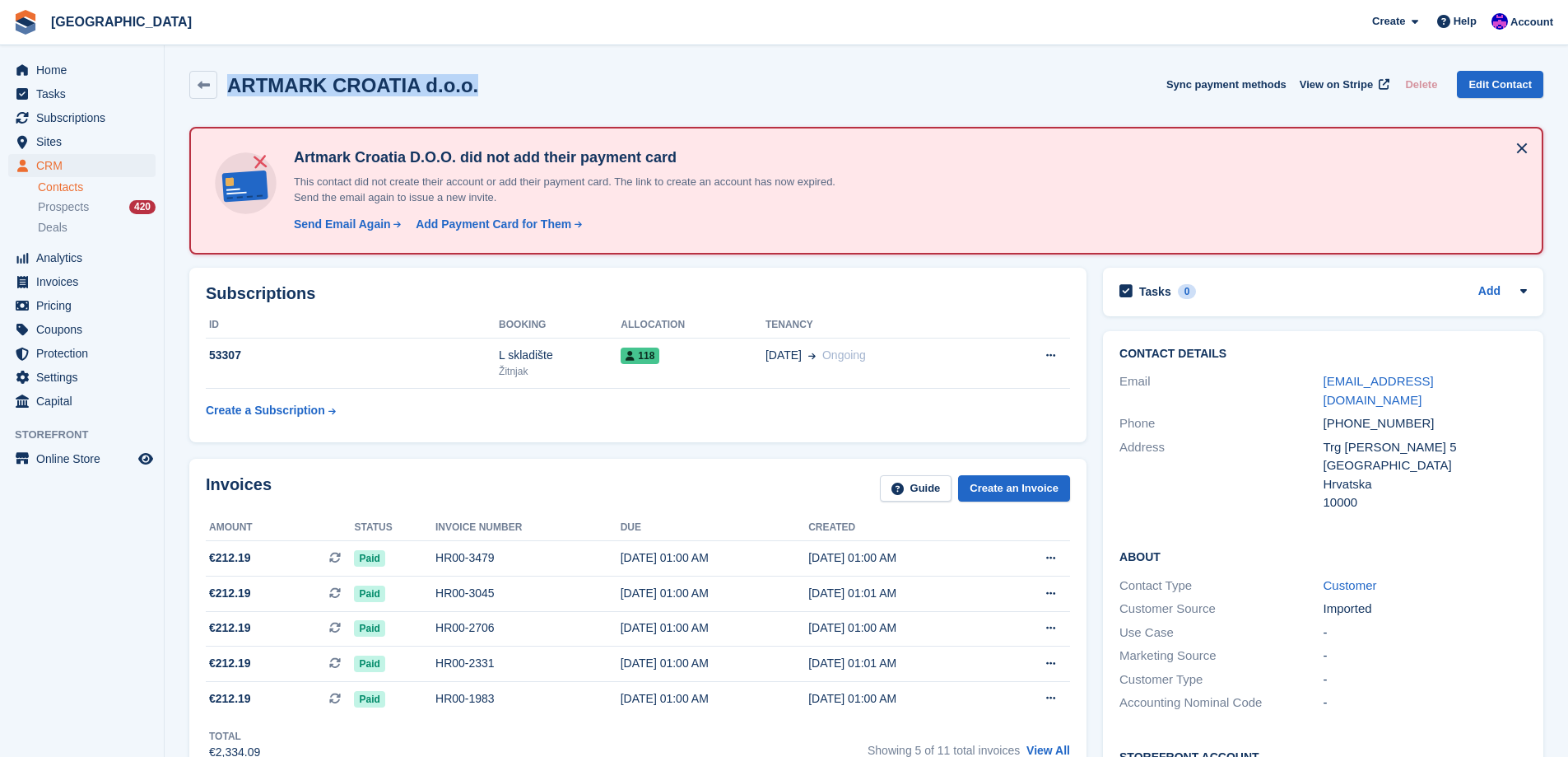
drag, startPoint x: 475, startPoint y: 99, endPoint x: 232, endPoint y: 92, distance: 243.1
click at [232, 92] on div "ARTMARK CROATIA d.o.o. Sync payment methods View on Stripe Delete Edit Contact" at bounding box center [866, 88] width 1370 height 51
copy h2 "ARTMARK CROATIA d.o.o."
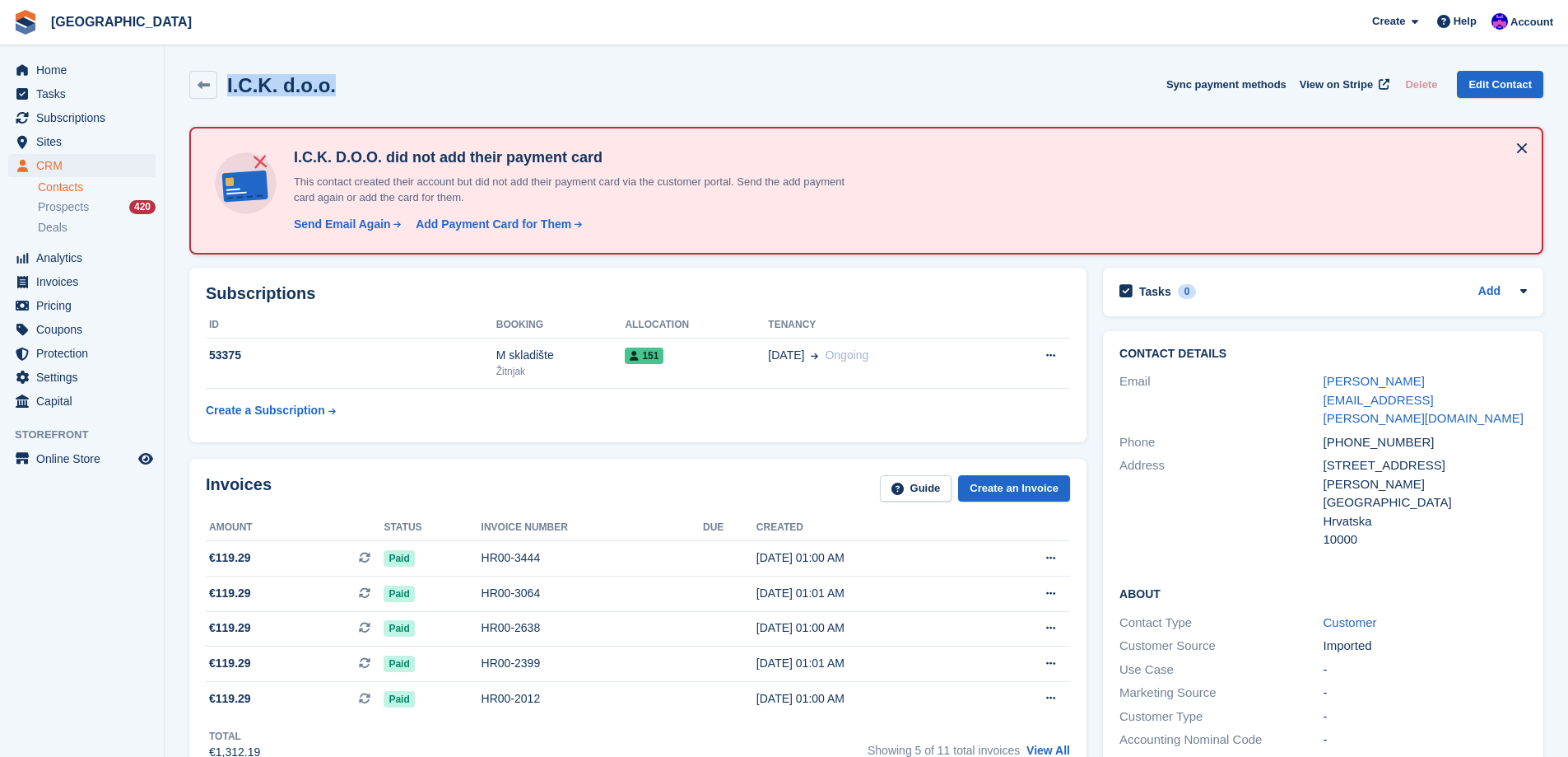
drag, startPoint x: 433, startPoint y: 96, endPoint x: 229, endPoint y: 97, distance: 204.0
click at [229, 97] on div "I.C.K. d.o.o. Sync payment methods View on Stripe Delete Edit Contact" at bounding box center [865, 85] width 1354 height 28
copy h2 "I.C.K. d.o.o."
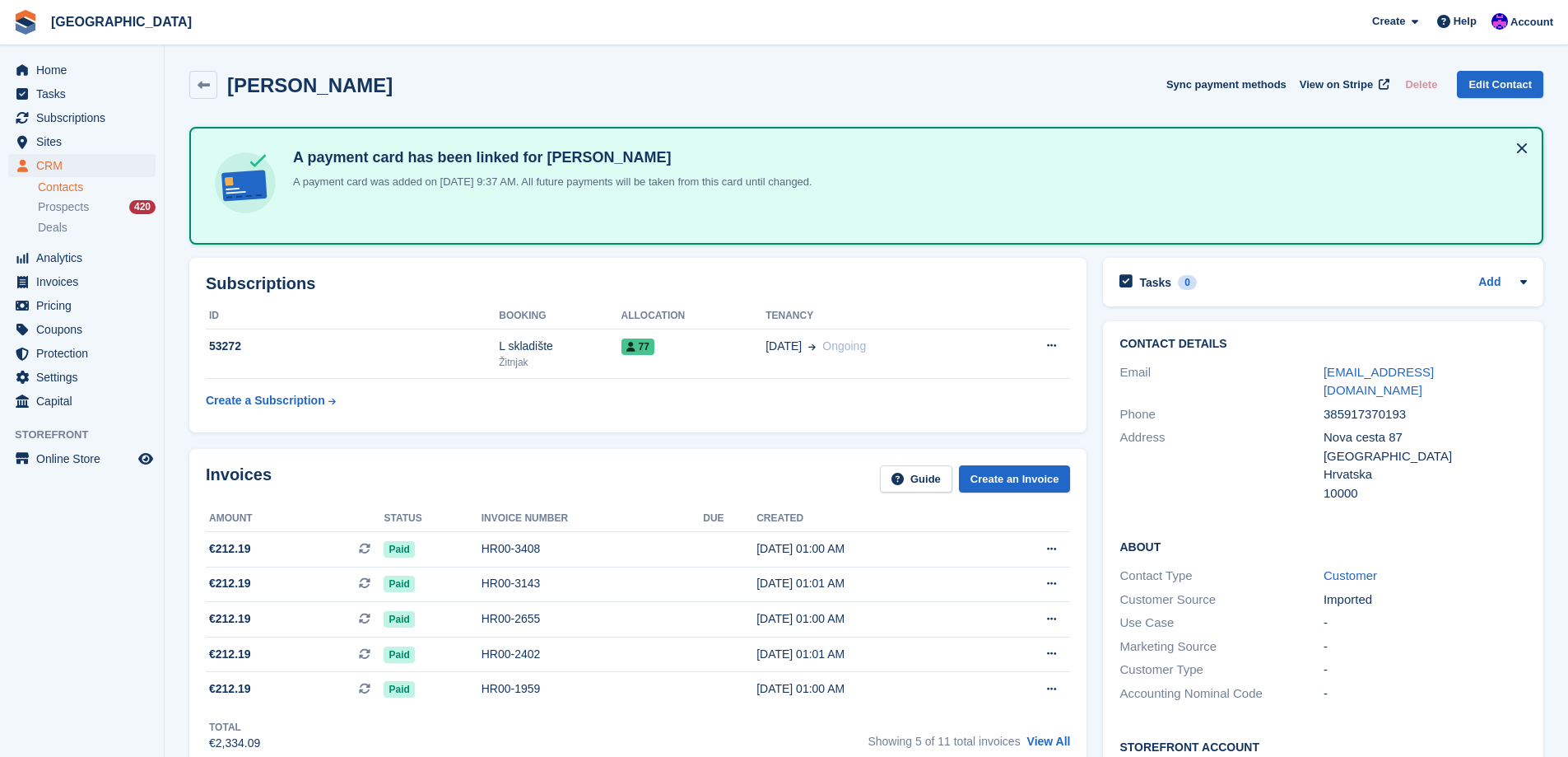
drag, startPoint x: 351, startPoint y: 92, endPoint x: 228, endPoint y: 87, distance: 123.1
click at [228, 87] on div "Margareta Milačić Sync payment methods View on Stripe Delete Edit Contact" at bounding box center [865, 85] width 1354 height 28
copy h2 "Margareta Milačić"
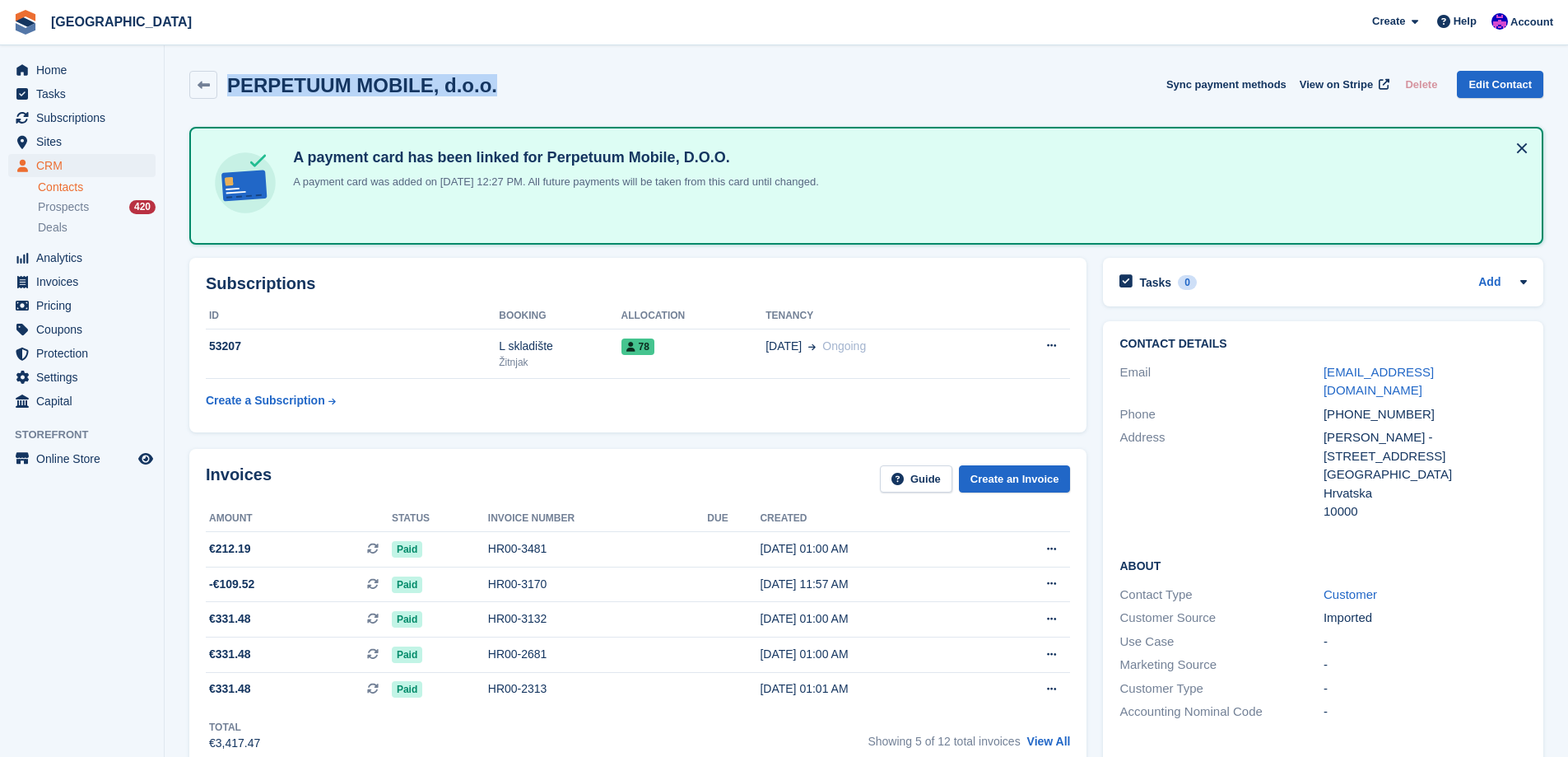
drag, startPoint x: 454, startPoint y: 82, endPoint x: 231, endPoint y: 105, distance: 224.2
click at [231, 105] on div "PERPETUUM MOBILE, d.o.o. Sync payment methods View on Stripe Delete Edit Contact" at bounding box center [866, 88] width 1370 height 51
copy h2 "PERPETUUM MOBILE, d.o.o."
